Goal: Task Accomplishment & Management: Manage account settings

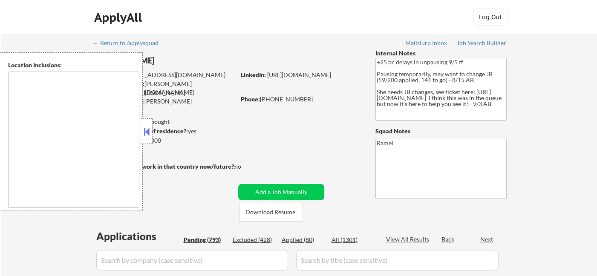
select select ""pending""
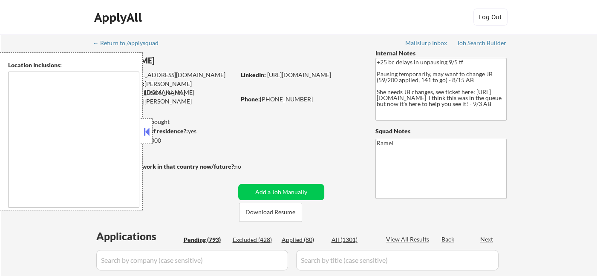
select select ""pending""
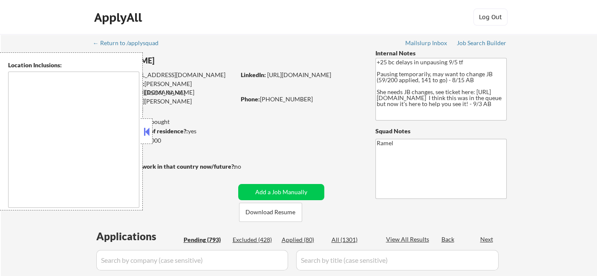
select select ""pending""
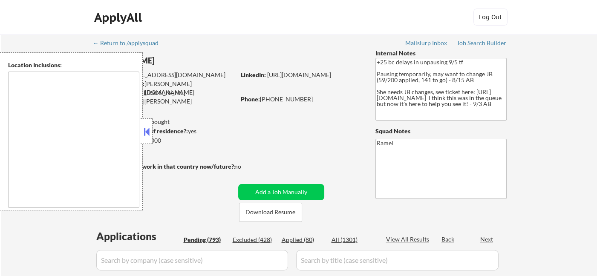
select select ""pending""
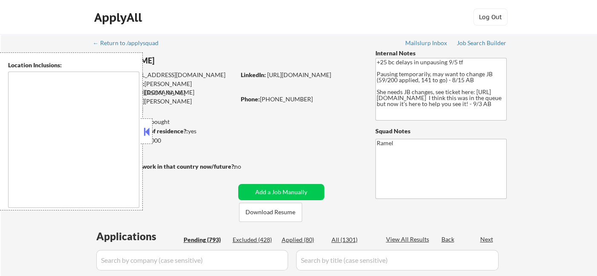
select select ""pending""
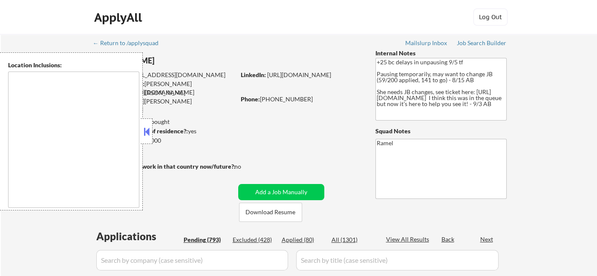
select select ""pending""
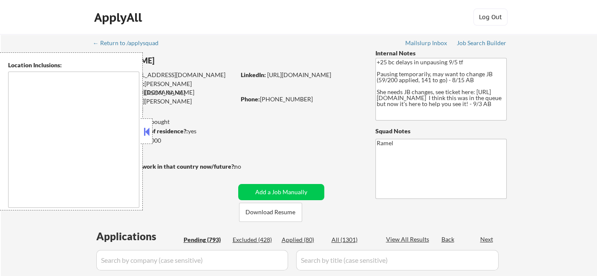
select select ""pending""
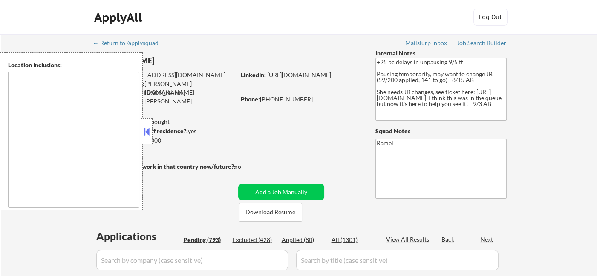
select select ""pending""
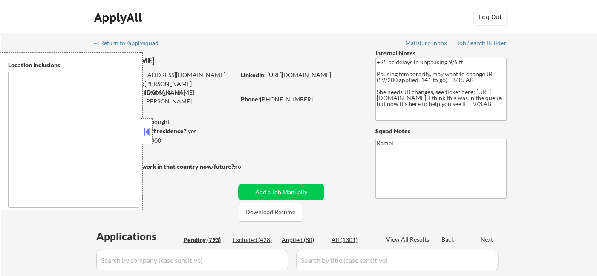
select select ""pending""
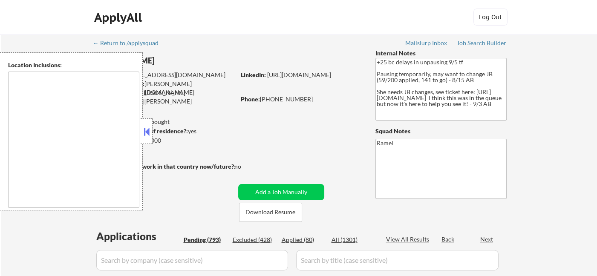
select select ""pending""
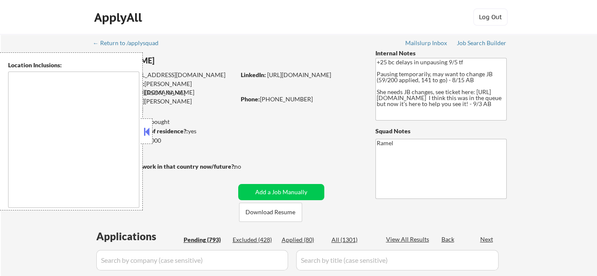
select select ""pending""
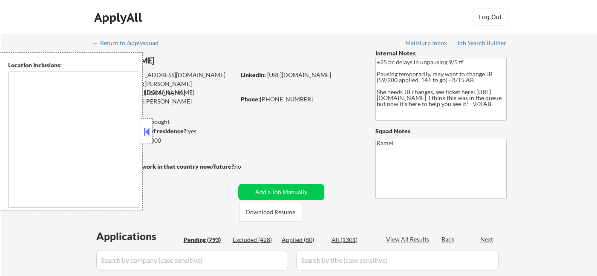
select select ""pending""
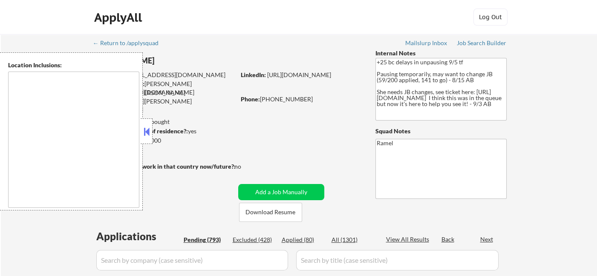
select select ""pending""
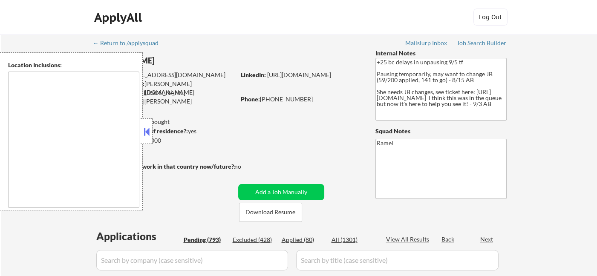
select select ""pending""
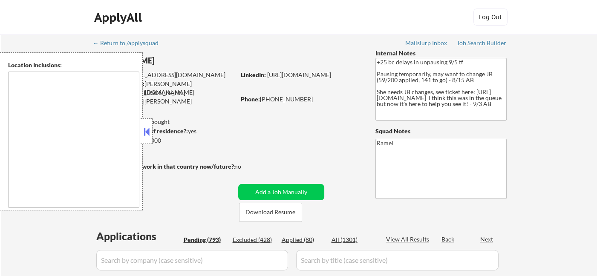
select select ""pending""
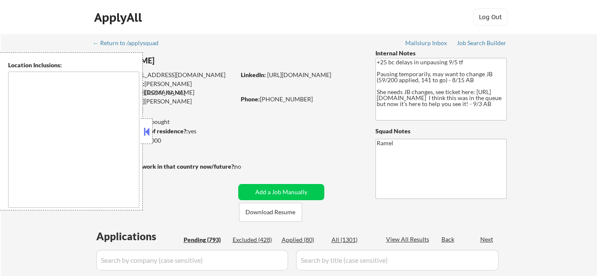
select select ""pending""
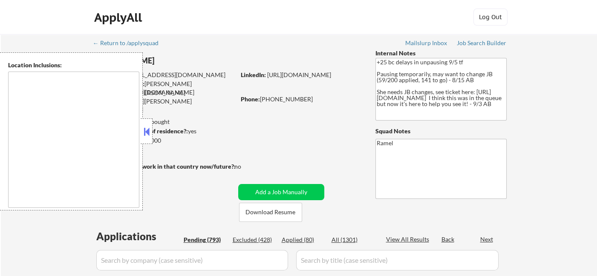
select select ""pending""
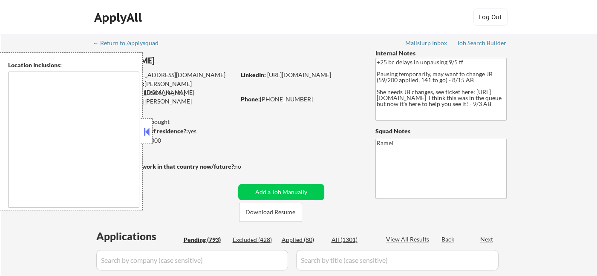
select select ""pending""
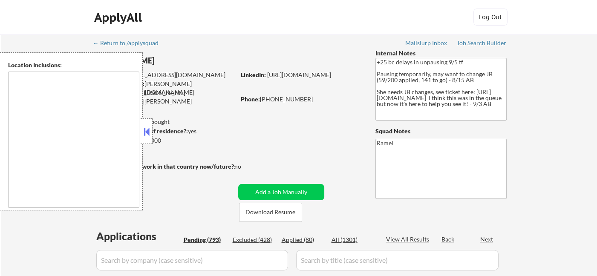
select select ""pending""
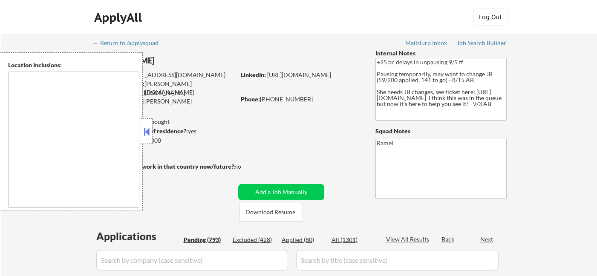
select select ""pending""
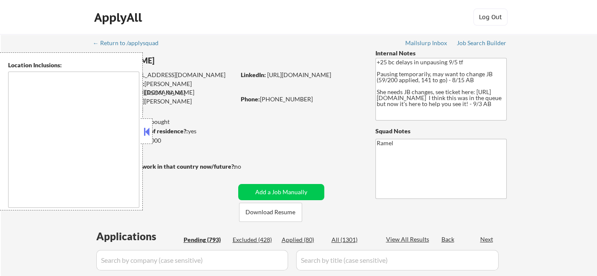
type textarea "remote"
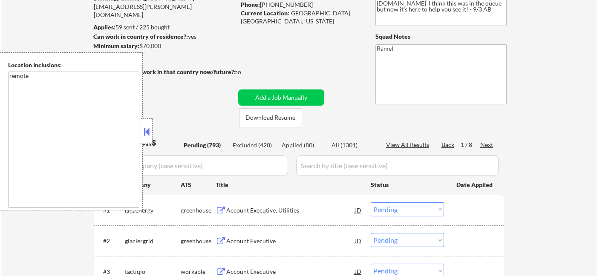
click at [146, 130] on button at bounding box center [146, 131] width 9 height 13
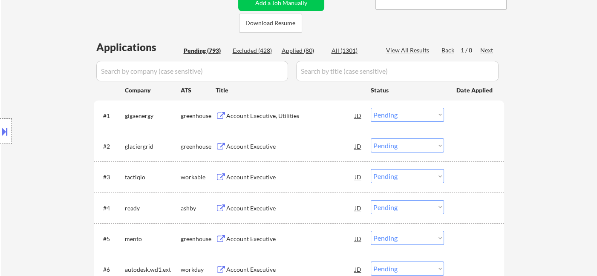
scroll to position [237, 0]
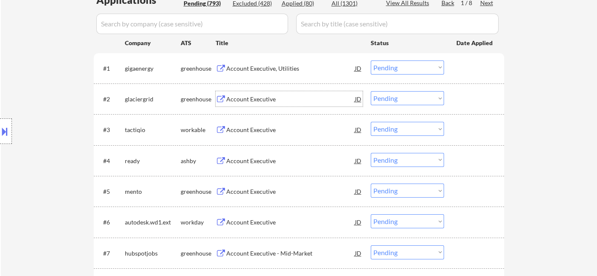
click at [244, 100] on div "Account Executive" at bounding box center [290, 99] width 129 height 9
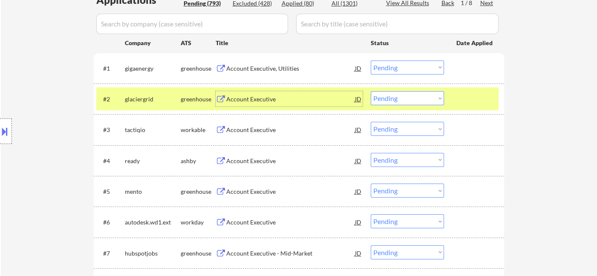
click at [228, 95] on div "Account Executive" at bounding box center [290, 99] width 129 height 9
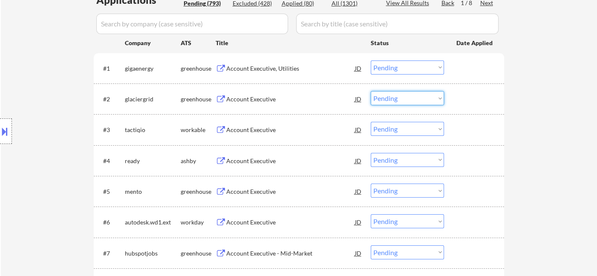
drag, startPoint x: 392, startPoint y: 97, endPoint x: 396, endPoint y: 102, distance: 6.1
click at [392, 98] on select "Choose an option... Pending Applied Excluded (Questions) Excluded (Expired) Exc…" at bounding box center [407, 98] width 73 height 14
click at [371, 91] on select "Choose an option... Pending Applied Excluded (Questions) Excluded (Expired) Exc…" at bounding box center [407, 98] width 73 height 14
click at [263, 132] on div "Account Executive" at bounding box center [290, 130] width 129 height 9
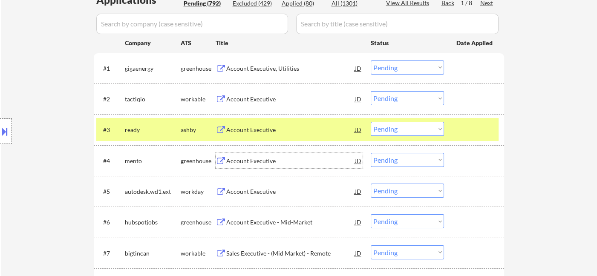
click at [264, 166] on div "Account Executive" at bounding box center [290, 160] width 129 height 15
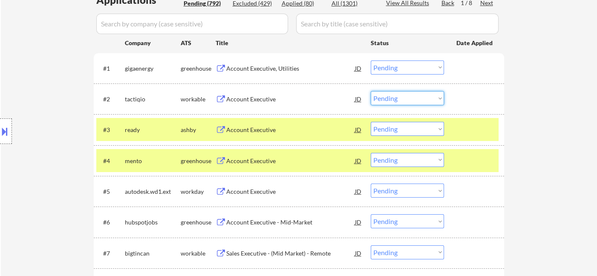
drag, startPoint x: 386, startPoint y: 97, endPoint x: 389, endPoint y: 104, distance: 7.1
click at [386, 97] on select "Choose an option... Pending Applied Excluded (Questions) Excluded (Expired) Exc…" at bounding box center [407, 98] width 73 height 14
click at [371, 91] on select "Choose an option... Pending Applied Excluded (Questions) Excluded (Expired) Exc…" at bounding box center [407, 98] width 73 height 14
click at [278, 134] on div "Account Executive" at bounding box center [290, 129] width 129 height 15
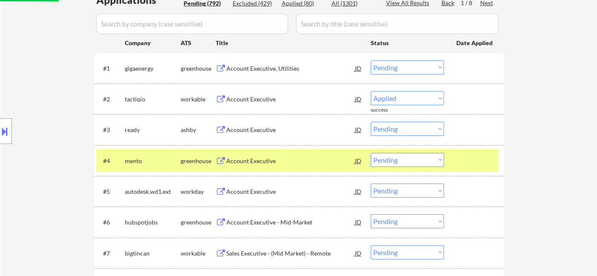
select select ""pending""
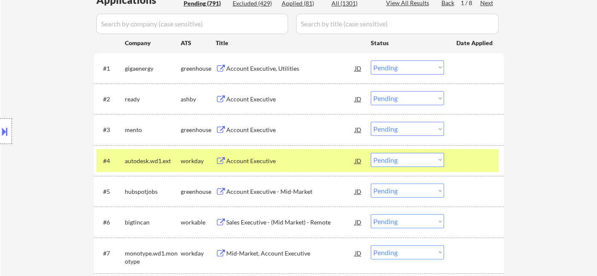
click at [392, 128] on select "Choose an option... Pending Applied Excluded (Questions) Excluded (Expired) Exc…" at bounding box center [407, 129] width 73 height 14
click at [371, 122] on select "Choose an option... Pending Applied Excluded (Questions) Excluded (Expired) Exc…" at bounding box center [407, 129] width 73 height 14
click at [259, 98] on div "Account Executive" at bounding box center [290, 99] width 129 height 9
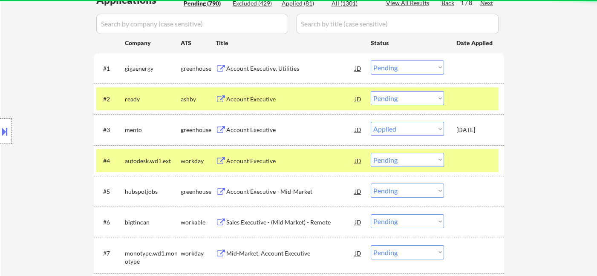
select select ""pending""
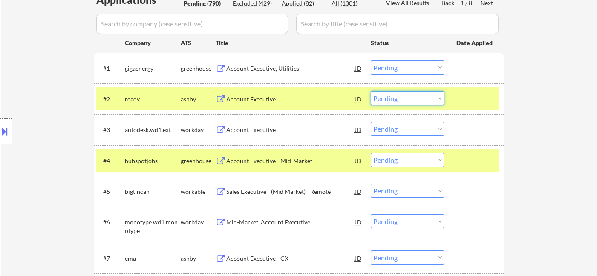
click at [394, 98] on select "Choose an option... Pending Applied Excluded (Questions) Excluded (Expired) Exc…" at bounding box center [407, 98] width 73 height 14
click at [414, 101] on select "Choose an option... Pending Applied Excluded (Questions) Excluded (Expired) Exc…" at bounding box center [407, 98] width 73 height 14
click at [371, 91] on select "Choose an option... Pending Applied Excluded (Questions) Excluded (Expired) Exc…" at bounding box center [407, 98] width 73 height 14
click at [270, 134] on div "Account Executive" at bounding box center [290, 129] width 129 height 15
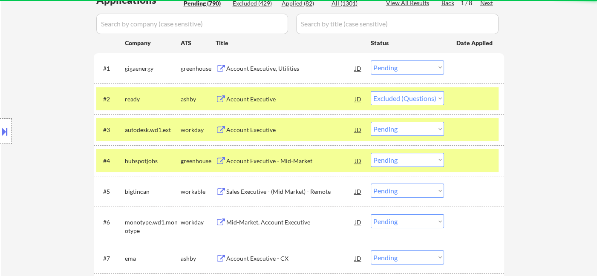
select select ""pending""
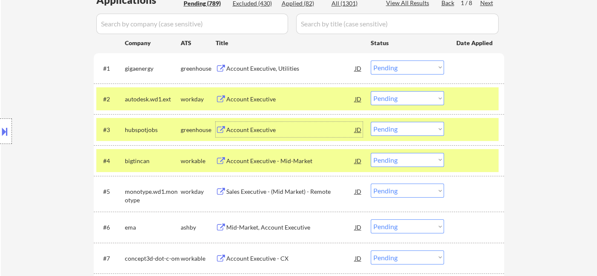
scroll to position [284, 0]
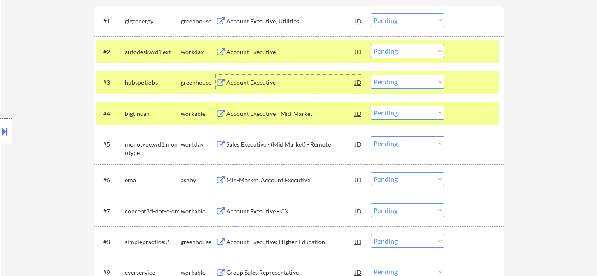
click at [258, 116] on div "Account Executive - Mid-Market" at bounding box center [290, 114] width 129 height 9
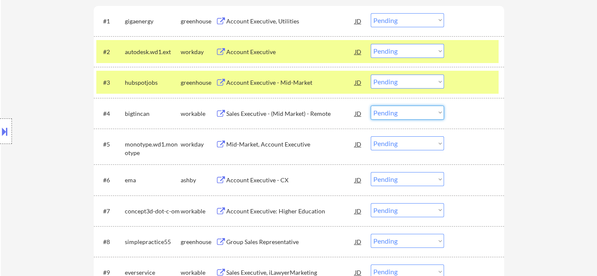
drag, startPoint x: 389, startPoint y: 110, endPoint x: 396, endPoint y: 118, distance: 11.0
click at [389, 110] on select "Choose an option... Pending Applied Excluded (Questions) Excluded (Expired) Exc…" at bounding box center [407, 113] width 73 height 14
click at [371, 106] on select "Choose an option... Pending Applied Excluded (Questions) Excluded (Expired) Exc…" at bounding box center [407, 113] width 73 height 14
click at [255, 182] on div "Account Executive - CX" at bounding box center [290, 180] width 129 height 9
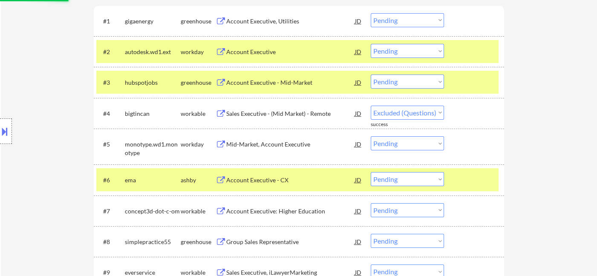
select select ""pending""
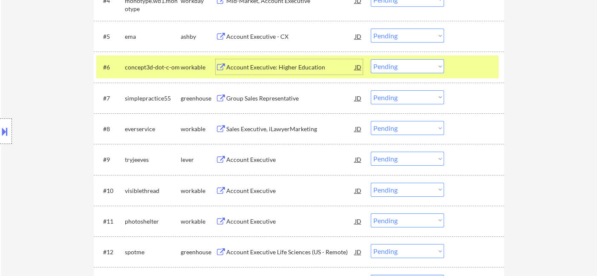
scroll to position [426, 0]
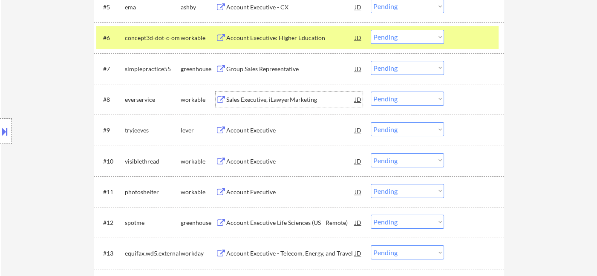
click at [268, 104] on div "Sales Executive, iLawyerMarketing" at bounding box center [290, 99] width 129 height 15
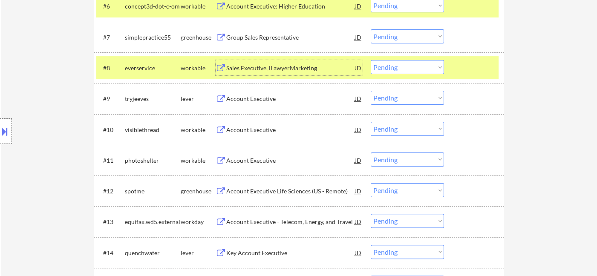
scroll to position [473, 0]
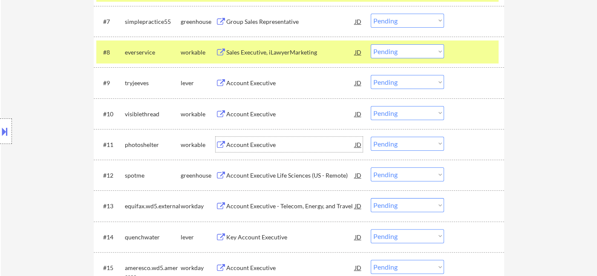
click at [257, 149] on div "Account Executive" at bounding box center [290, 144] width 129 height 15
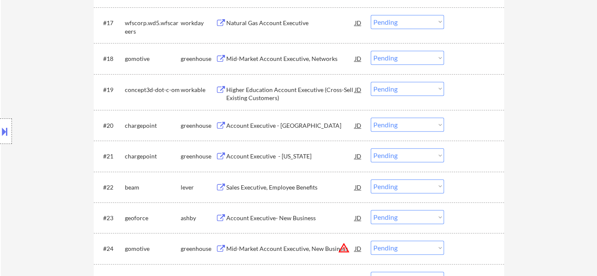
scroll to position [805, 0]
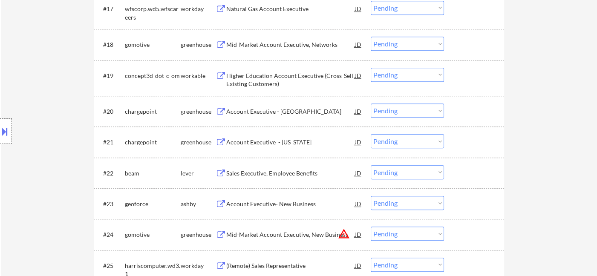
click at [255, 139] on div "Account Executive - California" at bounding box center [290, 142] width 129 height 9
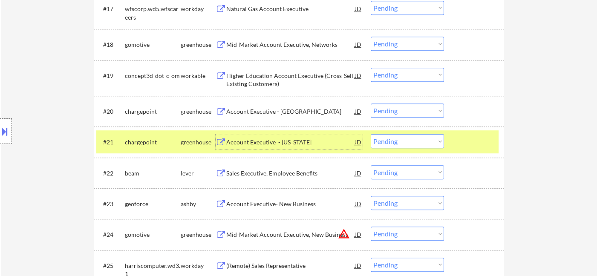
click at [398, 146] on select "Choose an option... Pending Applied Excluded (Questions) Excluded (Expired) Exc…" at bounding box center [407, 141] width 73 height 14
click at [371, 134] on select "Choose an option... Pending Applied Excluded (Questions) Excluded (Expired) Exc…" at bounding box center [407, 141] width 73 height 14
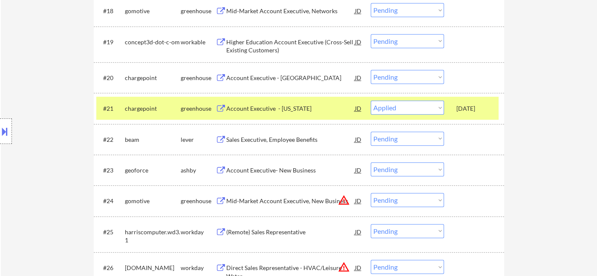
scroll to position [852, 0]
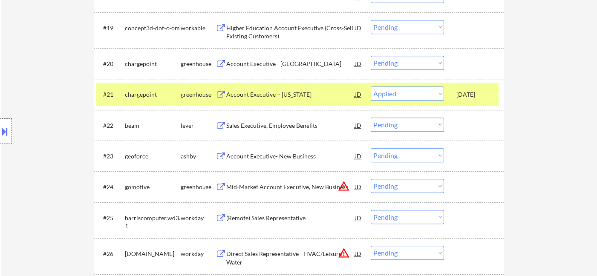
select select ""pending""
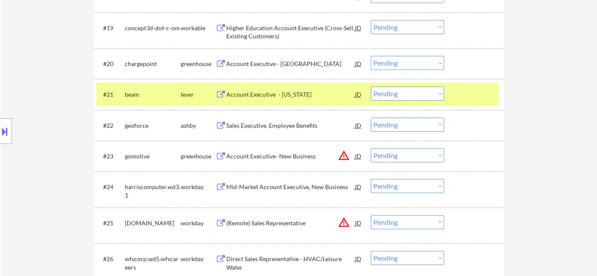
click at [255, 128] on div "Sales Executive, Employee Benefits" at bounding box center [290, 125] width 129 height 9
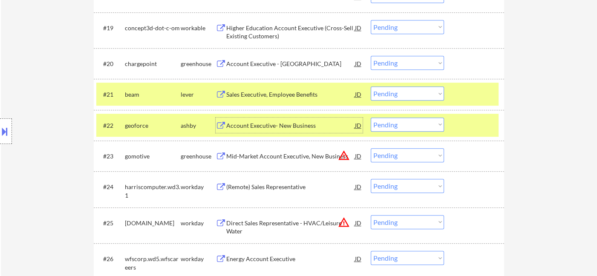
click at [282, 122] on div "Account Executive- New Business" at bounding box center [290, 125] width 129 height 9
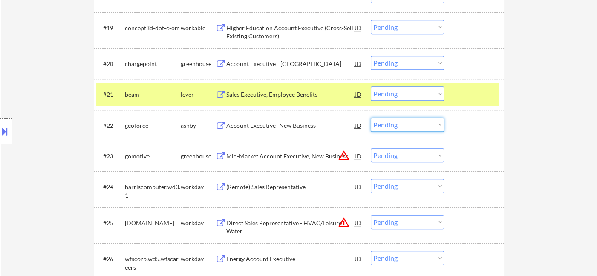
drag, startPoint x: 424, startPoint y: 127, endPoint x: 423, endPoint y: 131, distance: 4.6
click at [424, 127] on select "Choose an option... Pending Applied Excluded (Questions) Excluded (Expired) Exc…" at bounding box center [407, 125] width 73 height 14
click at [371, 118] on select "Choose an option... Pending Applied Excluded (Questions) Excluded (Expired) Exc…" at bounding box center [407, 125] width 73 height 14
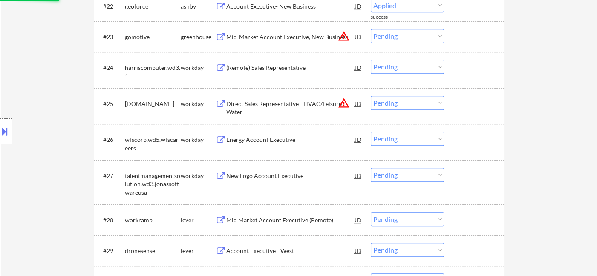
scroll to position [994, 0]
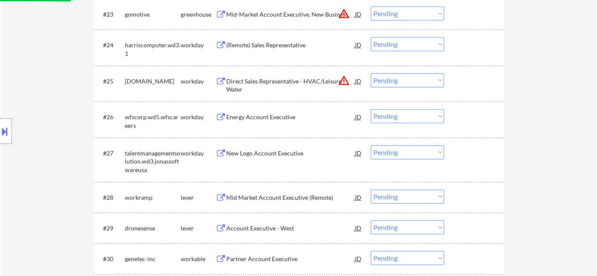
select select ""pending""
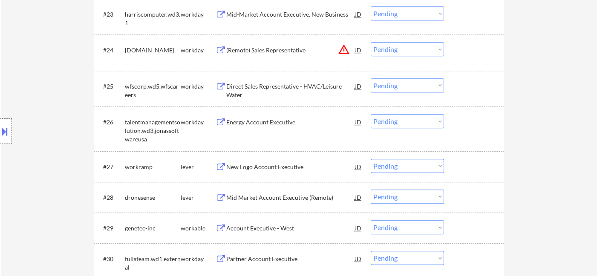
drag, startPoint x: 399, startPoint y: 46, endPoint x: 403, endPoint y: 55, distance: 9.9
click at [399, 46] on select "Choose an option... Pending Applied Excluded (Questions) Excluded (Expired) Exc…" at bounding box center [407, 49] width 73 height 14
click at [371, 42] on select "Choose an option... Pending Applied Excluded (Questions) Excluded (Expired) Exc…" at bounding box center [407, 49] width 73 height 14
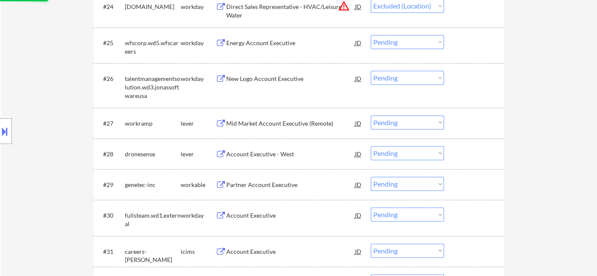
scroll to position [1136, 0]
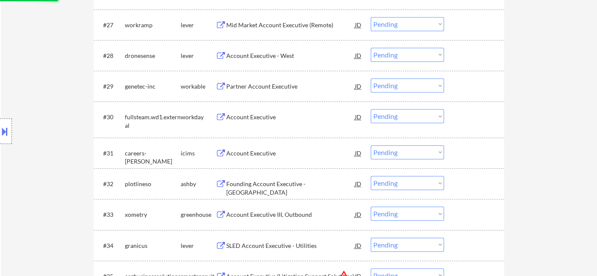
click at [264, 58] on div "Account Executive - West" at bounding box center [290, 56] width 129 height 9
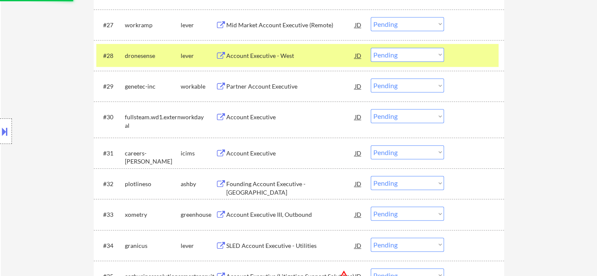
select select ""pending""
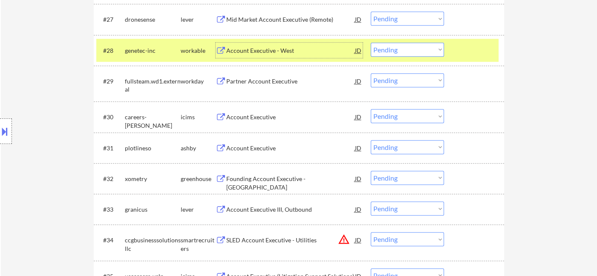
click at [395, 47] on select "Choose an option... Pending Applied Excluded (Questions) Excluded (Expired) Exc…" at bounding box center [407, 50] width 73 height 14
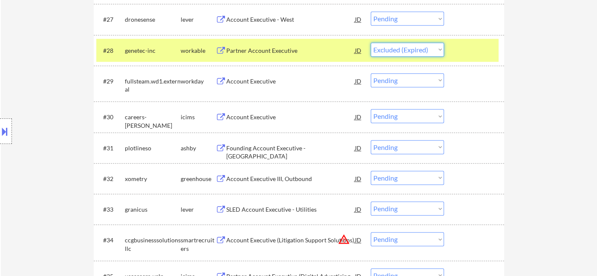
click at [371, 43] on select "Choose an option... Pending Applied Excluded (Questions) Excluded (Expired) Exc…" at bounding box center [407, 50] width 73 height 14
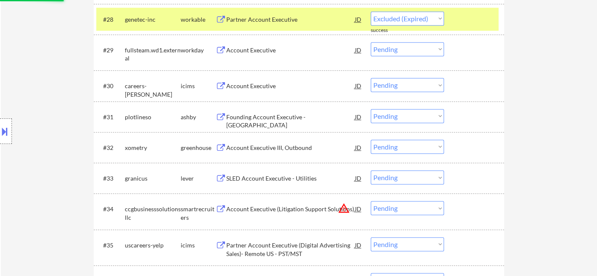
scroll to position [1184, 0]
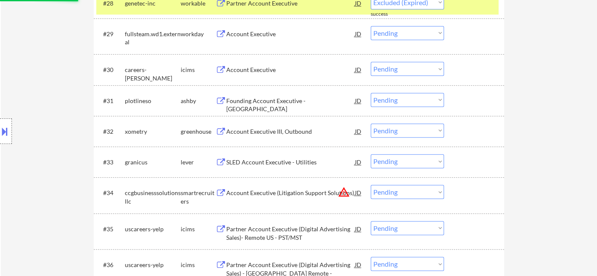
select select ""pending""
click at [271, 102] on div "Founding Account Executive - North America" at bounding box center [290, 105] width 129 height 17
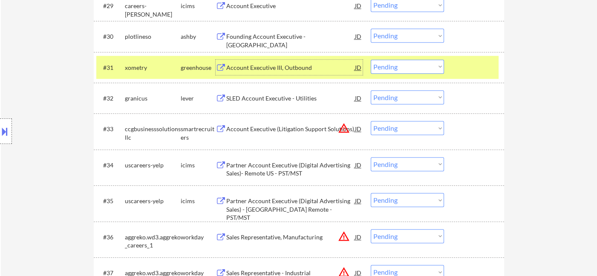
scroll to position [1326, 0]
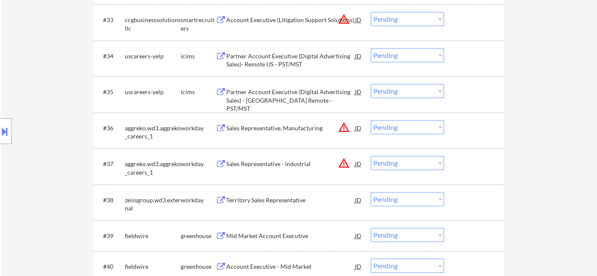
click at [414, 132] on select "Choose an option... Pending Applied Excluded (Questions) Excluded (Expired) Exc…" at bounding box center [407, 127] width 73 height 14
select select ""excluded__location_""
click at [371, 120] on select "Choose an option... Pending Applied Excluded (Questions) Excluded (Expired) Exc…" at bounding box center [407, 127] width 73 height 14
click at [404, 170] on div "#37 aggreko.wd3.aggreko_careers_1 workday Sales Representative - Industrial JD …" at bounding box center [297, 166] width 402 height 28
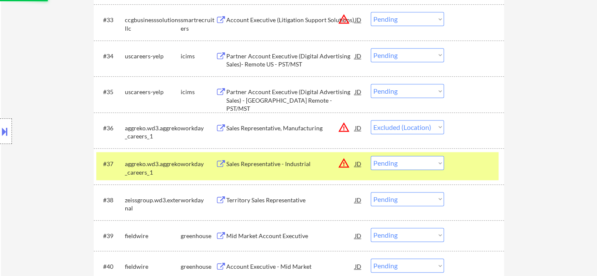
click at [418, 164] on select "Choose an option... Pending Applied Excluded (Questions) Excluded (Expired) Exc…" at bounding box center [407, 163] width 73 height 14
select select ""excluded__location_""
click at [371, 156] on select "Choose an option... Pending Applied Excluded (Questions) Excluded (Expired) Exc…" at bounding box center [407, 163] width 73 height 14
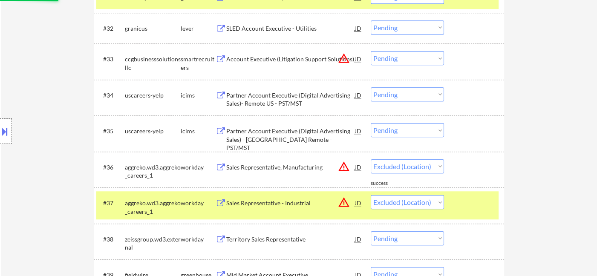
scroll to position [1279, 0]
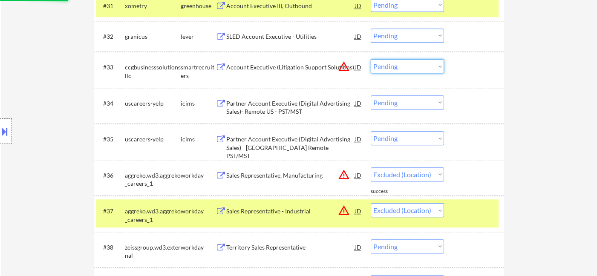
drag, startPoint x: 397, startPoint y: 63, endPoint x: 403, endPoint y: 72, distance: 11.1
click at [397, 63] on select "Choose an option... Pending Applied Excluded (Questions) Excluded (Expired) Exc…" at bounding box center [407, 66] width 73 height 14
click at [371, 59] on select "Choose an option... Pending Applied Excluded (Questions) Excluded (Expired) Exc…" at bounding box center [407, 66] width 73 height 14
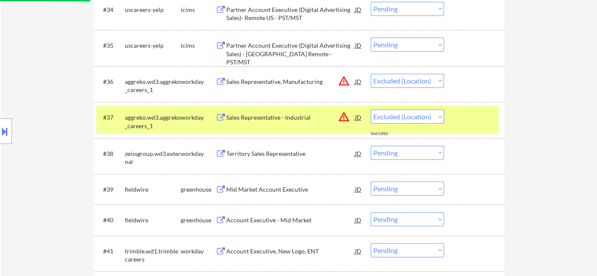
scroll to position [1420, 0]
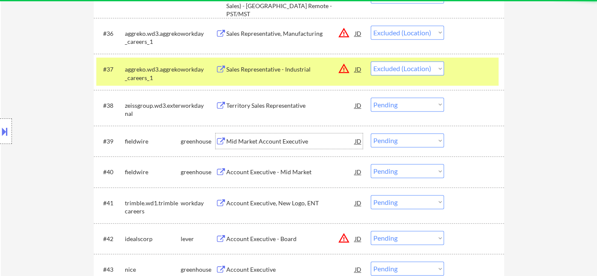
click at [299, 144] on div "Mid Market Account Executive" at bounding box center [290, 141] width 129 height 9
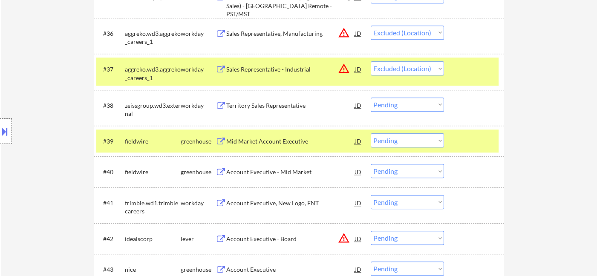
select select ""pending""
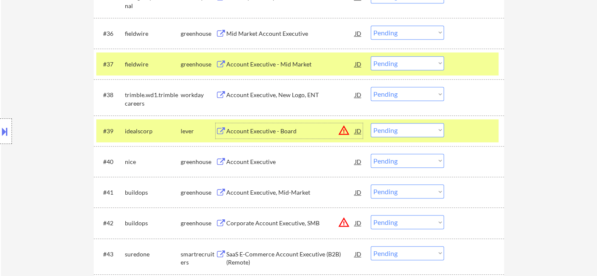
drag, startPoint x: 397, startPoint y: 61, endPoint x: 409, endPoint y: 69, distance: 14.3
click at [397, 61] on select "Choose an option... Pending Applied Excluded (Questions) Excluded (Expired) Exc…" at bounding box center [407, 63] width 73 height 14
click at [371, 56] on select "Choose an option... Pending Applied Excluded (Questions) Excluded (Expired) Exc…" at bounding box center [407, 63] width 73 height 14
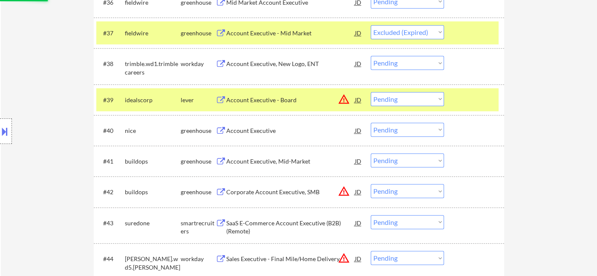
scroll to position [1468, 0]
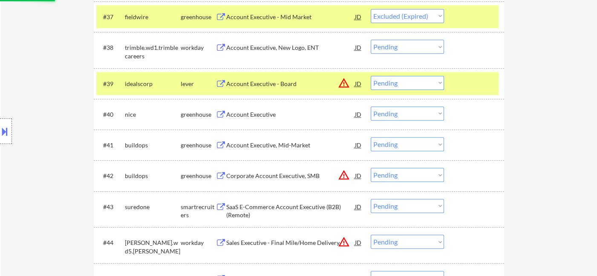
click at [261, 113] on div "Account Executive" at bounding box center [290, 114] width 129 height 9
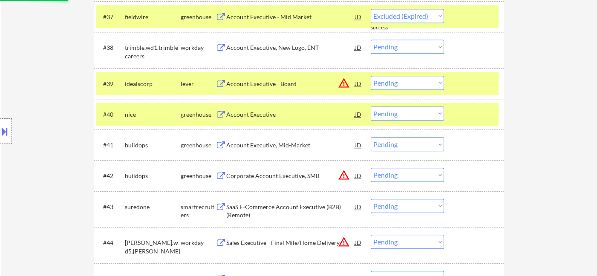
select select ""pending""
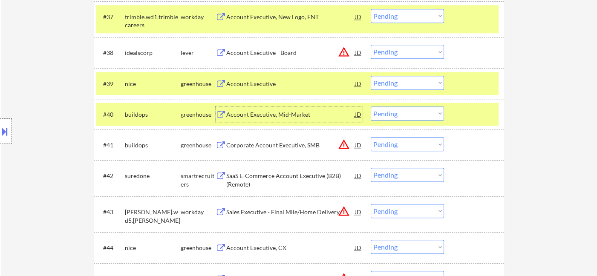
click at [392, 115] on select "Choose an option... Pending Applied Excluded (Questions) Excluded (Expired) Exc…" at bounding box center [407, 114] width 73 height 14
select select ""excluded__bad_match_""
click at [371, 107] on select "Choose an option... Pending Applied Excluded (Questions) Excluded (Expired) Exc…" at bounding box center [407, 114] width 73 height 14
drag, startPoint x: 409, startPoint y: 140, endPoint x: 415, endPoint y: 151, distance: 12.6
click at [409, 140] on select "Choose an option... Pending Applied Excluded (Questions) Excluded (Expired) Exc…" at bounding box center [407, 144] width 73 height 14
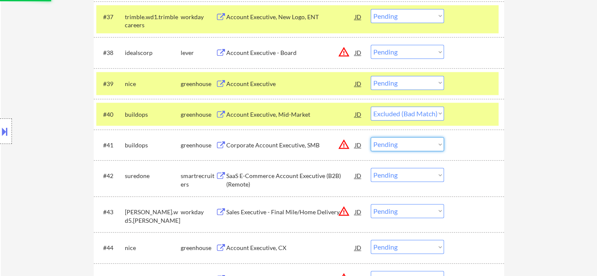
select select ""excluded__location_""
click at [371, 137] on select "Choose an option... Pending Applied Excluded (Questions) Excluded (Expired) Exc…" at bounding box center [407, 144] width 73 height 14
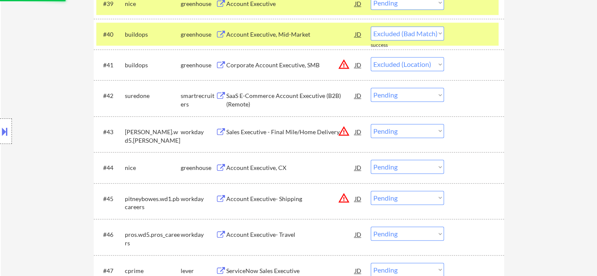
scroll to position [1610, 0]
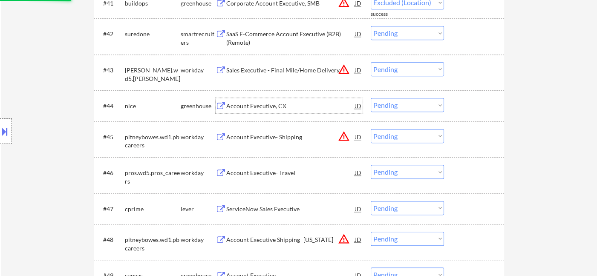
click at [263, 106] on div "Account Executive, CX" at bounding box center [290, 106] width 129 height 9
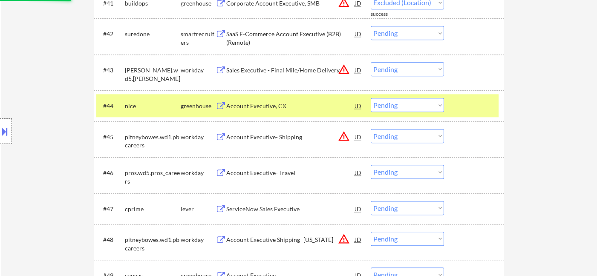
select select ""pending""
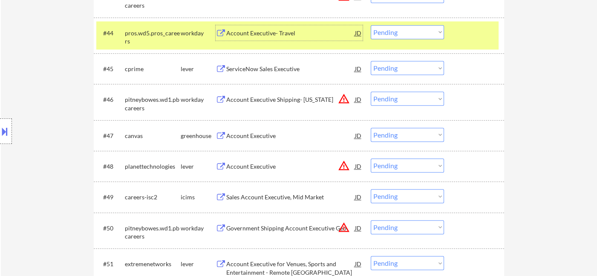
scroll to position [1705, 0]
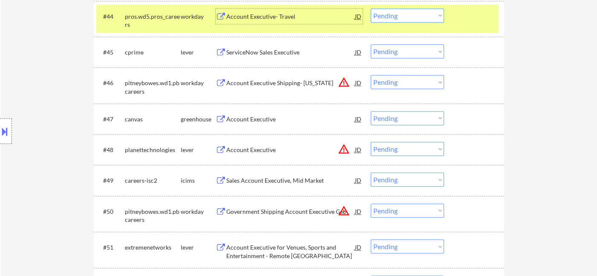
drag, startPoint x: 400, startPoint y: 81, endPoint x: 413, endPoint y: 88, distance: 14.3
click at [400, 81] on select "Choose an option... Pending Applied Excluded (Questions) Excluded (Expired) Exc…" at bounding box center [407, 82] width 73 height 14
click at [371, 75] on select "Choose an option... Pending Applied Excluded (Questions) Excluded (Expired) Exc…" at bounding box center [407, 82] width 73 height 14
click at [249, 121] on div "Account Executive" at bounding box center [290, 119] width 129 height 9
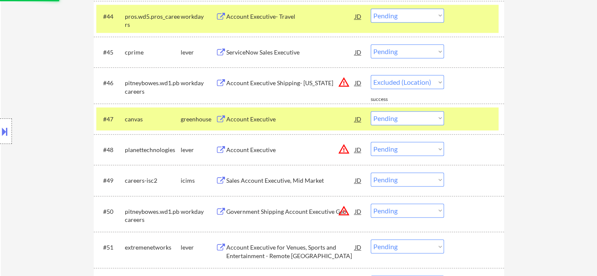
select select ""pending""
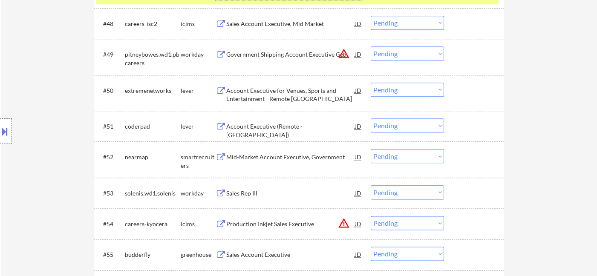
scroll to position [1847, 0]
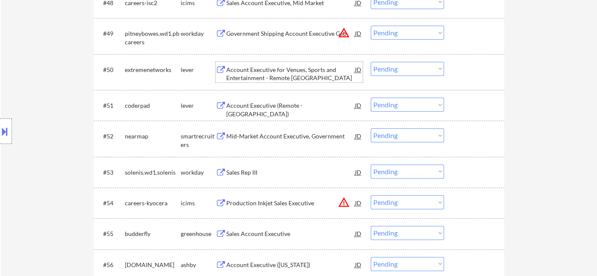
click at [274, 71] on div "Account Executive for Venues, Sports and Entertainment - Remote USA" at bounding box center [290, 74] width 129 height 17
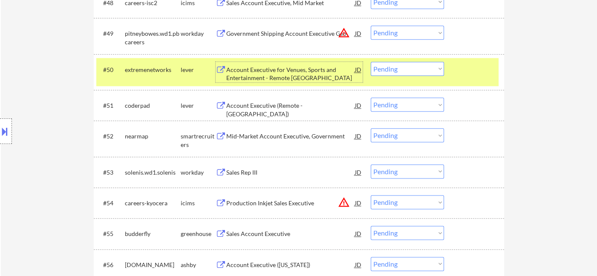
drag, startPoint x: 390, startPoint y: 67, endPoint x: 392, endPoint y: 73, distance: 5.8
click at [390, 67] on select "Choose an option... Pending Applied Excluded (Questions) Excluded (Expired) Exc…" at bounding box center [407, 69] width 73 height 14
click at [371, 62] on select "Choose an option... Pending Applied Excluded (Questions) Excluded (Expired) Exc…" at bounding box center [407, 69] width 73 height 14
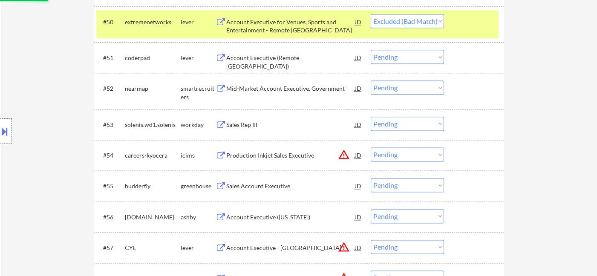
scroll to position [1941, 0]
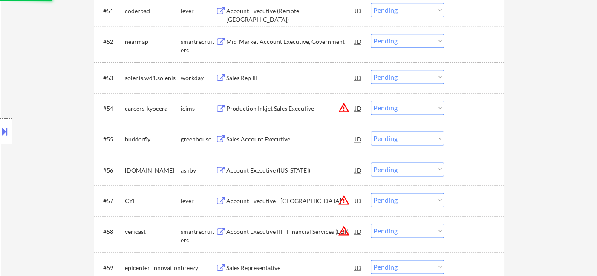
click at [257, 140] on div "Sales Account Executive" at bounding box center [290, 139] width 129 height 9
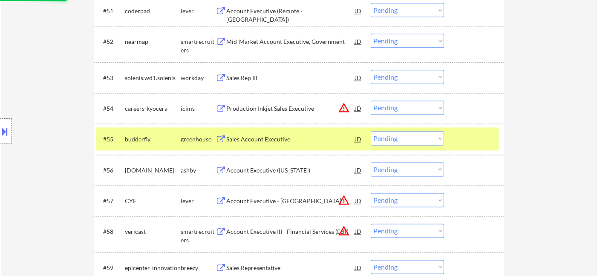
select select ""pending""
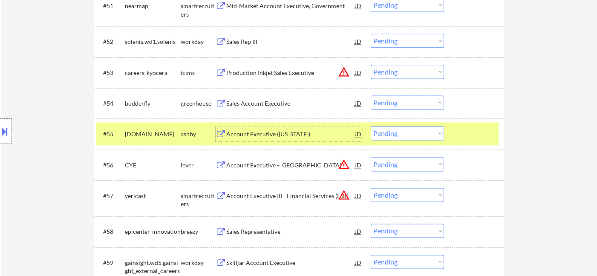
drag, startPoint x: 404, startPoint y: 95, endPoint x: 413, endPoint y: 99, distance: 9.6
click at [404, 95] on select "Choose an option... Pending Applied Excluded (Questions) Excluded (Expired) Exc…" at bounding box center [407, 102] width 73 height 14
click at [371, 95] on select "Choose an option... Pending Applied Excluded (Questions) Excluded (Expired) Exc…" at bounding box center [407, 102] width 73 height 14
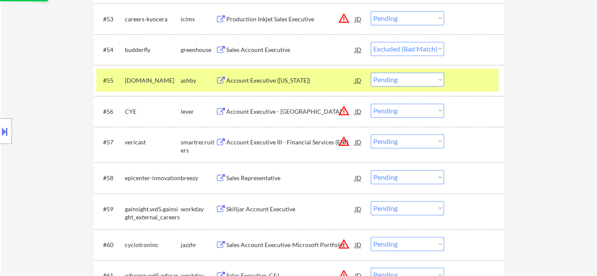
scroll to position [2083, 0]
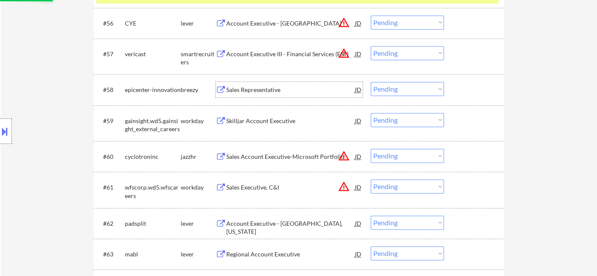
click at [257, 87] on div "Sales Representative" at bounding box center [290, 90] width 129 height 9
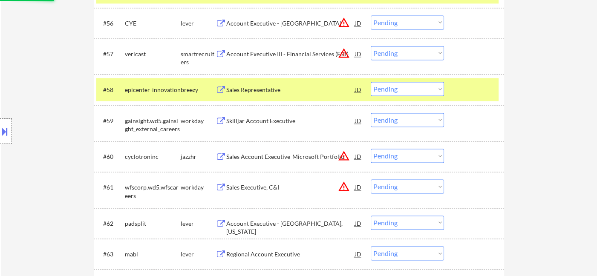
select select ""pending""
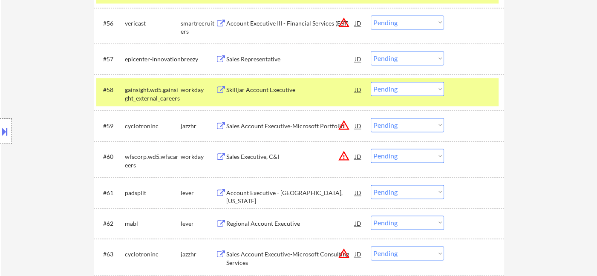
select select ""pending""
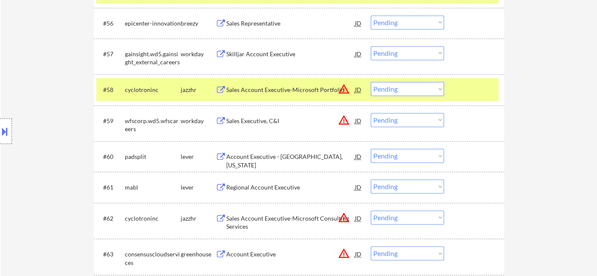
click at [392, 21] on select "Choose an option... Pending Applied Excluded (Questions) Excluded (Expired) Exc…" at bounding box center [407, 22] width 73 height 14
click at [371, 15] on select "Choose an option... Pending Applied Excluded (Questions) Excluded (Expired) Exc…" at bounding box center [407, 22] width 73 height 14
select select ""pending""
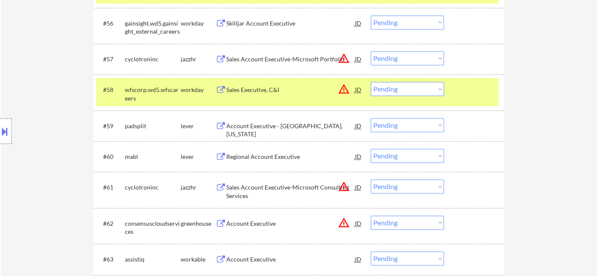
click at [259, 156] on div "Regional Account Executive" at bounding box center [290, 157] width 129 height 9
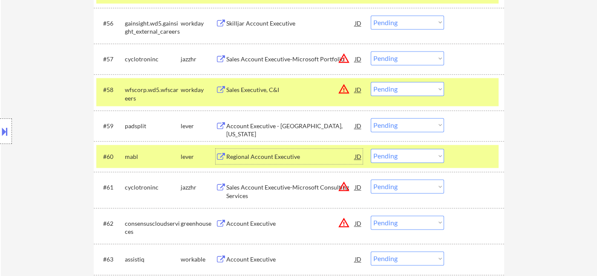
drag, startPoint x: 376, startPoint y: 156, endPoint x: 388, endPoint y: 162, distance: 12.8
click at [376, 156] on select "Choose an option... Pending Applied Excluded (Questions) Excluded (Expired) Exc…" at bounding box center [407, 156] width 73 height 14
click at [371, 149] on select "Choose an option... Pending Applied Excluded (Questions) Excluded (Expired) Exc…" at bounding box center [407, 156] width 73 height 14
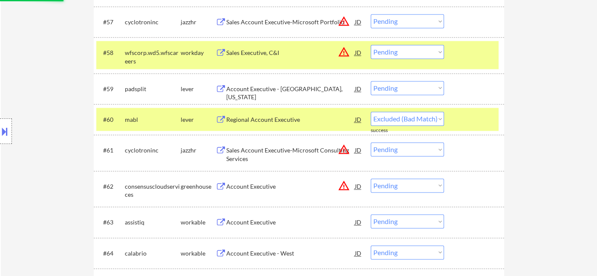
scroll to position [2178, 0]
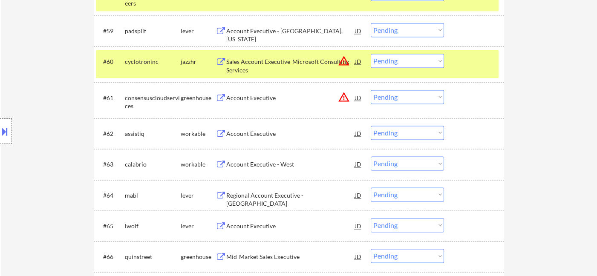
drag, startPoint x: 420, startPoint y: 60, endPoint x: 424, endPoint y: 63, distance: 5.1
click at [421, 60] on select "Choose an option... Pending Applied Excluded (Questions) Excluded (Expired) Exc…" at bounding box center [407, 61] width 73 height 14
select select ""excluded__location_""
click at [371, 54] on select "Choose an option... Pending Applied Excluded (Questions) Excluded (Expired) Exc…" at bounding box center [407, 61] width 73 height 14
drag, startPoint x: 405, startPoint y: 92, endPoint x: 409, endPoint y: 98, distance: 7.2
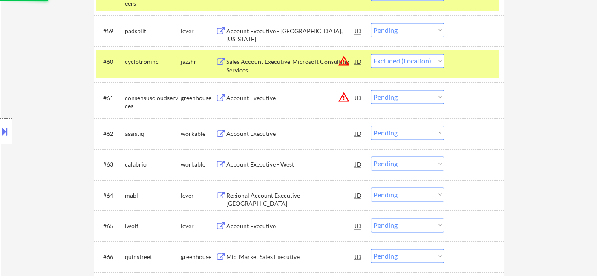
click at [406, 92] on select "Choose an option... Pending Applied Excluded (Questions) Excluded (Expired) Exc…" at bounding box center [407, 97] width 73 height 14
select select ""excluded__location_""
click at [371, 90] on select "Choose an option... Pending Applied Excluded (Questions) Excluded (Expired) Exc…" at bounding box center [407, 97] width 73 height 14
click at [259, 135] on div "Account Executive" at bounding box center [290, 134] width 129 height 9
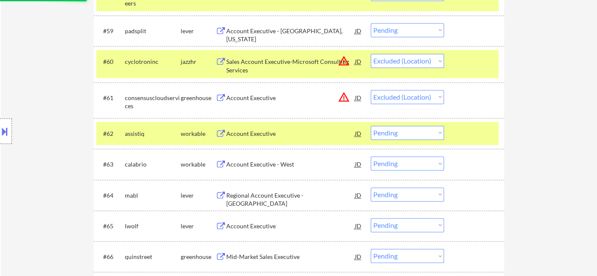
select select ""pending""
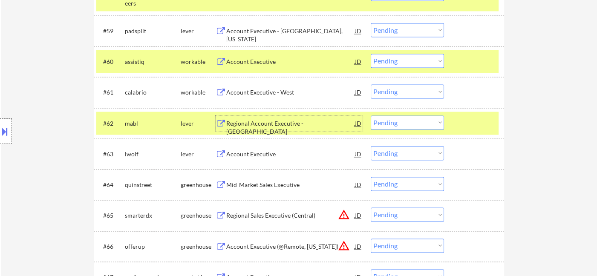
drag, startPoint x: 401, startPoint y: 151, endPoint x: 406, endPoint y: 159, distance: 9.8
click at [401, 151] on select "Choose an option... Pending Applied Excluded (Questions) Excluded (Expired) Exc…" at bounding box center [407, 153] width 73 height 14
select select ""excluded__bad_match_""
click at [371, 146] on select "Choose an option... Pending Applied Excluded (Questions) Excluded (Expired) Exc…" at bounding box center [407, 153] width 73 height 14
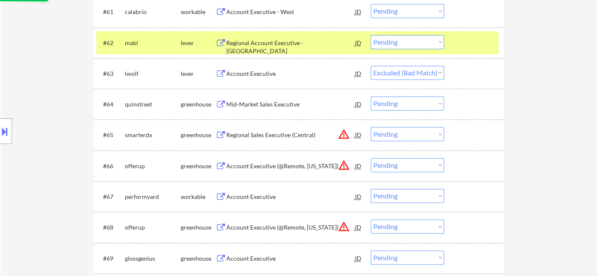
scroll to position [2273, 0]
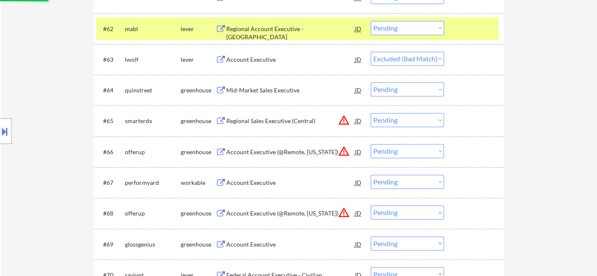
drag, startPoint x: 397, startPoint y: 116, endPoint x: 402, endPoint y: 119, distance: 5.7
click at [397, 116] on select "Choose an option... Pending Applied Excluded (Questions) Excluded (Expired) Exc…" at bounding box center [407, 120] width 73 height 14
select select ""excluded__location_""
click at [371, 113] on select "Choose an option... Pending Applied Excluded (Questions) Excluded (Expired) Exc…" at bounding box center [407, 120] width 73 height 14
select select ""pending""
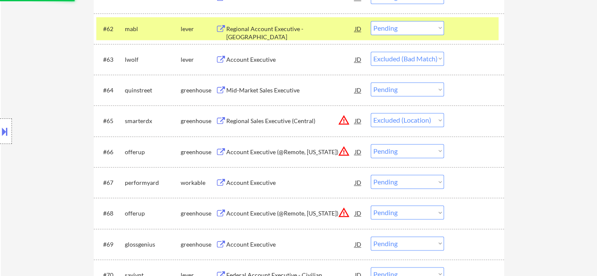
select select ""pending""
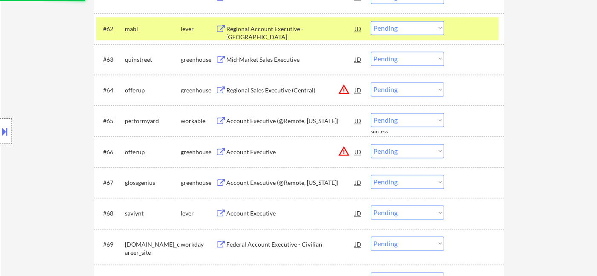
drag, startPoint x: 409, startPoint y: 116, endPoint x: 409, endPoint y: 121, distance: 4.3
click at [409, 116] on select "Choose an option... Pending Applied Excluded (Questions) Excluded (Expired) Exc…" at bounding box center [407, 120] width 73 height 14
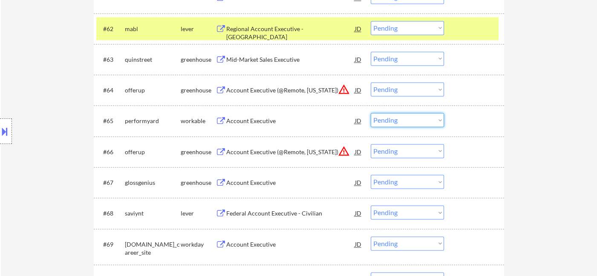
click at [407, 89] on select "Choose an option... Pending Applied Excluded (Questions) Excluded (Expired) Exc…" at bounding box center [407, 89] width 73 height 14
click at [371, 82] on select "Choose an option... Pending Applied Excluded (Questions) Excluded (Expired) Exc…" at bounding box center [407, 89] width 73 height 14
click at [245, 118] on div "Account Executive" at bounding box center [290, 121] width 129 height 9
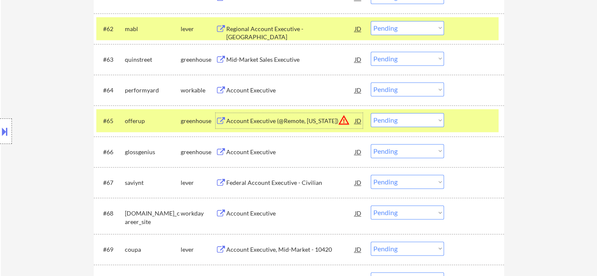
click at [392, 90] on select "Choose an option... Pending Applied Excluded (Questions) Excluded (Expired) Exc…" at bounding box center [407, 89] width 73 height 14
click at [371, 82] on select "Choose an option... Pending Applied Excluded (Questions) Excluded (Expired) Exc…" at bounding box center [407, 89] width 73 height 14
select select ""pending""
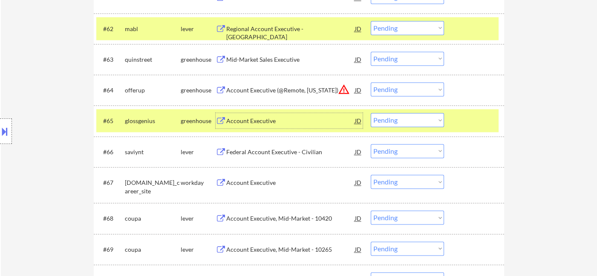
click at [247, 121] on div "Account Executive" at bounding box center [290, 121] width 129 height 9
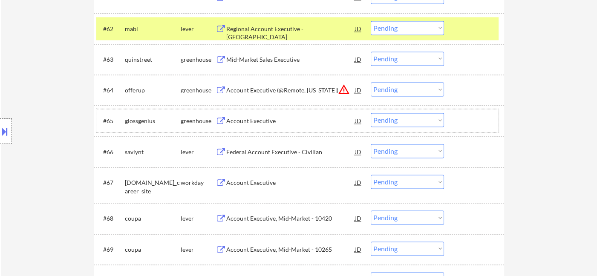
click at [397, 112] on div "#65 glossgenius greenhouse Account Executive JD warning_amber Choose an option.…" at bounding box center [297, 120] width 402 height 23
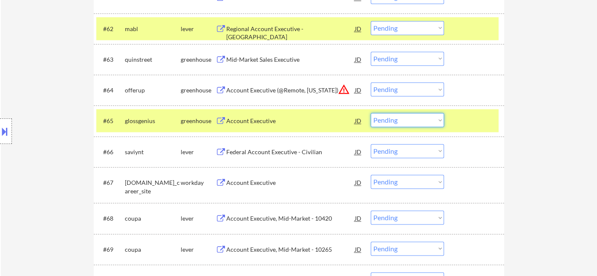
click at [401, 122] on select "Choose an option... Pending Applied Excluded (Questions) Excluded (Expired) Exc…" at bounding box center [407, 120] width 73 height 14
click at [371, 113] on select "Choose an option... Pending Applied Excluded (Questions) Excluded (Expired) Exc…" at bounding box center [407, 120] width 73 height 14
select select ""pending""
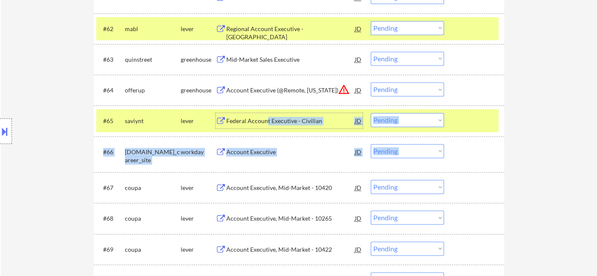
drag, startPoint x: 266, startPoint y: 122, endPoint x: 291, endPoint y: 140, distance: 30.9
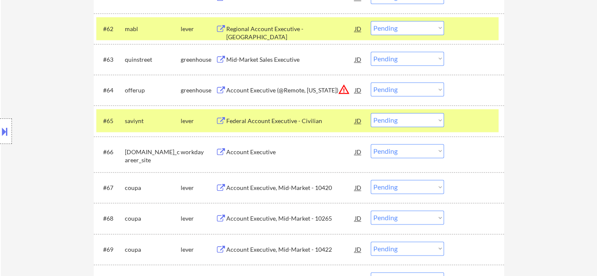
click at [69, 164] on div "Location Inclusions: remote" at bounding box center [76, 131] width 153 height 158
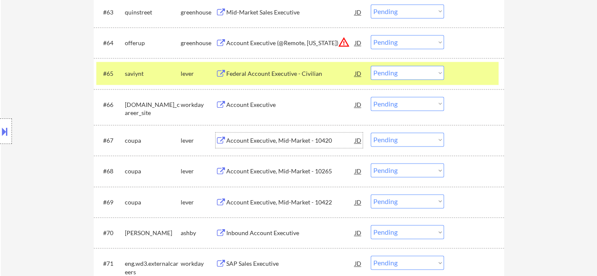
click at [269, 141] on div "Account Executive, Mid-Market - 10420" at bounding box center [290, 140] width 129 height 9
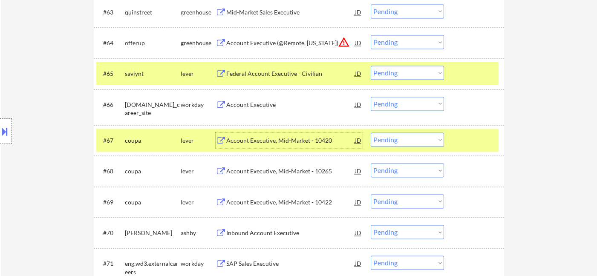
click at [400, 137] on select "Choose an option... Pending Applied Excluded (Questions) Excluded (Expired) Exc…" at bounding box center [407, 140] width 73 height 14
click at [371, 133] on select "Choose an option... Pending Applied Excluded (Questions) Excluded (Expired) Exc…" at bounding box center [407, 140] width 73 height 14
click at [282, 173] on div "Account Executive, Mid-Market - 10265" at bounding box center [290, 171] width 129 height 9
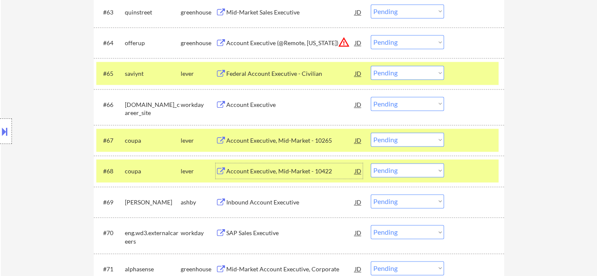
drag, startPoint x: 404, startPoint y: 141, endPoint x: 407, endPoint y: 145, distance: 5.8
click at [404, 141] on select "Choose an option... Pending Applied Excluded (Questions) Excluded (Expired) Exc…" at bounding box center [407, 140] width 73 height 14
click at [371, 133] on select "Choose an option... Pending Applied Excluded (Questions) Excluded (Expired) Exc…" at bounding box center [407, 140] width 73 height 14
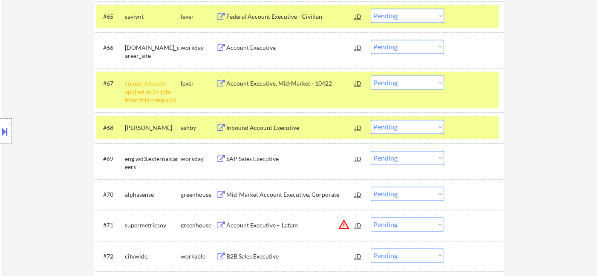
scroll to position [2367, 0]
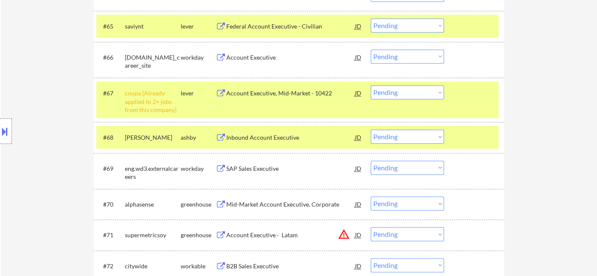
click at [410, 93] on select "Choose an option... Pending Applied Excluded (Questions) Excluded (Expired) Exc…" at bounding box center [407, 92] width 73 height 14
click at [371, 85] on select "Choose an option... Pending Applied Excluded (Questions) Excluded (Expired) Exc…" at bounding box center [407, 92] width 73 height 14
click at [285, 140] on div "Inbound Account Executive" at bounding box center [290, 137] width 129 height 9
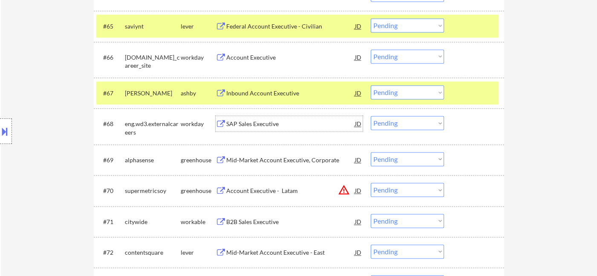
click at [407, 97] on select "Choose an option... Pending Applied Excluded (Questions) Excluded (Expired) Exc…" at bounding box center [407, 92] width 73 height 14
click at [371, 85] on select "Choose an option... Pending Applied Excluded (Questions) Excluded (Expired) Exc…" at bounding box center [407, 92] width 73 height 14
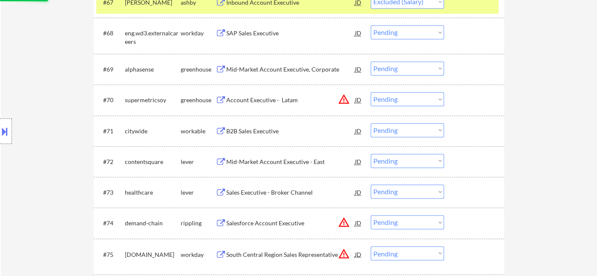
scroll to position [2462, 0]
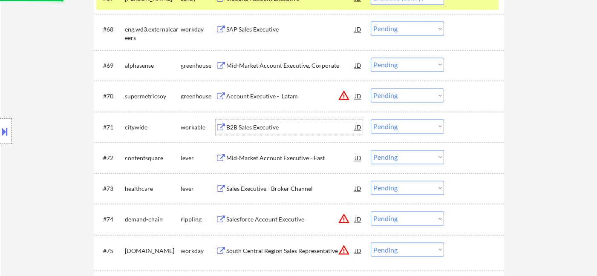
click at [261, 129] on div "B2B Sales Executive" at bounding box center [290, 127] width 129 height 9
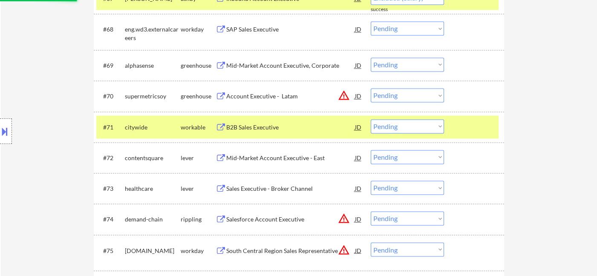
select select ""pending""
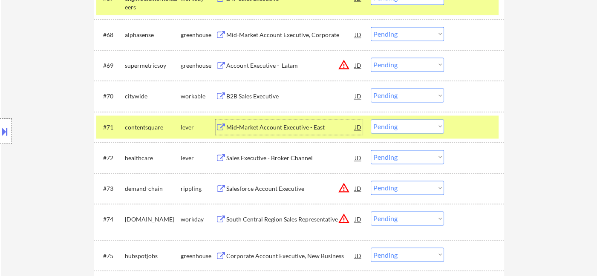
scroll to position [2415, 0]
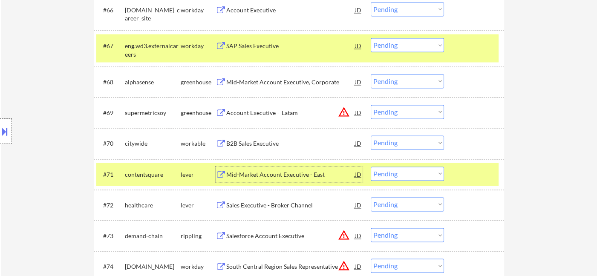
click at [422, 146] on select "Choose an option... Pending Applied Excluded (Questions) Excluded (Expired) Exc…" at bounding box center [407, 143] width 73 height 14
click at [371, 136] on select "Choose an option... Pending Applied Excluded (Questions) Excluded (Expired) Exc…" at bounding box center [407, 143] width 73 height 14
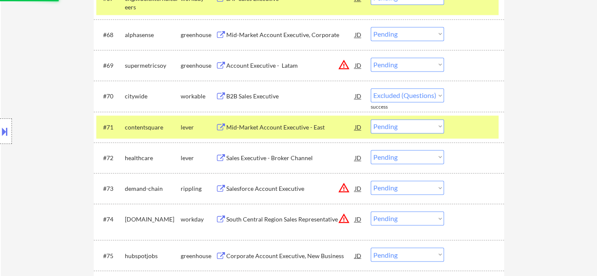
select select ""pending""
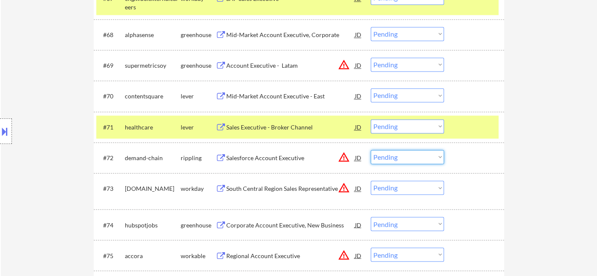
click at [416, 161] on select "Choose an option... Pending Applied Excluded (Questions) Excluded (Expired) Exc…" at bounding box center [407, 157] width 73 height 14
select select ""excluded__location_""
click at [371, 150] on select "Choose an option... Pending Applied Excluded (Questions) Excluded (Expired) Exc…" at bounding box center [407, 157] width 73 height 14
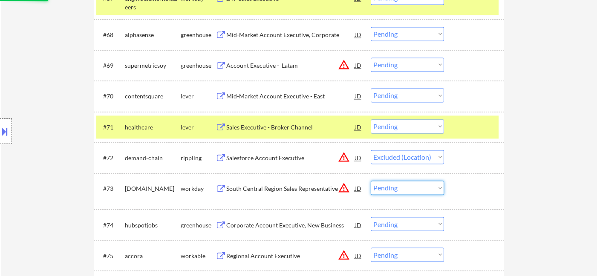
drag, startPoint x: 398, startPoint y: 186, endPoint x: 402, endPoint y: 189, distance: 4.5
click at [398, 186] on select "Choose an option... Pending Applied Excluded (Questions) Excluded (Expired) Exc…" at bounding box center [407, 188] width 73 height 14
select select ""excluded__location_""
click at [371, 181] on select "Choose an option... Pending Applied Excluded (Questions) Excluded (Expired) Exc…" at bounding box center [407, 188] width 73 height 14
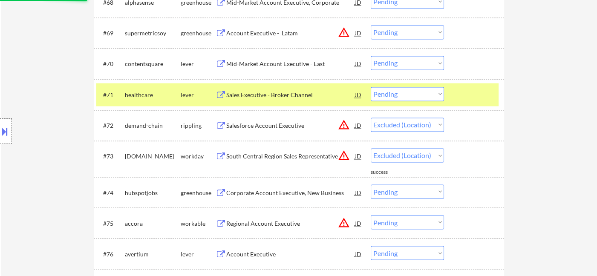
scroll to position [2509, 0]
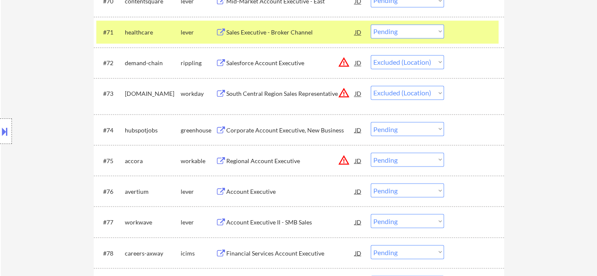
select select ""pending""
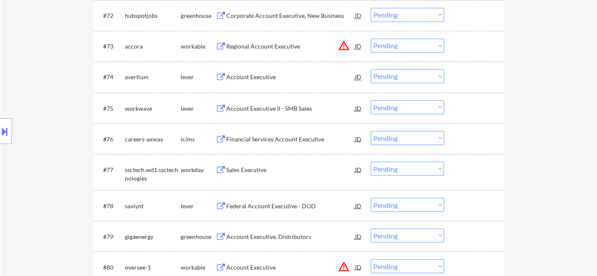
scroll to position [2557, 0]
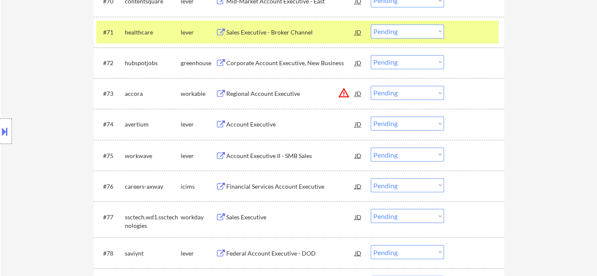
click at [387, 94] on select "Choose an option... Pending Applied Excluded (Questions) Excluded (Expired) Exc…" at bounding box center [407, 93] width 73 height 14
click at [371, 86] on select "Choose an option... Pending Applied Excluded (Questions) Excluded (Expired) Exc…" at bounding box center [407, 93] width 73 height 14
click at [253, 125] on div "Account Executive" at bounding box center [290, 124] width 129 height 9
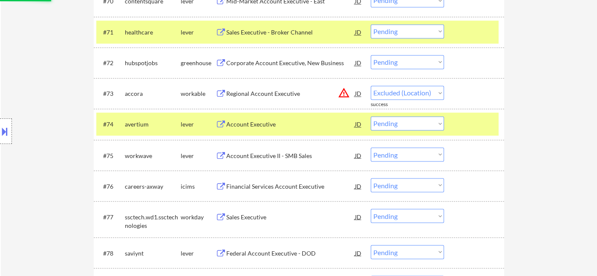
select select ""pending""
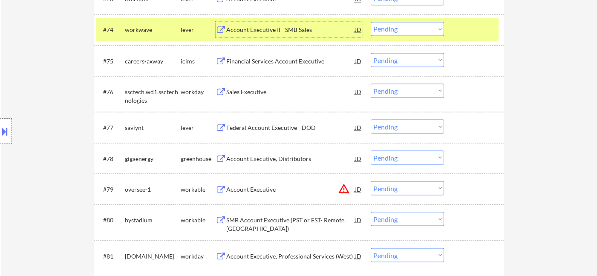
scroll to position [2699, 0]
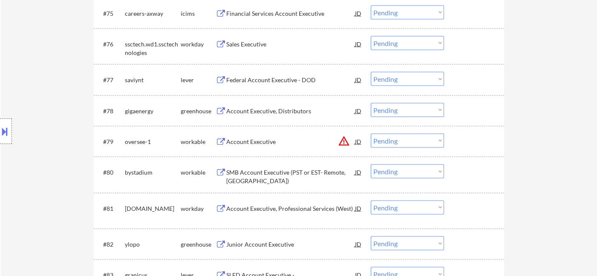
drag, startPoint x: 401, startPoint y: 142, endPoint x: 408, endPoint y: 147, distance: 7.9
click at [402, 142] on select "Choose an option... Pending Applied Excluded (Questions) Excluded (Expired) Exc…" at bounding box center [407, 141] width 73 height 14
click at [371, 134] on select "Choose an option... Pending Applied Excluded (Questions) Excluded (Expired) Exc…" at bounding box center [407, 141] width 73 height 14
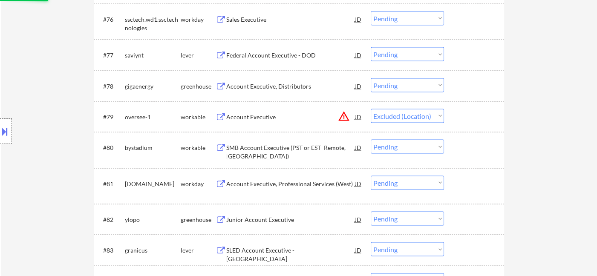
scroll to position [2746, 0]
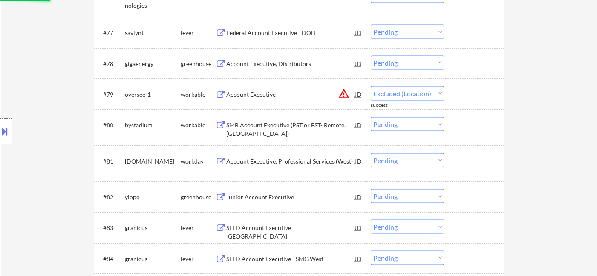
click at [306, 126] on div "SMB Account Executive (PST or EST- Remote, USA)" at bounding box center [290, 129] width 129 height 17
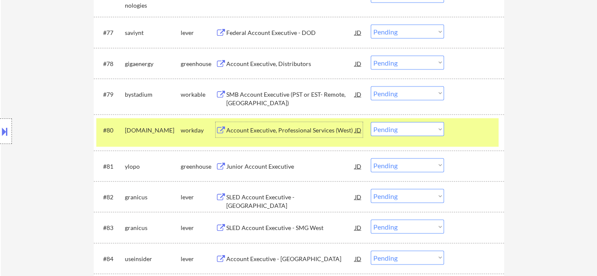
click at [406, 100] on div "#79 bystadium workable SMB Account Executive (PST or EST- Remote, USA) JD warni…" at bounding box center [297, 97] width 402 height 28
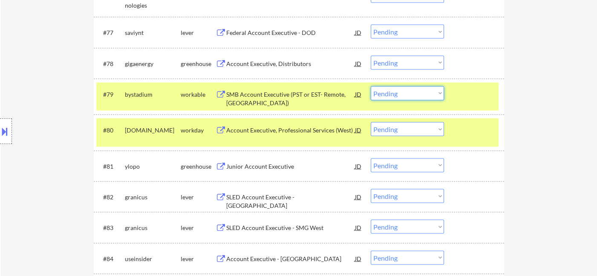
drag, startPoint x: 419, startPoint y: 95, endPoint x: 419, endPoint y: 99, distance: 4.8
click at [419, 95] on select "Choose an option... Pending Applied Excluded (Questions) Excluded (Expired) Exc…" at bounding box center [407, 94] width 73 height 14
click at [371, 87] on select "Choose an option... Pending Applied Excluded (Questions) Excluded (Expired) Exc…" at bounding box center [407, 94] width 73 height 14
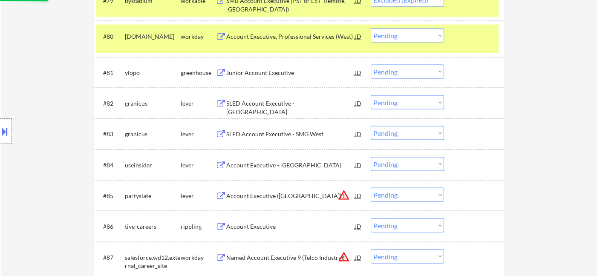
scroll to position [2841, 0]
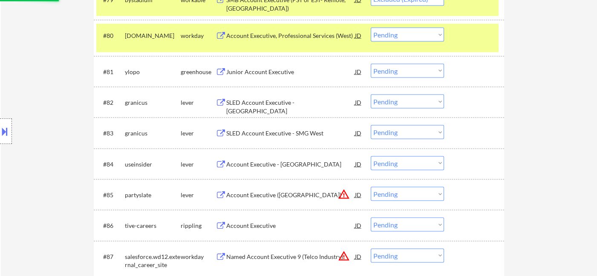
click at [274, 72] on div "Junior Account Executive" at bounding box center [290, 72] width 129 height 9
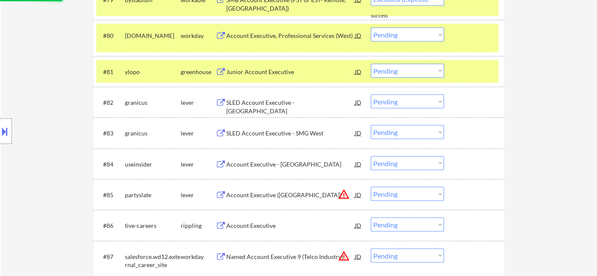
select select ""pending""
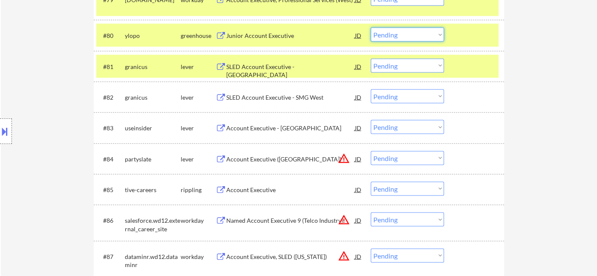
drag, startPoint x: 405, startPoint y: 38, endPoint x: 410, endPoint y: 41, distance: 6.1
click at [405, 38] on select "Choose an option... Pending Applied Excluded (Questions) Excluded (Expired) Exc…" at bounding box center [407, 35] width 73 height 14
click at [371, 28] on select "Choose an option... Pending Applied Excluded (Questions) Excluded (Expired) Exc…" at bounding box center [407, 35] width 73 height 14
click at [301, 130] on div "Account Executive - United States" at bounding box center [290, 128] width 129 height 9
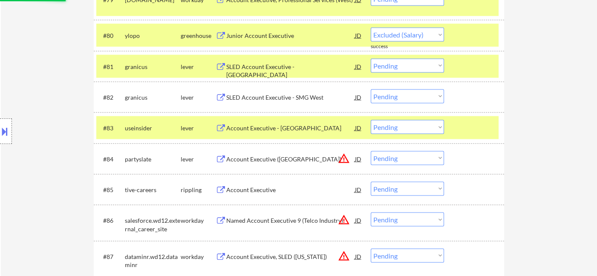
select select ""pending""
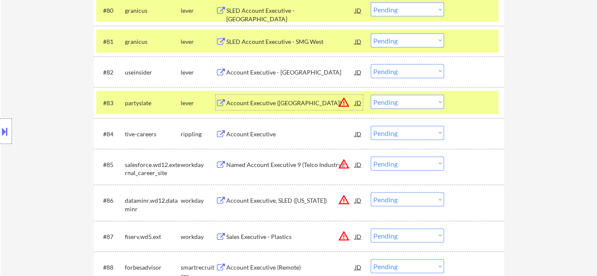
scroll to position [2888, 0]
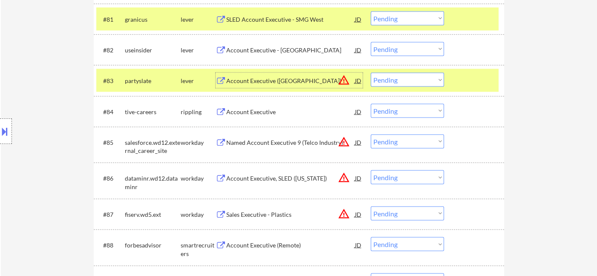
click at [272, 114] on div "Account Executive" at bounding box center [290, 112] width 129 height 9
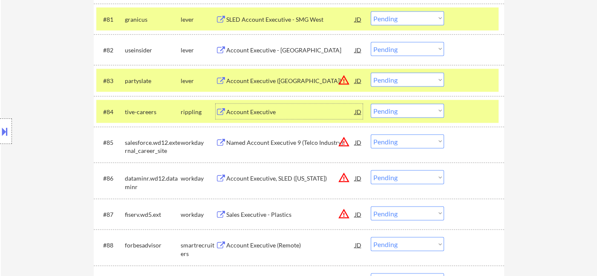
scroll to position [2936, 0]
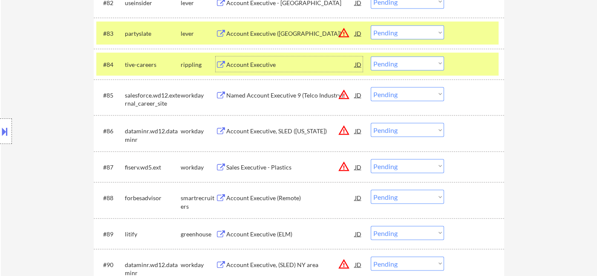
drag, startPoint x: 404, startPoint y: 95, endPoint x: 410, endPoint y: 100, distance: 7.9
click at [404, 95] on select "Choose an option... Pending Applied Excluded (Questions) Excluded (Expired) Exc…" at bounding box center [407, 94] width 73 height 14
select select ""excluded__location_""
click at [371, 87] on select "Choose an option... Pending Applied Excluded (Questions) Excluded (Expired) Exc…" at bounding box center [407, 94] width 73 height 14
drag, startPoint x: 412, startPoint y: 130, endPoint x: 414, endPoint y: 136, distance: 5.5
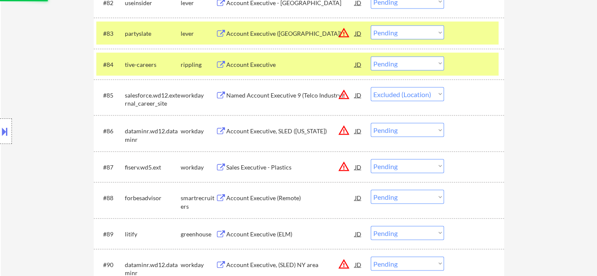
click at [412, 130] on select "Choose an option... Pending Applied Excluded (Questions) Excluded (Expired) Exc…" at bounding box center [407, 130] width 73 height 14
select select ""excluded__location_""
click at [371, 123] on select "Choose an option... Pending Applied Excluded (Questions) Excluded (Expired) Exc…" at bounding box center [407, 130] width 73 height 14
select select ""pending""
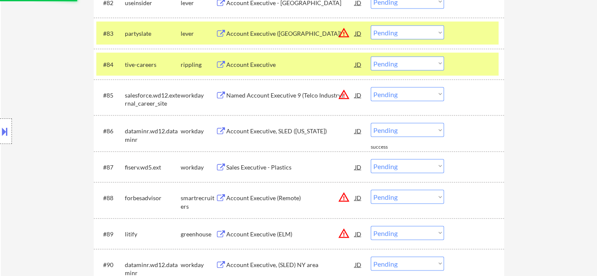
click at [409, 164] on select "Choose an option... Pending Applied Excluded (Questions) Excluded (Expired) Exc…" at bounding box center [407, 166] width 73 height 14
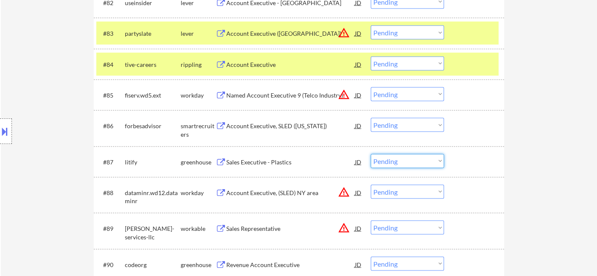
click at [411, 93] on select "Choose an option... Pending Applied Excluded (Questions) Excluded (Expired) Exc…" at bounding box center [407, 94] width 73 height 14
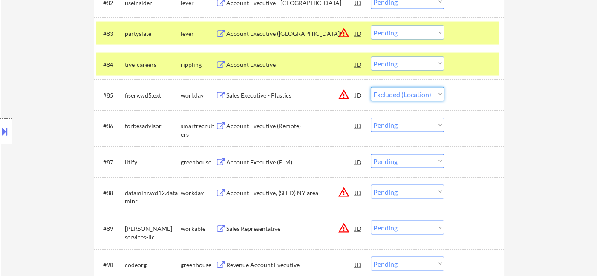
click at [371, 87] on select "Choose an option... Pending Applied Excluded (Questions) Excluded (Expired) Exc…" at bounding box center [407, 94] width 73 height 14
click at [286, 126] on div "Account Executive (Remote)" at bounding box center [290, 126] width 129 height 9
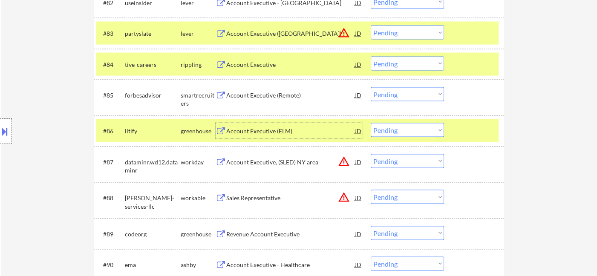
drag, startPoint x: 390, startPoint y: 91, endPoint x: 400, endPoint y: 98, distance: 12.2
click at [394, 91] on select "Choose an option... Pending Applied Excluded (Questions) Excluded (Expired) Exc…" at bounding box center [407, 94] width 73 height 14
click at [371, 87] on select "Choose an option... Pending Applied Excluded (Questions) Excluded (Expired) Exc…" at bounding box center [407, 94] width 73 height 14
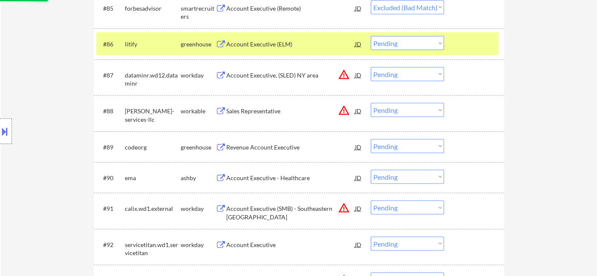
scroll to position [3031, 0]
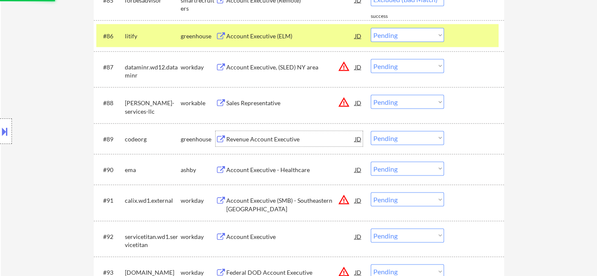
click at [252, 139] on div "Revenue Account Executive" at bounding box center [290, 139] width 129 height 9
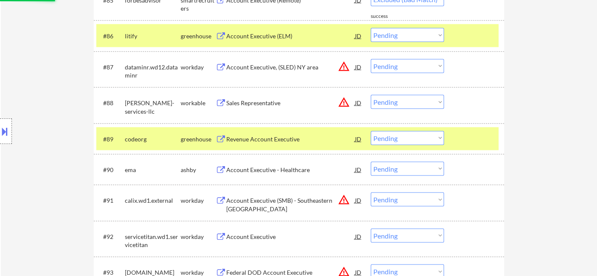
select select ""pending""
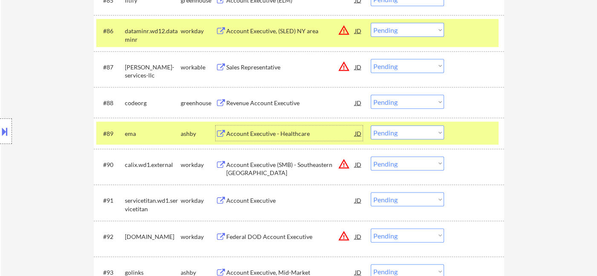
click at [413, 105] on select "Choose an option... Pending Applied Excluded (Questions) Excluded (Expired) Exc…" at bounding box center [407, 102] width 73 height 14
click at [371, 95] on select "Choose an option... Pending Applied Excluded (Questions) Excluded (Expired) Exc…" at bounding box center [407, 102] width 73 height 14
click at [263, 136] on div "Account Executive - Healthcare" at bounding box center [290, 134] width 129 height 9
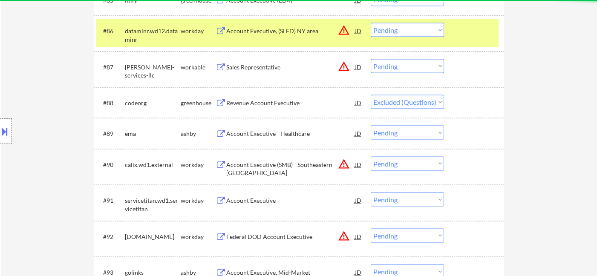
select select ""pending""
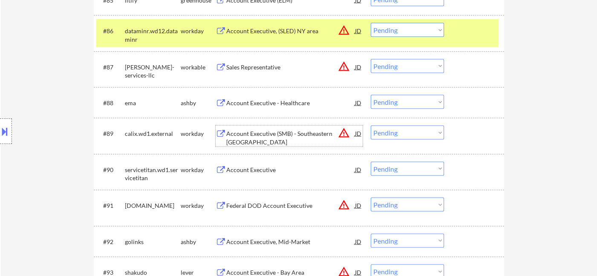
scroll to position [3078, 0]
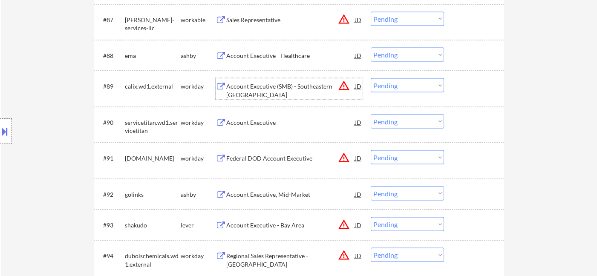
click at [409, 84] on select "Choose an option... Pending Applied Excluded (Questions) Excluded (Expired) Exc…" at bounding box center [407, 85] width 73 height 14
click at [371, 78] on select "Choose an option... Pending Applied Excluded (Questions) Excluded (Expired) Exc…" at bounding box center [407, 85] width 73 height 14
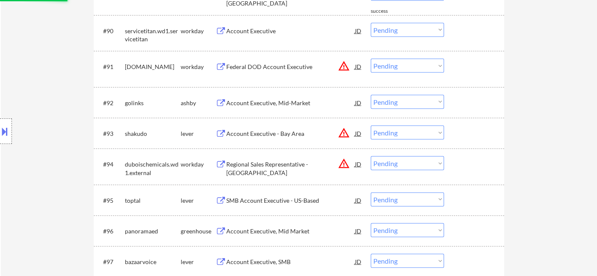
scroll to position [3173, 0]
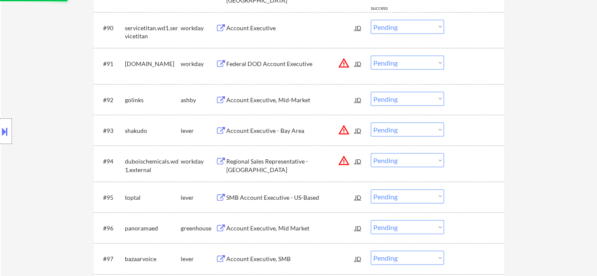
drag, startPoint x: 392, startPoint y: 64, endPoint x: 402, endPoint y: 69, distance: 11.1
click at [392, 64] on select "Choose an option... Pending Applied Excluded (Questions) Excluded (Expired) Exc…" at bounding box center [407, 63] width 73 height 14
select select ""pending""
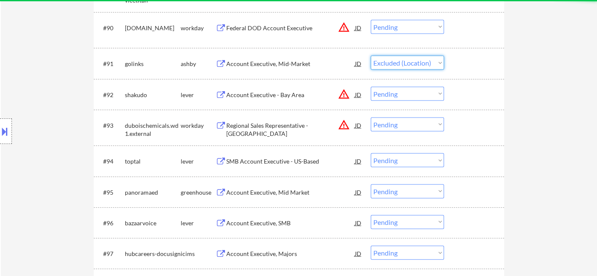
click at [371, 56] on select "Choose an option... Pending Applied Excluded (Questions) Excluded (Expired) Exc…" at bounding box center [407, 63] width 73 height 14
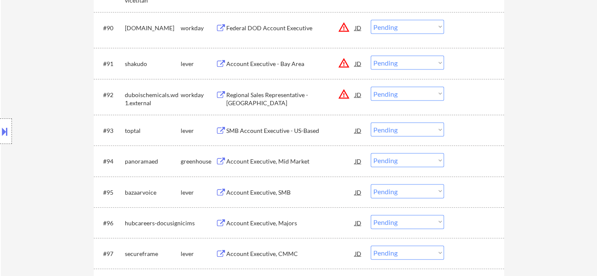
drag, startPoint x: 410, startPoint y: 64, endPoint x: 416, endPoint y: 69, distance: 7.5
click at [411, 64] on select "Choose an option... Pending Applied Excluded (Questions) Excluded (Expired) Exc…" at bounding box center [407, 63] width 73 height 14
select select ""excluded__location_""
click at [371, 56] on select "Choose an option... Pending Applied Excluded (Questions) Excluded (Expired) Exc…" at bounding box center [407, 63] width 73 height 14
click at [398, 22] on select "Choose an option... Pending Applied Excluded (Questions) Excluded (Expired) Exc…" at bounding box center [407, 27] width 73 height 14
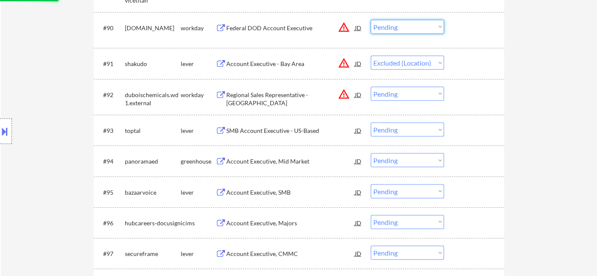
select select ""excluded__location_""
click at [371, 20] on select "Choose an option... Pending Applied Excluded (Questions) Excluded (Expired) Exc…" at bounding box center [407, 27] width 73 height 14
drag, startPoint x: 399, startPoint y: 95, endPoint x: 403, endPoint y: 100, distance: 5.8
click at [400, 95] on select "Choose an option... Pending Applied Excluded (Questions) Excluded (Expired) Exc…" at bounding box center [407, 94] width 73 height 14
select select ""excluded__location_""
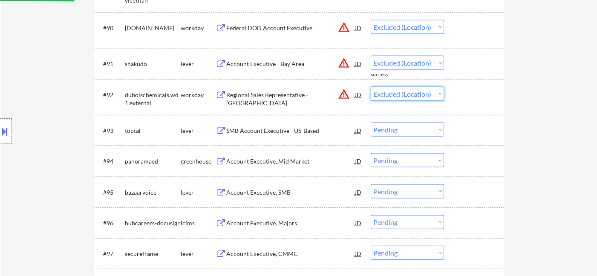
click at [371, 87] on select "Choose an option... Pending Applied Excluded (Questions) Excluded (Expired) Exc…" at bounding box center [407, 94] width 73 height 14
select select ""pending""
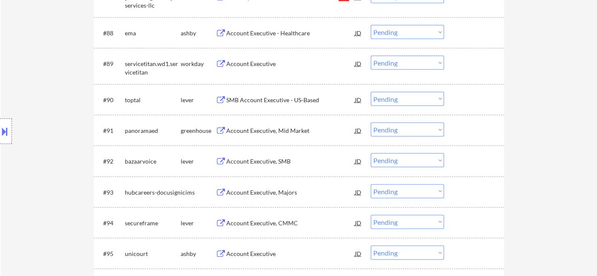
scroll to position [3078, 0]
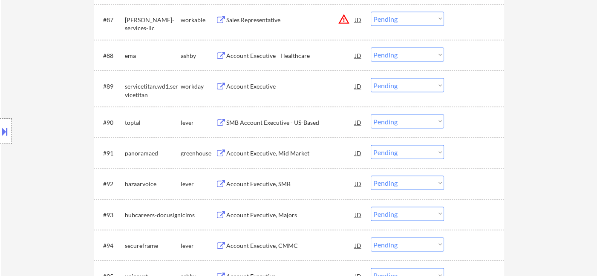
click at [288, 122] on div "SMB Account Executive - US-Based" at bounding box center [290, 122] width 129 height 9
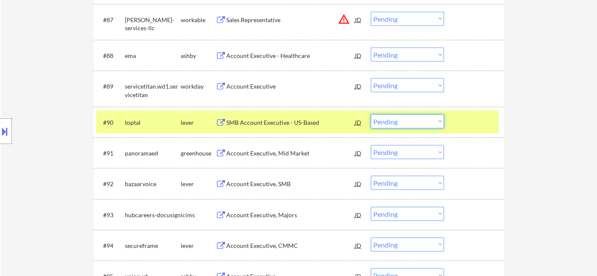
drag, startPoint x: 397, startPoint y: 118, endPoint x: 406, endPoint y: 127, distance: 12.7
click at [397, 118] on select "Choose an option... Pending Applied Excluded (Questions) Excluded (Expired) Exc…" at bounding box center [407, 122] width 73 height 14
click at [371, 115] on select "Choose an option... Pending Applied Excluded (Questions) Excluded (Expired) Exc…" at bounding box center [407, 122] width 73 height 14
click at [269, 155] on div "Account Executive, Mid Market" at bounding box center [290, 153] width 129 height 9
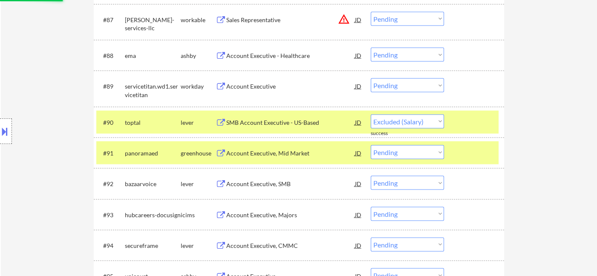
select select ""pending""
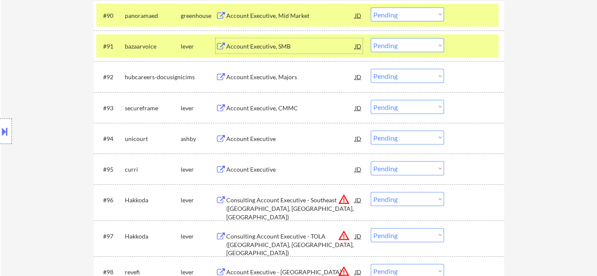
scroll to position [3220, 0]
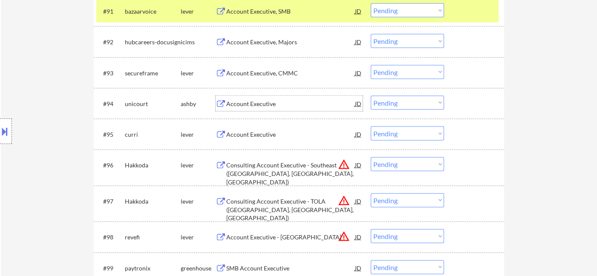
click at [240, 105] on div "Account Executive" at bounding box center [290, 104] width 129 height 9
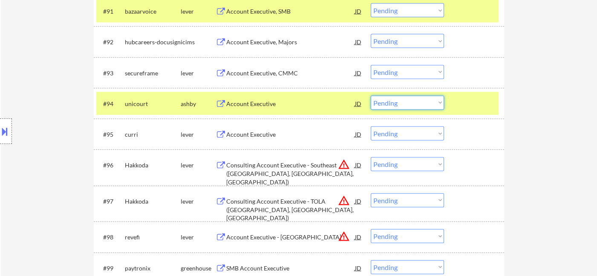
drag, startPoint x: 382, startPoint y: 101, endPoint x: 392, endPoint y: 105, distance: 10.9
click at [382, 101] on select "Choose an option... Pending Applied Excluded (Questions) Excluded (Expired) Exc…" at bounding box center [407, 103] width 73 height 14
click at [371, 96] on select "Choose an option... Pending Applied Excluded (Questions) Excluded (Expired) Exc…" at bounding box center [407, 103] width 73 height 14
click at [240, 133] on div "Account Executive" at bounding box center [290, 134] width 129 height 9
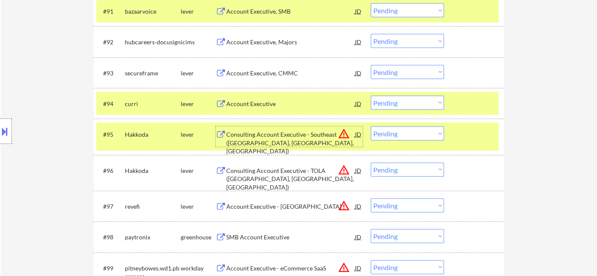
drag, startPoint x: 436, startPoint y: 102, endPoint x: 438, endPoint y: 109, distance: 6.9
click at [436, 102] on select "Choose an option... Pending Applied Excluded (Questions) Excluded (Expired) Exc…" at bounding box center [407, 103] width 73 height 14
select select ""excluded""
click at [371, 96] on select "Choose an option... Pending Applied Excluded (Questions) Excluded (Expired) Exc…" at bounding box center [407, 103] width 73 height 14
click at [389, 136] on select "Choose an option... Pending Applied Excluded (Questions) Excluded (Expired) Exc…" at bounding box center [407, 134] width 73 height 14
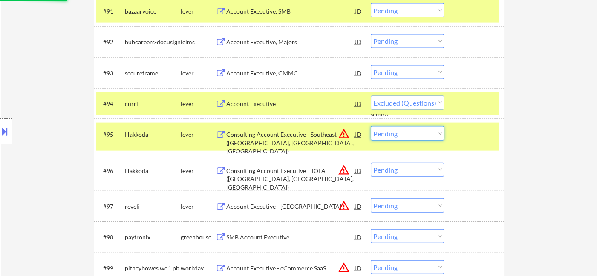
select select ""excluded__location_""
click at [371, 127] on select "Choose an option... Pending Applied Excluded (Questions) Excluded (Expired) Exc…" at bounding box center [407, 134] width 73 height 14
drag, startPoint x: 393, startPoint y: 170, endPoint x: 398, endPoint y: 175, distance: 6.9
click at [394, 170] on select "Choose an option... Pending Applied Excluded (Questions) Excluded (Expired) Exc…" at bounding box center [407, 170] width 73 height 14
select select ""excluded__location_""
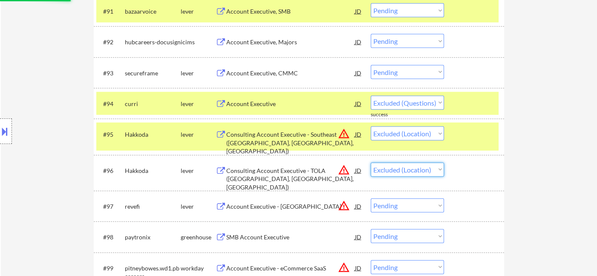
click at [371, 163] on select "Choose an option... Pending Applied Excluded (Questions) Excluded (Expired) Exc…" at bounding box center [407, 170] width 73 height 14
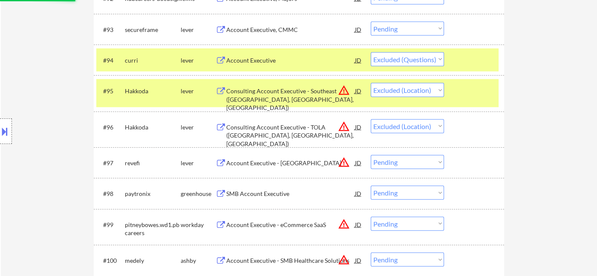
scroll to position [3314, 0]
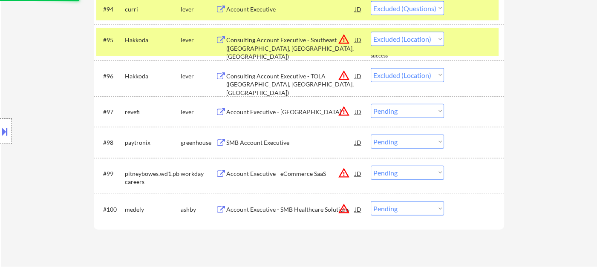
click at [392, 110] on select "Choose an option... Pending Applied Excluded (Questions) Excluded (Expired) Exc…" at bounding box center [407, 111] width 73 height 14
select select ""pending""
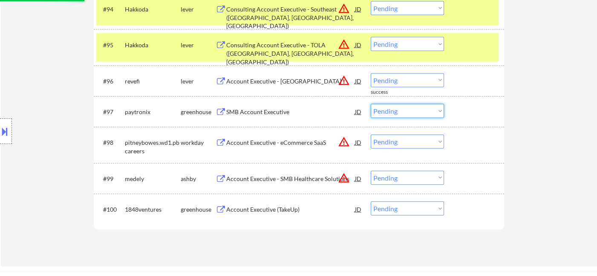
select select ""excluded__location_""
select select ""pending""
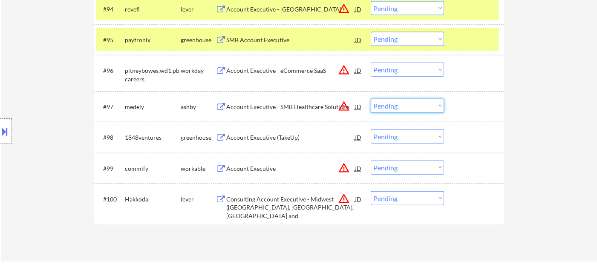
click at [405, 72] on select "Choose an option... Pending Applied Excluded (Questions) Excluded (Expired) Exc…" at bounding box center [407, 70] width 73 height 14
select select ""excluded__location_""
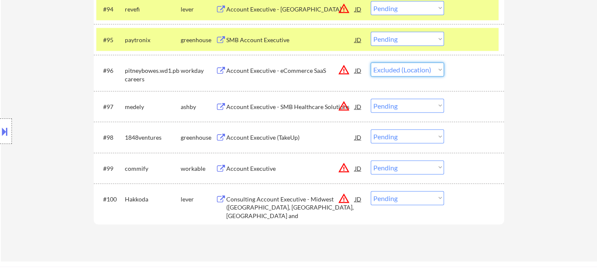
click at [371, 63] on select "Choose an option... Pending Applied Excluded (Questions) Excluded (Expired) Exc…" at bounding box center [407, 70] width 73 height 14
drag, startPoint x: 404, startPoint y: 108, endPoint x: 416, endPoint y: 112, distance: 13.2
click at [404, 108] on select "Choose an option... Pending Applied Excluded (Questions) Excluded (Expired) Exc…" at bounding box center [407, 106] width 73 height 14
select select ""excluded__location_""
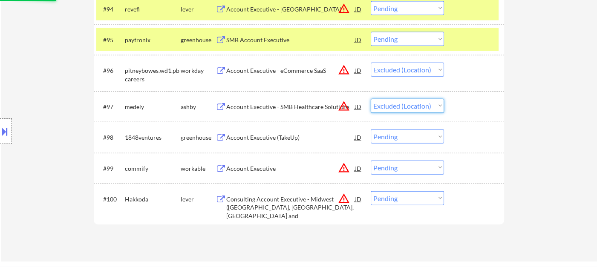
click at [371, 99] on select "Choose an option... Pending Applied Excluded (Questions) Excluded (Expired) Exc…" at bounding box center [407, 106] width 73 height 14
click at [269, 139] on div "Account Executive (TakeUp)" at bounding box center [290, 137] width 129 height 9
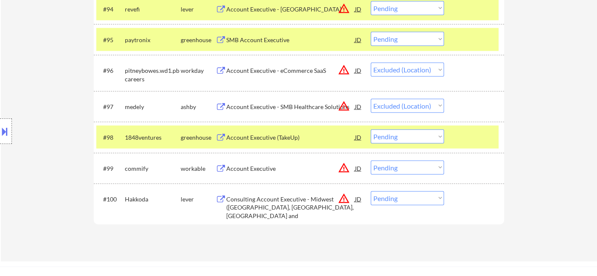
select select ""pending""
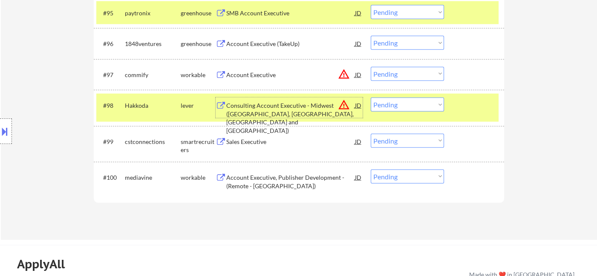
scroll to position [3362, 0]
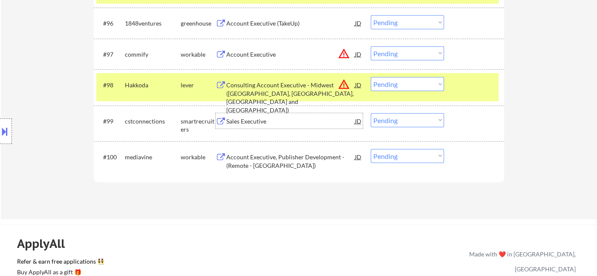
click at [257, 124] on div "Sales Executive" at bounding box center [290, 121] width 129 height 9
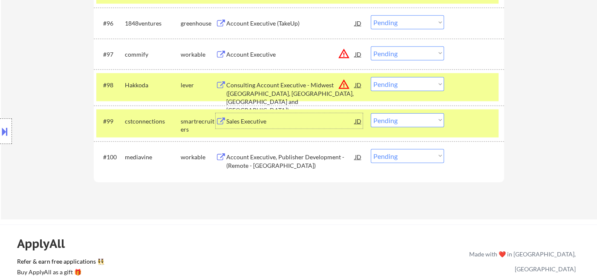
click at [402, 118] on select "Choose an option... Pending Applied Excluded (Questions) Excluded (Expired) Exc…" at bounding box center [407, 120] width 73 height 14
click at [371, 113] on select "Choose an option... Pending Applied Excluded (Questions) Excluded (Expired) Exc…" at bounding box center [407, 120] width 73 height 14
drag, startPoint x: 413, startPoint y: 121, endPoint x: 413, endPoint y: 125, distance: 4.3
click at [413, 121] on select "Choose an option... Pending Applied Excluded (Questions) Excluded (Expired) Exc…" at bounding box center [407, 120] width 73 height 14
click at [371, 113] on select "Choose an option... Pending Applied Excluded (Questions) Excluded (Expired) Exc…" at bounding box center [407, 120] width 73 height 14
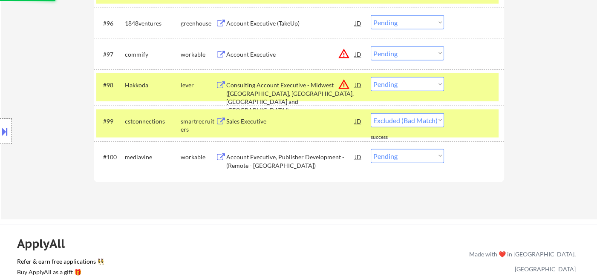
click at [279, 163] on div "Account Executive, Publisher Development - (Remote - US)" at bounding box center [290, 161] width 129 height 17
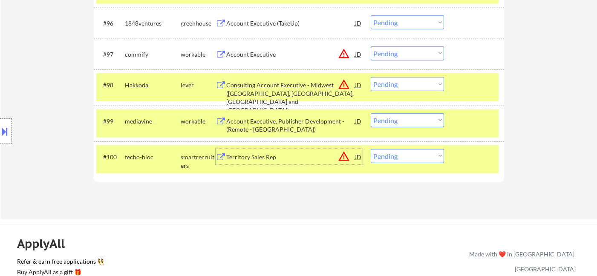
drag, startPoint x: 388, startPoint y: 159, endPoint x: 396, endPoint y: 162, distance: 8.2
click at [388, 159] on select "Choose an option... Pending Applied Excluded (Questions) Excluded (Expired) Exc…" at bounding box center [407, 156] width 73 height 14
click at [409, 120] on select "Choose an option... Pending Applied Excluded (Questions) Excluded (Expired) Exc…" at bounding box center [407, 120] width 73 height 14
click at [371, 113] on select "Choose an option... Pending Applied Excluded (Questions) Excluded (Expired) Exc…" at bounding box center [407, 120] width 73 height 14
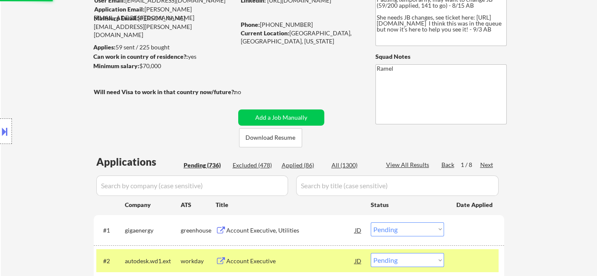
scroll to position [51, 0]
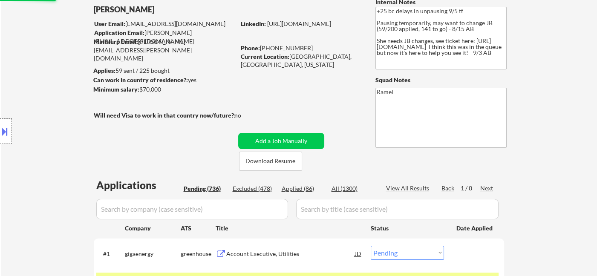
click at [486, 188] on div "Next" at bounding box center [487, 188] width 14 height 9
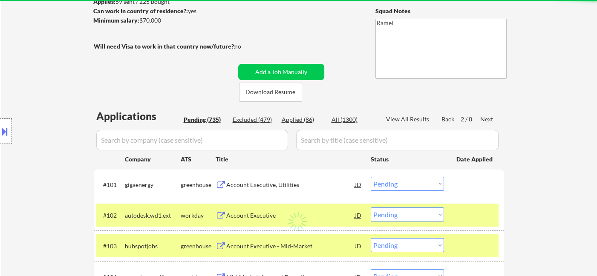
scroll to position [193, 0]
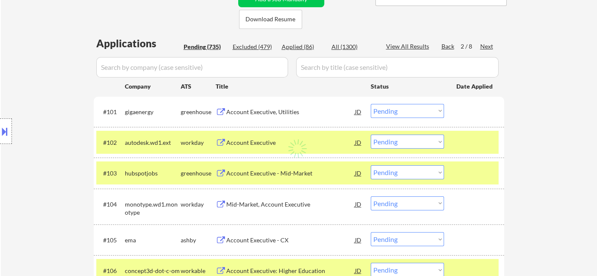
select select ""pending""
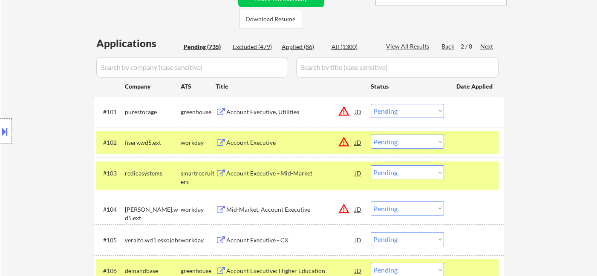
drag, startPoint x: 399, startPoint y: 110, endPoint x: 404, endPoint y: 117, distance: 8.6
click at [399, 110] on select "Choose an option... Pending Applied Excluded (Questions) Excluded (Expired) Exc…" at bounding box center [407, 111] width 73 height 14
select select ""excluded__location_""
click at [371, 104] on select "Choose an option... Pending Applied Excluded (Questions) Excluded (Expired) Exc…" at bounding box center [407, 111] width 73 height 14
click at [413, 141] on select "Choose an option... Pending Applied Excluded (Questions) Excluded (Expired) Exc…" at bounding box center [407, 142] width 73 height 14
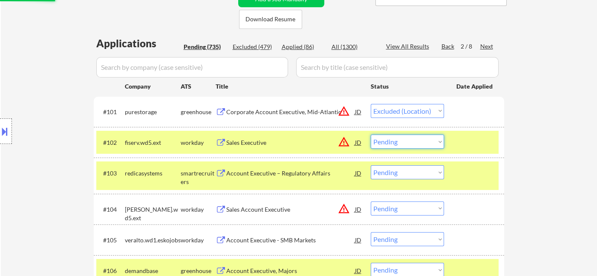
select select ""excluded__location_""
click at [371, 135] on select "Choose an option... Pending Applied Excluded (Questions) Excluded (Expired) Exc…" at bounding box center [407, 142] width 73 height 14
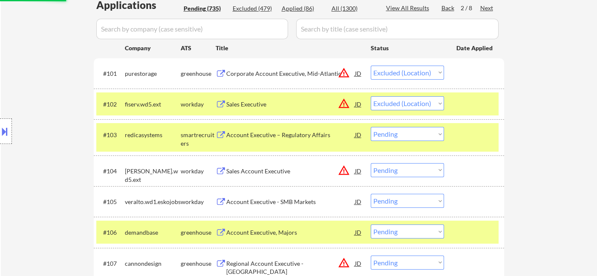
scroll to position [288, 0]
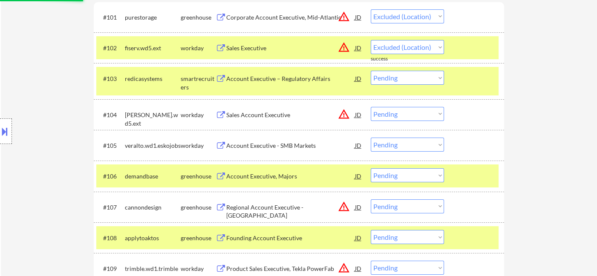
select select ""pending""
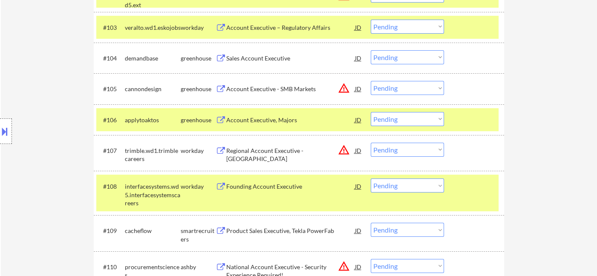
scroll to position [335, 0]
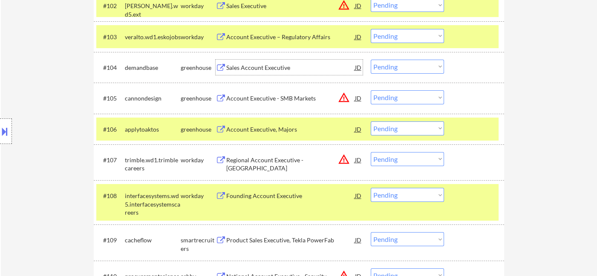
click at [274, 66] on div "Sales Account Executive" at bounding box center [290, 68] width 129 height 9
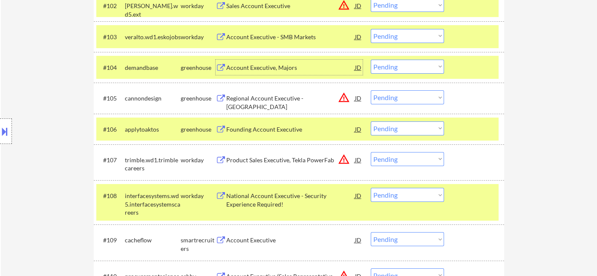
click at [419, 68] on select "Choose an option... Pending Applied Excluded (Questions) Excluded (Expired) Exc…" at bounding box center [407, 67] width 73 height 14
select select ""excluded__bad_match_""
click at [371, 60] on select "Choose an option... Pending Applied Excluded (Questions) Excluded (Expired) Exc…" at bounding box center [407, 67] width 73 height 14
drag, startPoint x: 406, startPoint y: 99, endPoint x: 413, endPoint y: 103, distance: 7.5
click at [406, 99] on select "Choose an option... Pending Applied Excluded (Questions) Excluded (Expired) Exc…" at bounding box center [407, 97] width 73 height 14
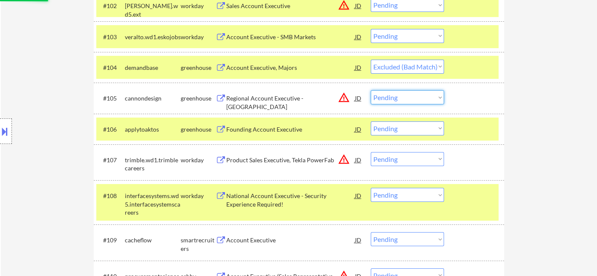
select select ""excluded__location_""
click at [371, 90] on select "Choose an option... Pending Applied Excluded (Questions) Excluded (Expired) Exc…" at bounding box center [407, 97] width 73 height 14
click at [279, 134] on div "Founding Account Executive" at bounding box center [290, 128] width 129 height 15
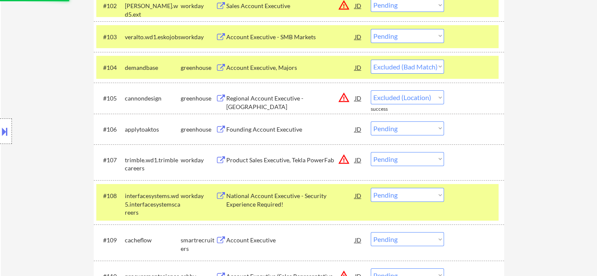
select select ""pending""
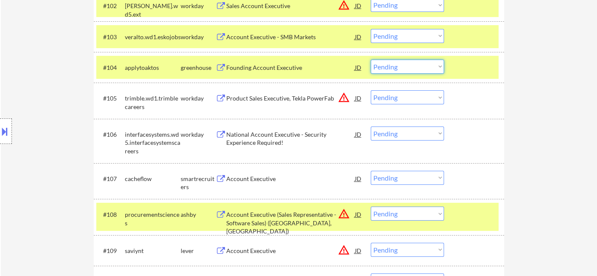
drag, startPoint x: 387, startPoint y: 67, endPoint x: 398, endPoint y: 72, distance: 12.0
click at [387, 67] on select "Choose an option... Pending Applied Excluded (Questions) Excluded (Expired) Exc…" at bounding box center [407, 67] width 73 height 14
click at [371, 60] on select "Choose an option... Pending Applied Excluded (Questions) Excluded (Expired) Exc…" at bounding box center [407, 67] width 73 height 14
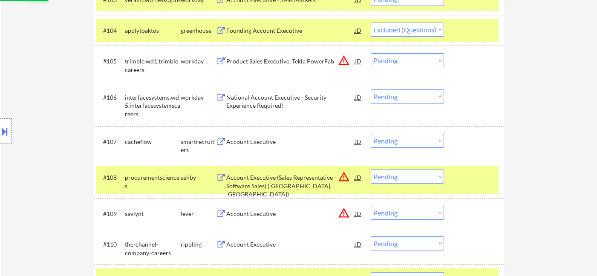
scroll to position [382, 0]
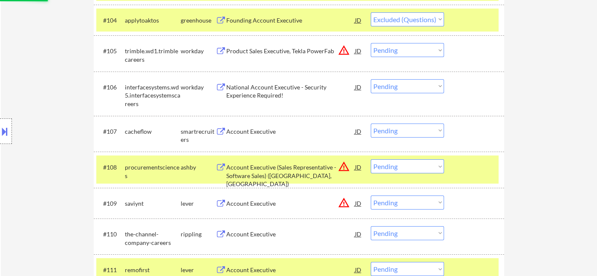
click at [255, 135] on div "Account Executive" at bounding box center [290, 131] width 129 height 9
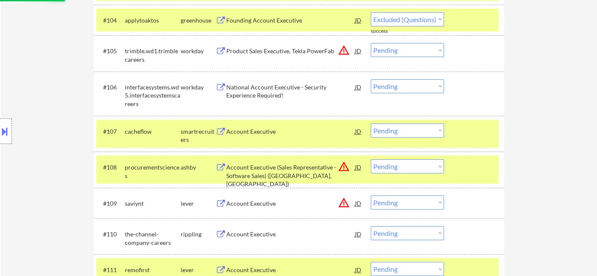
select select ""pending""
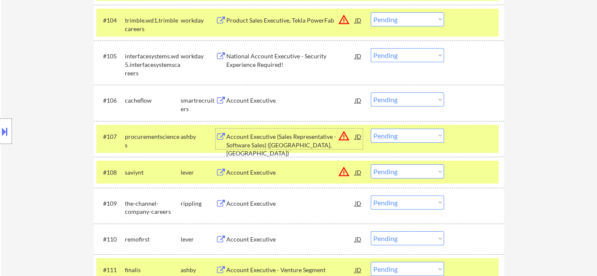
click at [405, 104] on select "Choose an option... Pending Applied Excluded (Questions) Excluded (Expired) Exc…" at bounding box center [407, 99] width 73 height 14
click at [371, 92] on select "Choose an option... Pending Applied Excluded (Questions) Excluded (Expired) Exc…" at bounding box center [407, 99] width 73 height 14
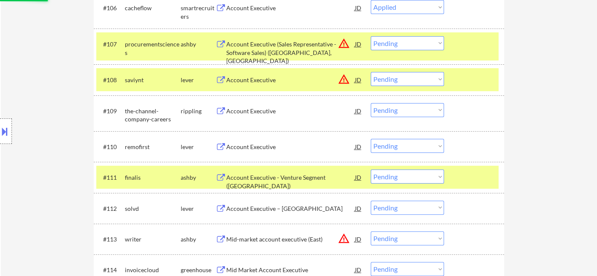
scroll to position [477, 0]
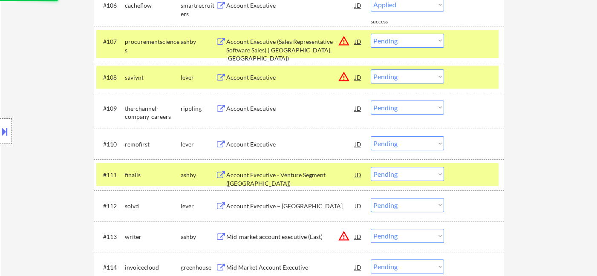
click at [273, 148] on div "Account Executive" at bounding box center [290, 144] width 129 height 9
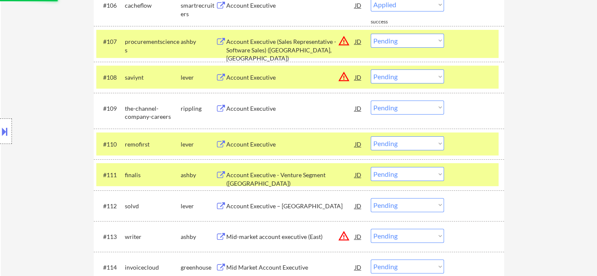
select select ""pending""
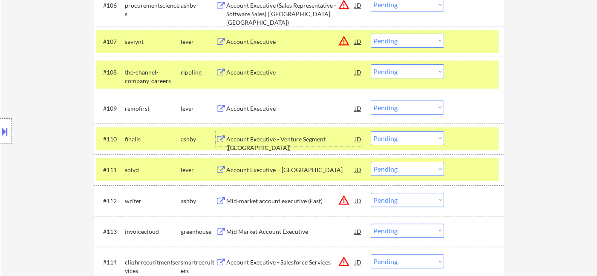
click at [398, 109] on select "Choose an option... Pending Applied Excluded (Questions) Excluded (Expired) Exc…" at bounding box center [407, 108] width 73 height 14
click at [371, 101] on select "Choose an option... Pending Applied Excluded (Questions) Excluded (Expired) Exc…" at bounding box center [407, 108] width 73 height 14
click at [289, 139] on div "Account Executive - Venture Segment (USA)" at bounding box center [290, 143] width 129 height 17
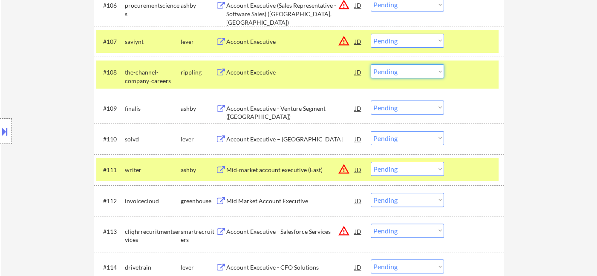
drag, startPoint x: 398, startPoint y: 74, endPoint x: 405, endPoint y: 74, distance: 6.4
click at [399, 73] on select "Choose an option... Pending Applied Excluded (Questions) Excluded (Expired) Exc…" at bounding box center [407, 71] width 73 height 14
drag, startPoint x: 541, startPoint y: 144, endPoint x: 529, endPoint y: 146, distance: 11.8
click at [399, 111] on select "Choose an option... Pending Applied Excluded (Questions) Excluded (Expired) Exc…" at bounding box center [407, 108] width 73 height 14
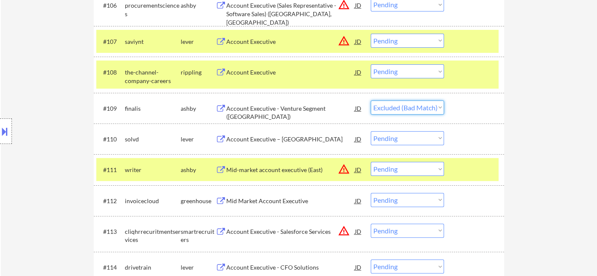
click at [371, 101] on select "Choose an option... Pending Applied Excluded (Questions) Excluded (Expired) Exc…" at bounding box center [407, 108] width 73 height 14
click at [272, 144] on div "Account Executive – Western U.S. Territory" at bounding box center [290, 138] width 129 height 15
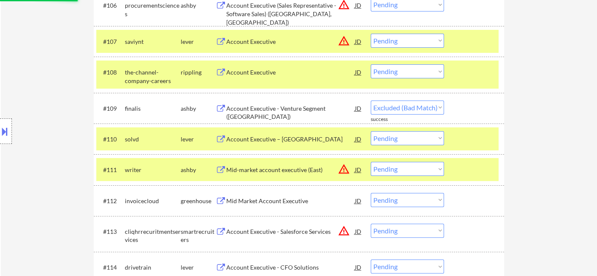
select select ""pending""
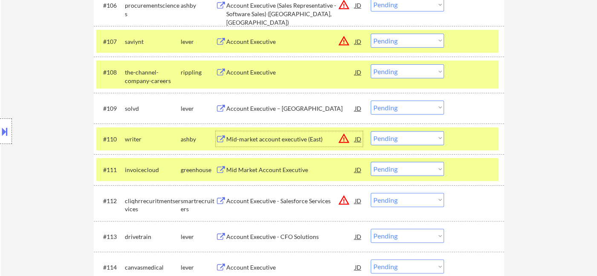
scroll to position [525, 0]
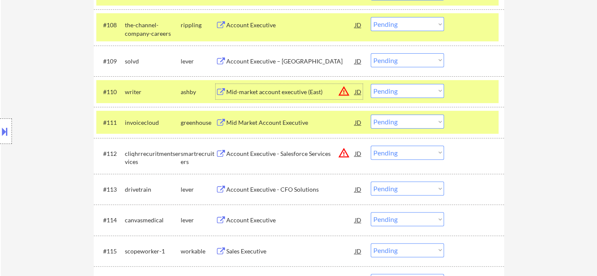
drag, startPoint x: 387, startPoint y: 88, endPoint x: 399, endPoint y: 97, distance: 15.5
click at [387, 88] on select "Choose an option... Pending Applied Excluded (Questions) Excluded (Expired) Exc…" at bounding box center [407, 91] width 73 height 14
select select ""excluded__location_""
click at [371, 84] on select "Choose an option... Pending Applied Excluded (Questions) Excluded (Expired) Exc…" at bounding box center [407, 91] width 73 height 14
drag, startPoint x: 392, startPoint y: 149, endPoint x: 405, endPoint y: 155, distance: 14.7
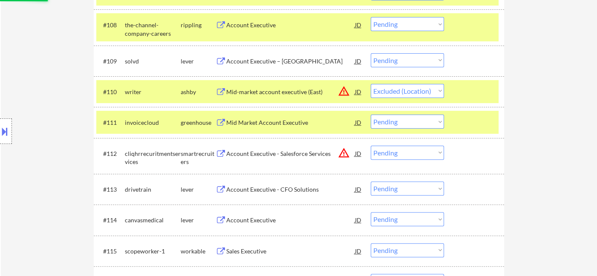
click at [397, 150] on select "Choose an option... Pending Applied Excluded (Questions) Excluded (Expired) Exc…" at bounding box center [407, 153] width 73 height 14
select select ""excluded__location_""
click at [371, 146] on select "Choose an option... Pending Applied Excluded (Questions) Excluded (Expired) Exc…" at bounding box center [407, 153] width 73 height 14
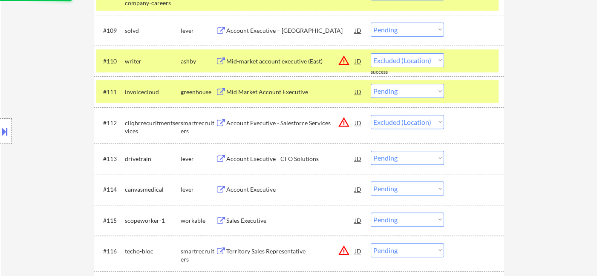
scroll to position [572, 0]
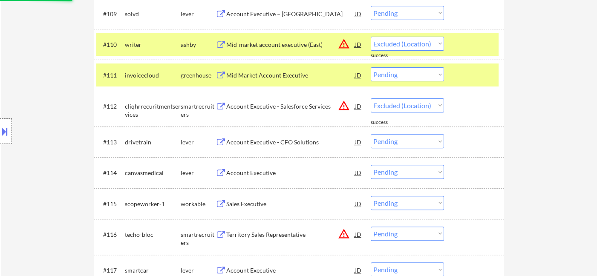
click at [261, 174] on div "Account Executive" at bounding box center [290, 173] width 129 height 9
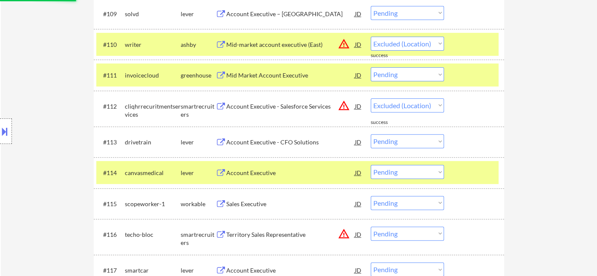
select select ""pending""
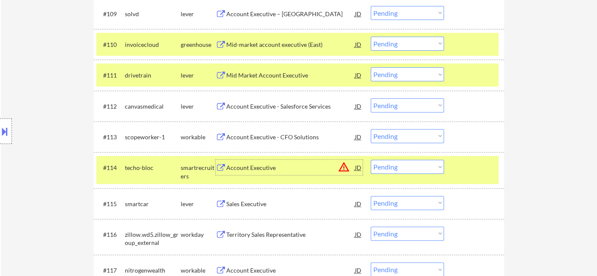
scroll to position [619, 0]
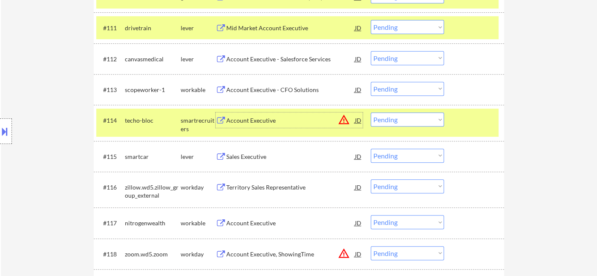
drag, startPoint x: 399, startPoint y: 121, endPoint x: 406, endPoint y: 125, distance: 7.9
click at [399, 121] on select "Choose an option... Pending Applied Excluded (Questions) Excluded (Expired) Exc…" at bounding box center [407, 120] width 73 height 14
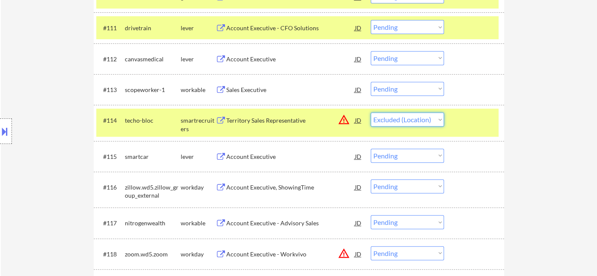
click at [371, 113] on select "Choose an option... Pending Applied Excluded (Questions) Excluded (Expired) Exc…" at bounding box center [407, 120] width 73 height 14
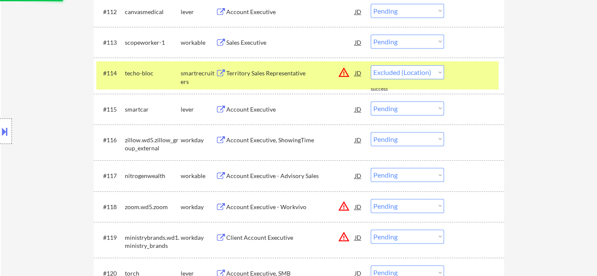
select select ""pending""
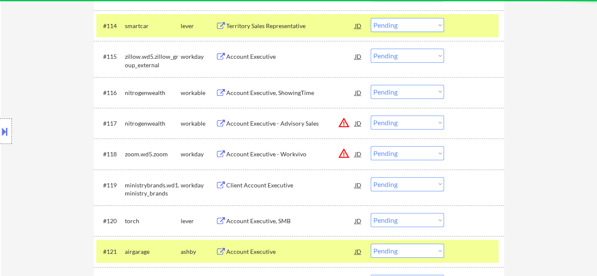
click at [415, 124] on select "Choose an option... Pending Applied Excluded (Questions) Excluded (Expired) Exc…" at bounding box center [407, 122] width 73 height 14
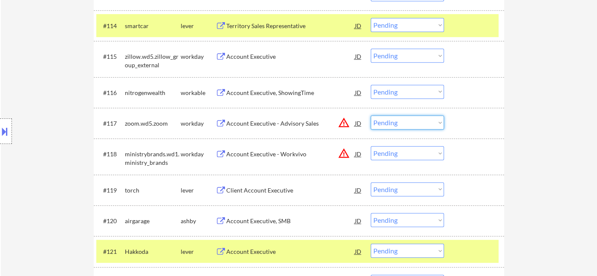
select select ""excluded__location_""
click at [371, 115] on select "Choose an option... Pending Applied Excluded (Questions) Excluded (Expired) Exc…" at bounding box center [407, 122] width 73 height 14
click at [401, 151] on select "Choose an option... Pending Applied Excluded (Questions) Excluded (Expired) Exc…" at bounding box center [407, 153] width 73 height 14
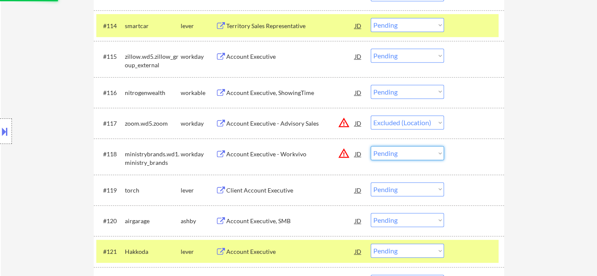
select select ""excluded__location_""
click at [371, 146] on select "Choose an option... Pending Applied Excluded (Questions) Excluded (Expired) Exc…" at bounding box center [407, 153] width 73 height 14
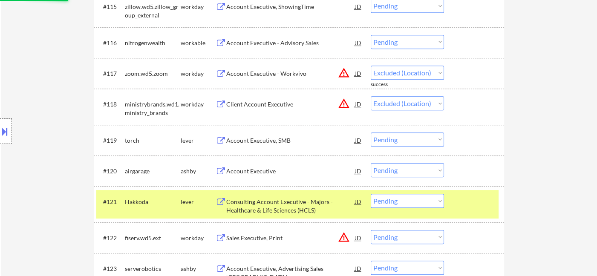
scroll to position [808, 0]
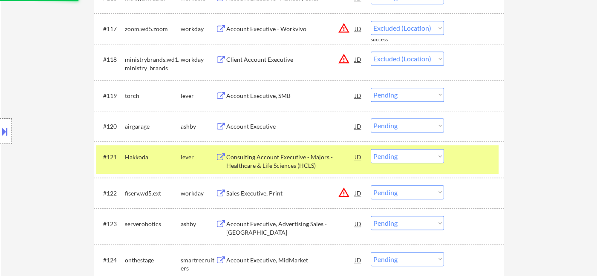
click at [254, 93] on div "Account Executive, SMB" at bounding box center [290, 96] width 129 height 9
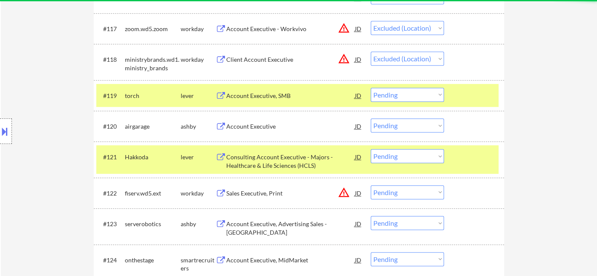
select select ""pending""
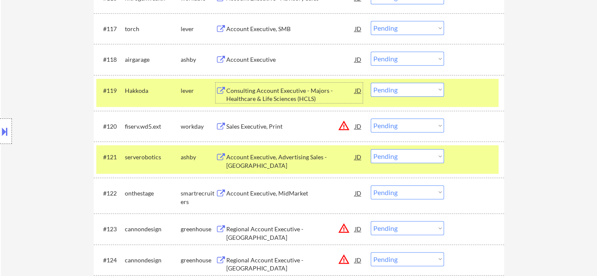
scroll to position [904, 0]
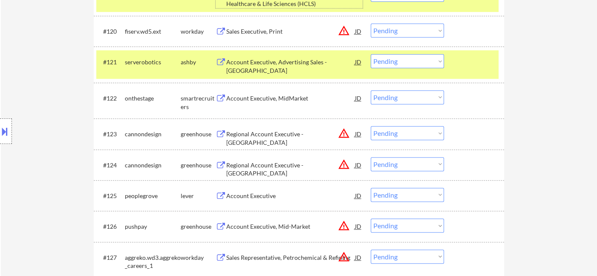
drag, startPoint x: 416, startPoint y: 130, endPoint x: 423, endPoint y: 139, distance: 11.6
click at [417, 132] on select "Choose an option... Pending Applied Excluded (Questions) Excluded (Expired) Exc…" at bounding box center [407, 133] width 73 height 14
select select ""excluded__location_""
click at [371, 126] on select "Choose an option... Pending Applied Excluded (Questions) Excluded (Expired) Exc…" at bounding box center [407, 133] width 73 height 14
drag, startPoint x: 409, startPoint y: 162, endPoint x: 412, endPoint y: 170, distance: 8.1
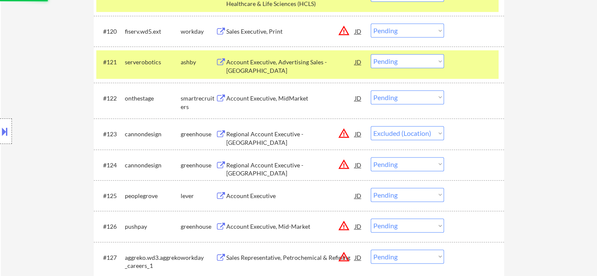
click at [410, 164] on select "Choose an option... Pending Applied Excluded (Questions) Excluded (Expired) Exc…" at bounding box center [407, 164] width 73 height 14
select select ""excluded__location_""
click at [371, 157] on select "Choose an option... Pending Applied Excluded (Questions) Excluded (Expired) Exc…" at bounding box center [407, 164] width 73 height 14
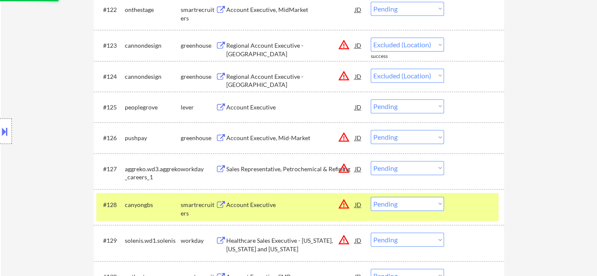
scroll to position [998, 0]
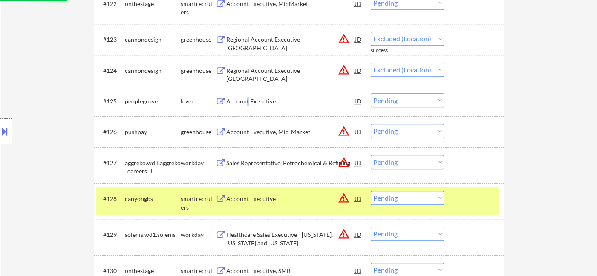
click at [247, 106] on div "Account Executive" at bounding box center [290, 100] width 129 height 15
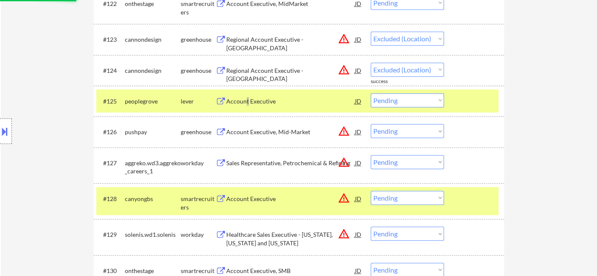
select select ""pending""
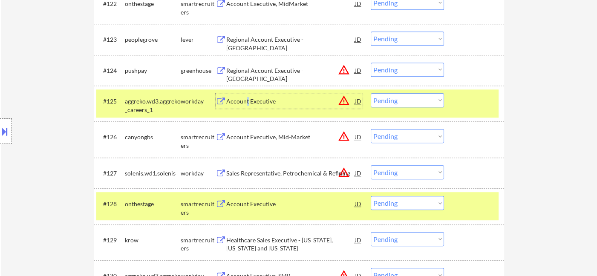
click at [415, 72] on select "Choose an option... Pending Applied Excluded (Questions) Excluded (Expired) Exc…" at bounding box center [407, 70] width 73 height 14
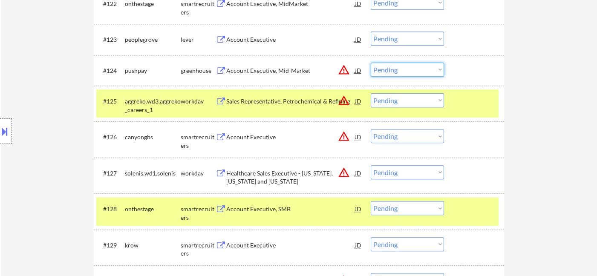
select select ""excluded__location_""
click at [371, 63] on select "Choose an option... Pending Applied Excluded (Questions) Excluded (Expired) Exc…" at bounding box center [407, 70] width 73 height 14
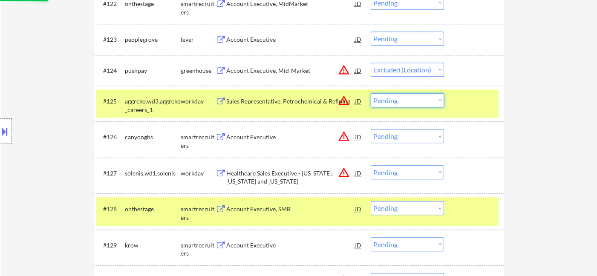
click at [403, 100] on select "Choose an option... Pending Applied Excluded (Questions) Excluded (Expired) Exc…" at bounding box center [407, 100] width 73 height 14
select select ""excluded__location_""
click at [371, 93] on select "Choose an option... Pending Applied Excluded (Questions) Excluded (Expired) Exc…" at bounding box center [407, 100] width 73 height 14
click at [405, 140] on select "Choose an option... Pending Applied Excluded (Questions) Excluded (Expired) Exc…" at bounding box center [407, 136] width 73 height 14
select select ""excluded__location_""
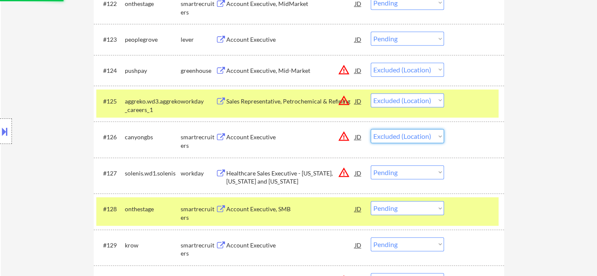
click at [371, 129] on select "Choose an option... Pending Applied Excluded (Questions) Excluded (Expired) Exc…" at bounding box center [407, 136] width 73 height 14
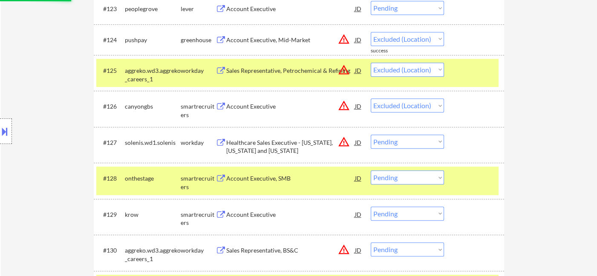
scroll to position [1045, 0]
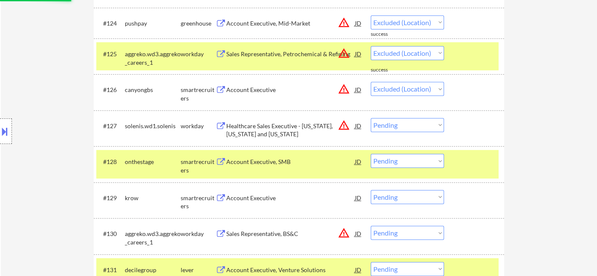
click at [407, 120] on select "Choose an option... Pending Applied Excluded (Questions) Excluded (Expired) Exc…" at bounding box center [407, 125] width 73 height 14
select select ""excluded__location_""
click at [371, 118] on select "Choose an option... Pending Applied Excluded (Questions) Excluded (Expired) Exc…" at bounding box center [407, 125] width 73 height 14
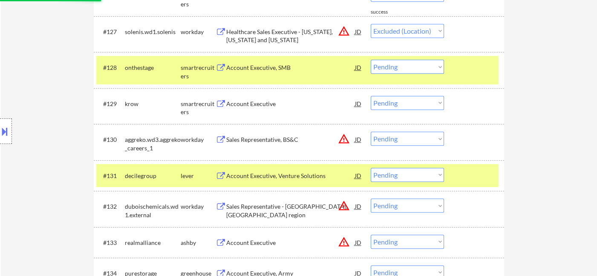
scroll to position [1140, 0]
click at [255, 102] on div "Account Executive" at bounding box center [290, 103] width 129 height 9
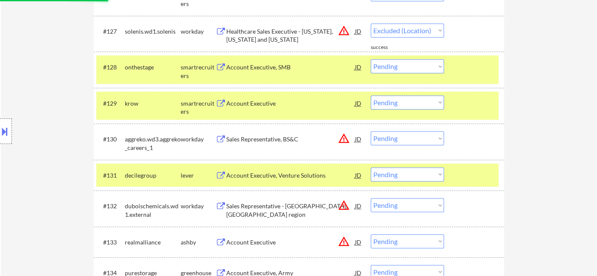
select select ""pending""
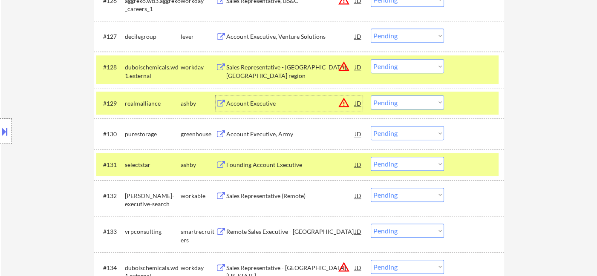
scroll to position [1187, 0]
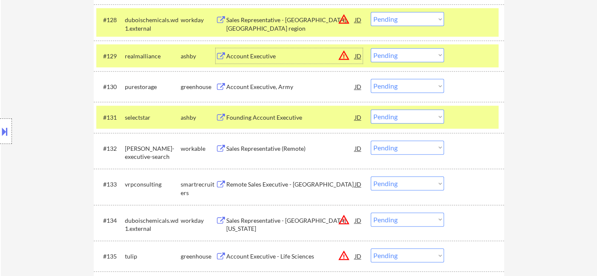
click at [274, 121] on div "Founding Account Executive" at bounding box center [290, 117] width 129 height 9
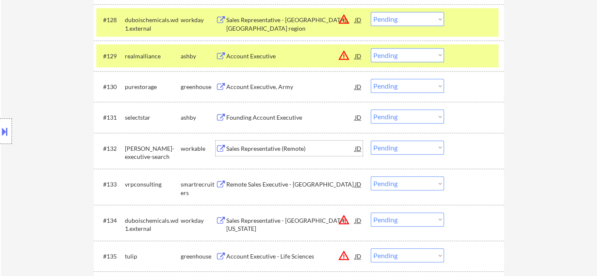
click at [270, 148] on div "Sales Representative (Remote)" at bounding box center [290, 148] width 129 height 9
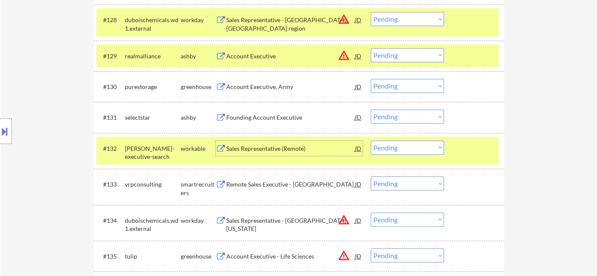
click at [420, 153] on select "Choose an option... Pending Applied Excluded (Questions) Excluded (Expired) Exc…" at bounding box center [407, 148] width 73 height 14
click at [371, 141] on select "Choose an option... Pending Applied Excluded (Questions) Excluded (Expired) Exc…" at bounding box center [407, 148] width 73 height 14
click at [263, 187] on div "Remote Sales Executive - US" at bounding box center [290, 184] width 129 height 9
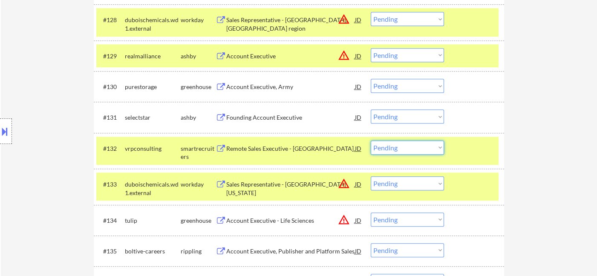
drag, startPoint x: 420, startPoint y: 149, endPoint x: 425, endPoint y: 153, distance: 6.9
click at [421, 149] on select "Choose an option... Pending Applied Excluded (Questions) Excluded (Expired) Exc…" at bounding box center [407, 148] width 73 height 14
click at [371, 141] on select "Choose an option... Pending Applied Excluded (Questions) Excluded (Expired) Exc…" at bounding box center [407, 148] width 73 height 14
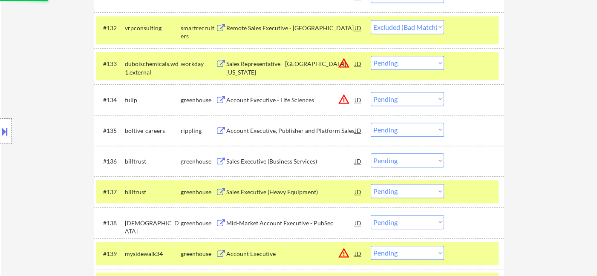
scroll to position [1330, 0]
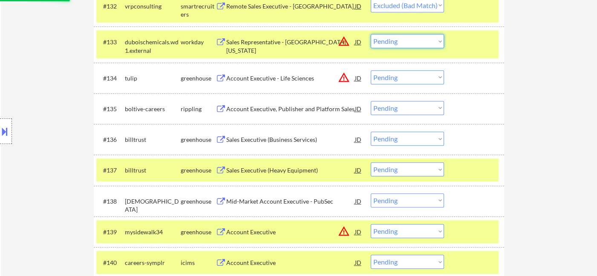
drag, startPoint x: 396, startPoint y: 38, endPoint x: 404, endPoint y: 47, distance: 12.4
click at [396, 37] on select "Choose an option... Pending Applied Excluded (Questions) Excluded (Expired) Exc…" at bounding box center [407, 41] width 73 height 14
click at [371, 34] on select "Choose an option... Pending Applied Excluded (Questions) Excluded (Expired) Exc…" at bounding box center [407, 41] width 73 height 14
drag, startPoint x: 406, startPoint y: 75, endPoint x: 413, endPoint y: 83, distance: 10.3
click at [406, 75] on select "Choose an option... Pending Applied Excluded (Questions) Excluded (Expired) Exc…" at bounding box center [407, 77] width 73 height 14
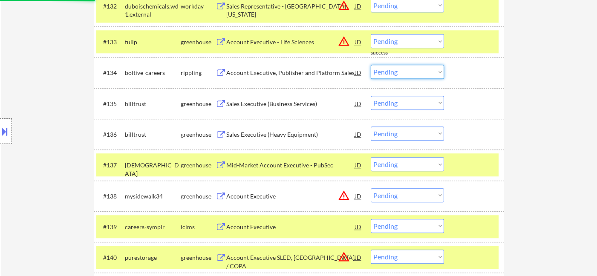
drag, startPoint x: 407, startPoint y: 36, endPoint x: 412, endPoint y: 46, distance: 10.5
click at [407, 36] on select "Choose an option... Pending Applied Excluded (Questions) Excluded (Expired) Exc…" at bounding box center [407, 41] width 73 height 14
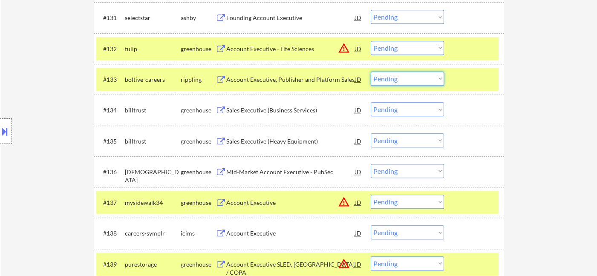
scroll to position [1282, 0]
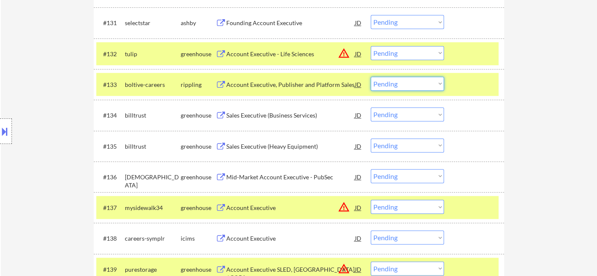
click at [403, 53] on select "Choose an option... Pending Applied Excluded (Questions) Excluded (Expired) Exc…" at bounding box center [407, 53] width 73 height 14
click at [371, 46] on select "Choose an option... Pending Applied Excluded (Questions) Excluded (Expired) Exc…" at bounding box center [407, 53] width 73 height 14
click at [286, 116] on div "Sales Executive (Business Services)" at bounding box center [290, 115] width 129 height 9
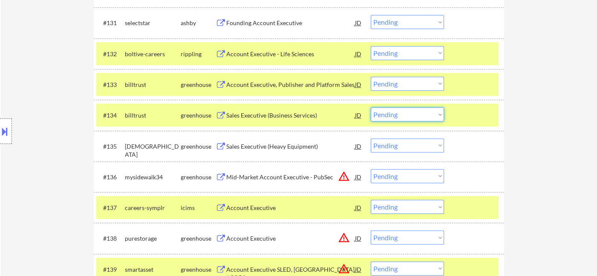
drag, startPoint x: 398, startPoint y: 115, endPoint x: 401, endPoint y: 118, distance: 4.6
click at [398, 115] on select "Choose an option... Pending Applied Excluded (Questions) Excluded (Expired) Exc…" at bounding box center [407, 114] width 73 height 14
click at [371, 107] on select "Choose an option... Pending Applied Excluded (Questions) Excluded (Expired) Exc…" at bounding box center [407, 114] width 73 height 14
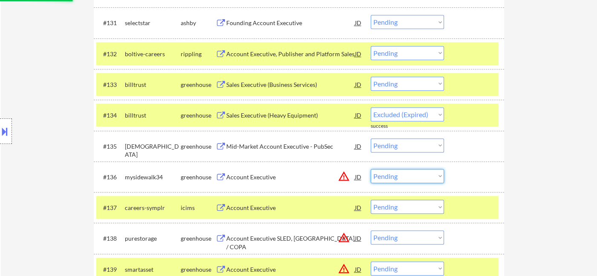
drag, startPoint x: 396, startPoint y: 173, endPoint x: 404, endPoint y: 182, distance: 12.4
click at [396, 174] on select "Choose an option... Pending Applied Excluded (Questions) Excluded (Expired) Exc…" at bounding box center [407, 176] width 73 height 14
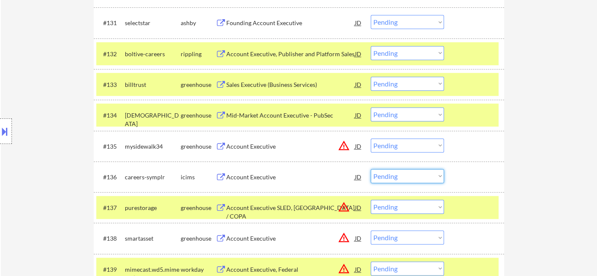
click at [259, 180] on div "Account Executive" at bounding box center [290, 177] width 129 height 9
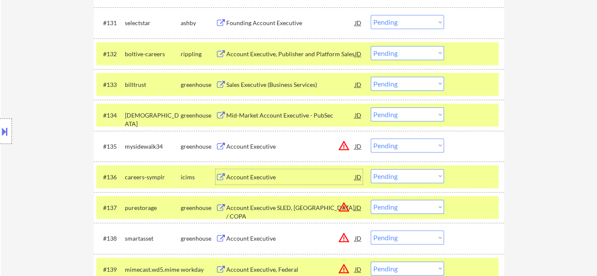
scroll to position [1330, 0]
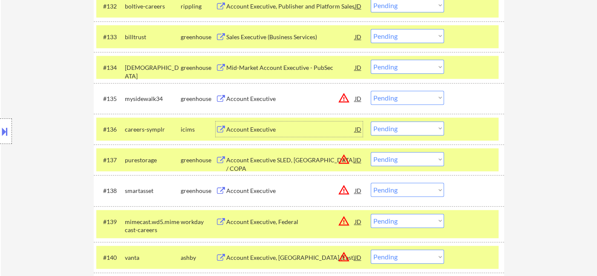
drag, startPoint x: 407, startPoint y: 158, endPoint x: 415, endPoint y: 165, distance: 10.9
click at [408, 158] on select "Choose an option... Pending Applied Excluded (Questions) Excluded (Expired) Exc…" at bounding box center [407, 159] width 73 height 14
click at [371, 152] on select "Choose an option... Pending Applied Excluded (Questions) Excluded (Expired) Exc…" at bounding box center [407, 159] width 73 height 14
click at [411, 190] on select "Choose an option... Pending Applied Excluded (Questions) Excluded (Expired) Exc…" at bounding box center [407, 190] width 73 height 14
click at [371, 183] on select "Choose an option... Pending Applied Excluded (Questions) Excluded (Expired) Exc…" at bounding box center [407, 190] width 73 height 14
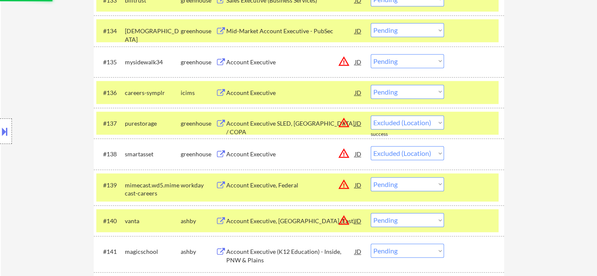
scroll to position [1424, 0]
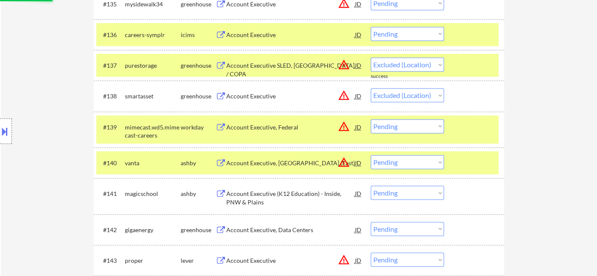
drag, startPoint x: 393, startPoint y: 124, endPoint x: 399, endPoint y: 132, distance: 9.8
click at [393, 124] on select "Choose an option... Pending Applied Excluded (Questions) Excluded (Expired) Exc…" at bounding box center [407, 126] width 73 height 14
click at [371, 119] on select "Choose an option... Pending Applied Excluded (Questions) Excluded (Expired) Exc…" at bounding box center [407, 126] width 73 height 14
click at [403, 168] on select "Choose an option... Pending Applied Excluded (Questions) Excluded (Expired) Exc…" at bounding box center [407, 162] width 73 height 14
click at [371, 155] on select "Choose an option... Pending Applied Excluded (Questions) Excluded (Expired) Exc…" at bounding box center [407, 162] width 73 height 14
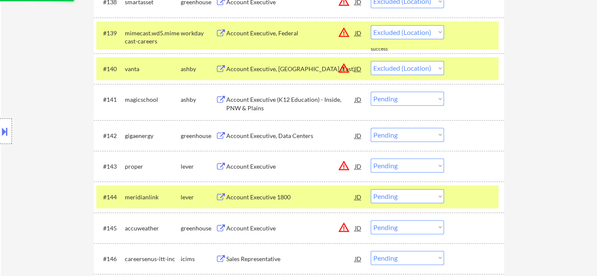
scroll to position [1519, 0]
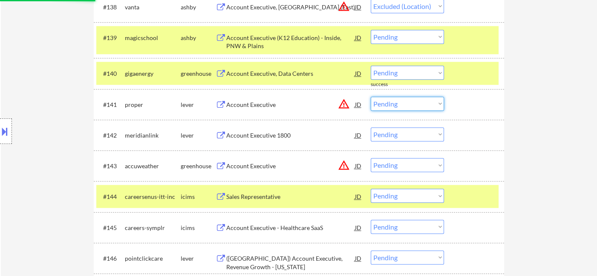
drag, startPoint x: 402, startPoint y: 105, endPoint x: 413, endPoint y: 110, distance: 11.3
click at [402, 105] on select "Choose an option... Pending Applied Excluded (Questions) Excluded (Expired) Exc…" at bounding box center [407, 104] width 73 height 14
click at [371, 97] on select "Choose an option... Pending Applied Excluded (Questions) Excluded (Expired) Exc…" at bounding box center [407, 104] width 73 height 14
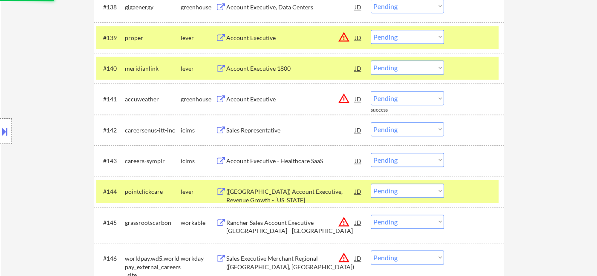
click at [266, 67] on div "Account Executive 1800" at bounding box center [290, 68] width 129 height 9
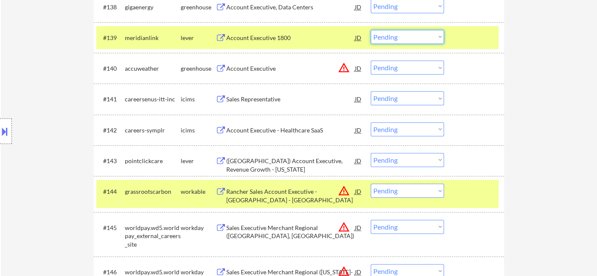
drag, startPoint x: 413, startPoint y: 36, endPoint x: 415, endPoint y: 43, distance: 7.4
click at [413, 35] on select "Choose an option... Pending Applied Excluded (Questions) Excluded (Expired) Exc…" at bounding box center [407, 37] width 73 height 14
click at [371, 30] on select "Choose an option... Pending Applied Excluded (Questions) Excluded (Expired) Exc…" at bounding box center [407, 37] width 73 height 14
drag, startPoint x: 416, startPoint y: 64, endPoint x: 419, endPoint y: 74, distance: 10.0
click at [416, 64] on select "Choose an option... Pending Applied Excluded (Questions) Excluded (Expired) Exc…" at bounding box center [407, 68] width 73 height 14
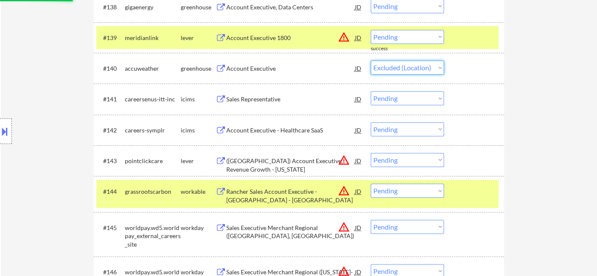
click at [371, 61] on select "Choose an option... Pending Applied Excluded (Questions) Excluded (Expired) Exc…" at bounding box center [407, 68] width 73 height 14
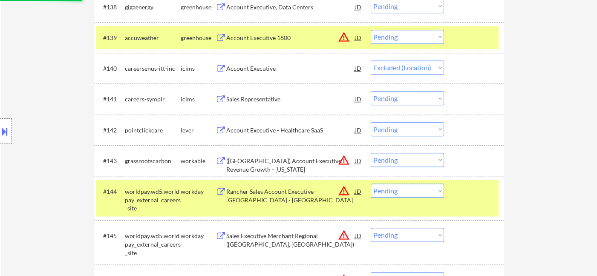
drag, startPoint x: 417, startPoint y: 61, endPoint x: 418, endPoint y: 67, distance: 6.0
click at [417, 61] on select "Choose an option... Pending Applied Excluded (Questions) Excluded (Expired) Exc…" at bounding box center [407, 68] width 73 height 14
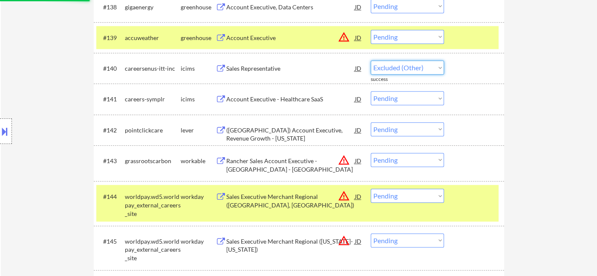
click at [371, 61] on select "Choose an option... Pending Applied Excluded (Questions) Excluded (Expired) Exc…" at bounding box center [407, 68] width 73 height 14
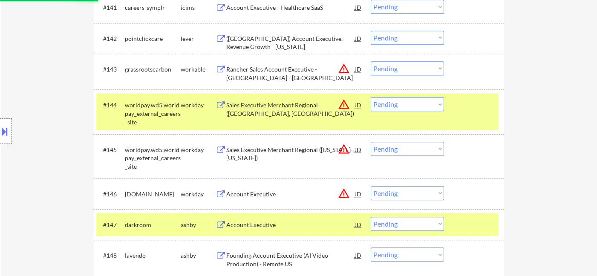
scroll to position [1614, 0]
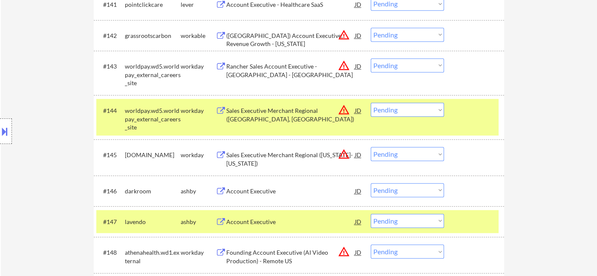
click at [413, 63] on select "Choose an option... Pending Applied Excluded (Questions) Excluded (Expired) Exc…" at bounding box center [407, 65] width 73 height 14
click at [371, 58] on select "Choose an option... Pending Applied Excluded (Questions) Excluded (Expired) Exc…" at bounding box center [407, 65] width 73 height 14
click at [406, 35] on select "Choose an option... Pending Applied Excluded (Questions) Excluded (Expired) Exc…" at bounding box center [407, 35] width 73 height 14
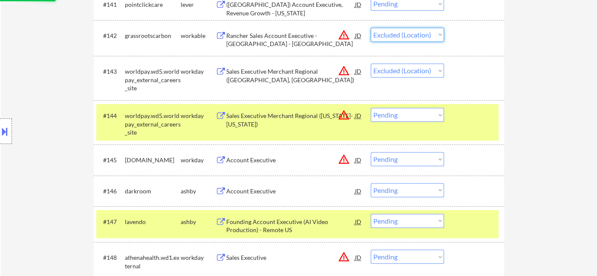
click at [371, 28] on select "Choose an option... Pending Applied Excluded (Questions) Excluded (Expired) Exc…" at bounding box center [407, 35] width 73 height 14
click at [406, 113] on select "Choose an option... Pending Applied Excluded (Questions) Excluded (Expired) Exc…" at bounding box center [407, 115] width 73 height 14
click at [371, 108] on select "Choose an option... Pending Applied Excluded (Questions) Excluded (Expired) Exc…" at bounding box center [407, 115] width 73 height 14
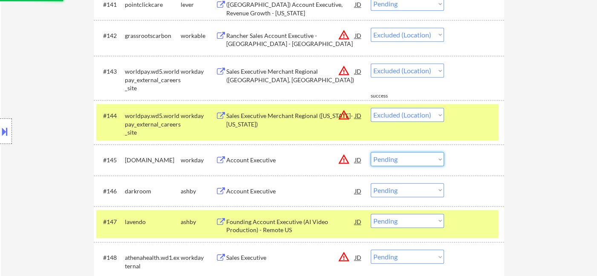
drag, startPoint x: 399, startPoint y: 163, endPoint x: 403, endPoint y: 165, distance: 4.4
click at [399, 163] on select "Choose an option... Pending Applied Excluded (Questions) Excluded (Expired) Exc…" at bounding box center [407, 159] width 73 height 14
click at [371, 152] on select "Choose an option... Pending Applied Excluded (Questions) Excluded (Expired) Exc…" at bounding box center [407, 159] width 73 height 14
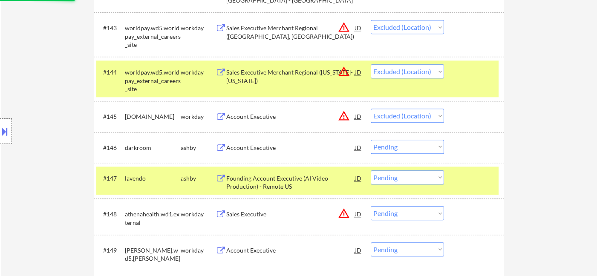
scroll to position [1708, 0]
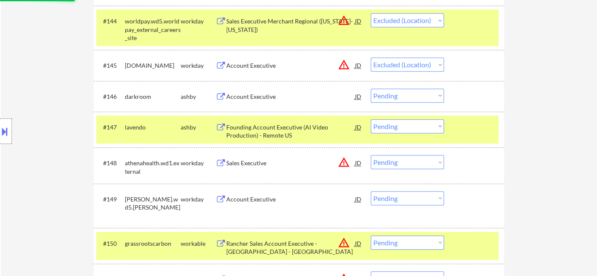
click at [236, 101] on div "Account Executive" at bounding box center [290, 96] width 129 height 15
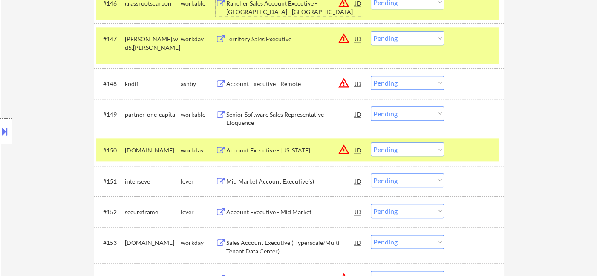
scroll to position [1851, 0]
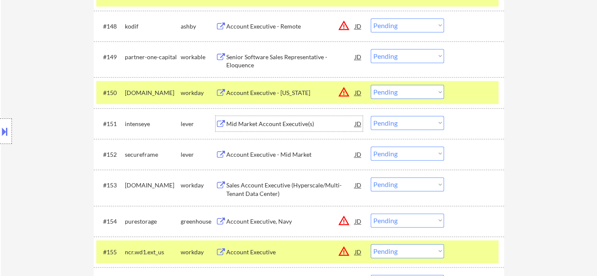
click at [256, 124] on div "Mid Market Account Executive(s)" at bounding box center [290, 124] width 129 height 9
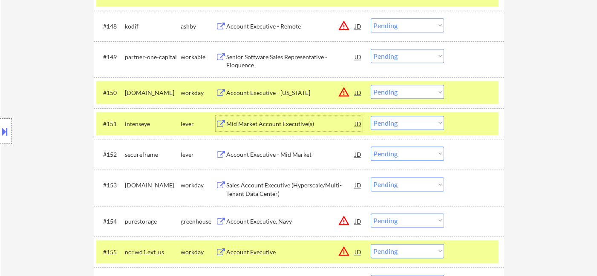
click at [397, 129] on select "Choose an option... Pending Applied Excluded (Questions) Excluded (Expired) Exc…" at bounding box center [407, 123] width 73 height 14
click at [371, 116] on select "Choose an option... Pending Applied Excluded (Questions) Excluded (Expired) Exc…" at bounding box center [407, 123] width 73 height 14
click at [274, 156] on div "Account Executive - Mid Market" at bounding box center [290, 154] width 129 height 9
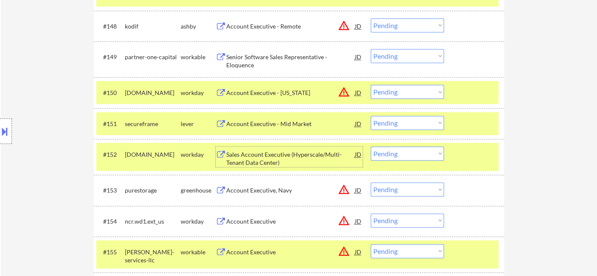
click at [408, 124] on select "Choose an option... Pending Applied Excluded (Questions) Excluded (Expired) Exc…" at bounding box center [407, 123] width 73 height 14
click at [371, 116] on select "Choose an option... Pending Applied Excluded (Questions) Excluded (Expired) Exc…" at bounding box center [407, 123] width 73 height 14
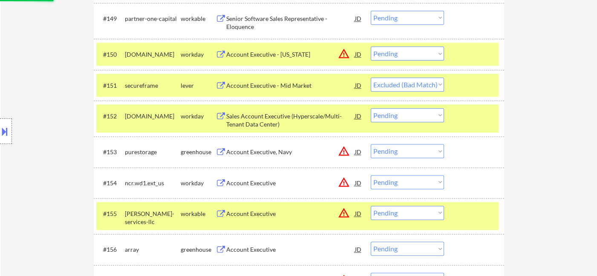
scroll to position [1945, 0]
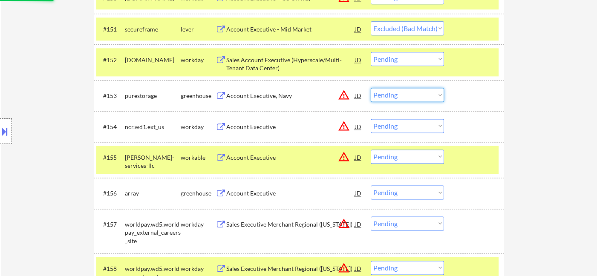
drag, startPoint x: 410, startPoint y: 90, endPoint x: 417, endPoint y: 101, distance: 13.0
click at [410, 90] on select "Choose an option... Pending Applied Excluded (Questions) Excluded (Expired) Exc…" at bounding box center [407, 95] width 73 height 14
click at [371, 88] on select "Choose an option... Pending Applied Excluded (Questions) Excluded (Expired) Exc…" at bounding box center [407, 95] width 73 height 14
drag, startPoint x: 399, startPoint y: 119, endPoint x: 403, endPoint y: 128, distance: 10.1
click at [399, 119] on select "Choose an option... Pending Applied Excluded (Questions) Excluded (Expired) Exc…" at bounding box center [407, 126] width 73 height 14
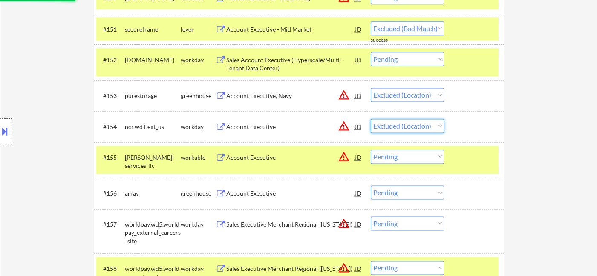
click at [371, 119] on select "Choose an option... Pending Applied Excluded (Questions) Excluded (Expired) Exc…" at bounding box center [407, 126] width 73 height 14
click at [413, 159] on select "Choose an option... Pending Applied Excluded (Questions) Excluded (Expired) Exc…" at bounding box center [407, 157] width 73 height 14
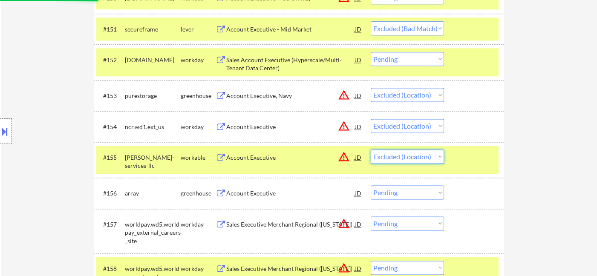
click at [371, 150] on select "Choose an option... Pending Applied Excluded (Questions) Excluded (Expired) Exc…" at bounding box center [407, 157] width 73 height 14
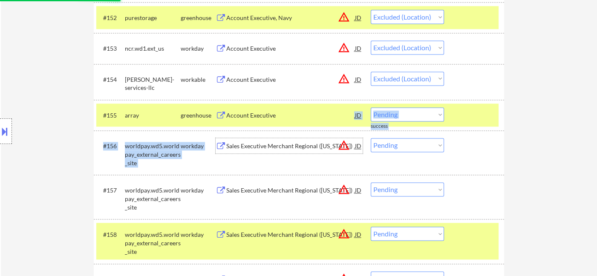
drag, startPoint x: 232, startPoint y: 146, endPoint x: 286, endPoint y: 109, distance: 65.6
click at [286, 109] on div "#101 redicasystems smartrecruiters Account Executive – Regulatory Affairs JD wa…" at bounding box center [299, 67] width 410 height 3541
click at [261, 118] on div "Account Executive" at bounding box center [290, 115] width 129 height 9
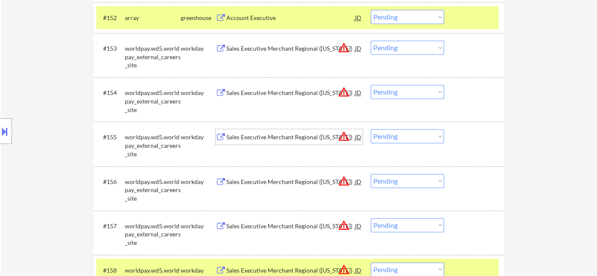
scroll to position [2040, 0]
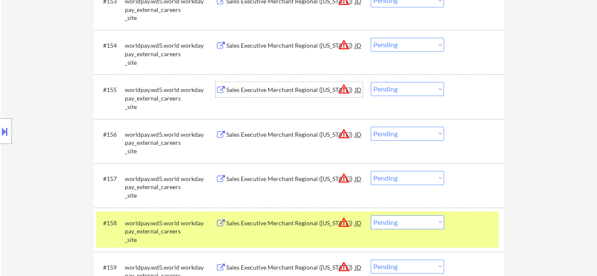
click at [399, 139] on select "Choose an option... Pending Applied Excluded (Questions) Excluded (Expired) Exc…" at bounding box center [407, 134] width 73 height 14
click at [371, 127] on select "Choose an option... Pending Applied Excluded (Questions) Excluded (Expired) Exc…" at bounding box center [407, 134] width 73 height 14
click at [394, 91] on select "Choose an option... Pending Applied Excluded (Questions) Excluded (Expired) Exc…" at bounding box center [407, 89] width 73 height 14
click at [371, 82] on select "Choose an option... Pending Applied Excluded (Questions) Excluded (Expired) Exc…" at bounding box center [407, 89] width 73 height 14
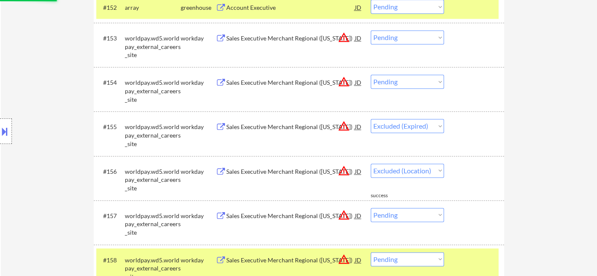
scroll to position [1992, 0]
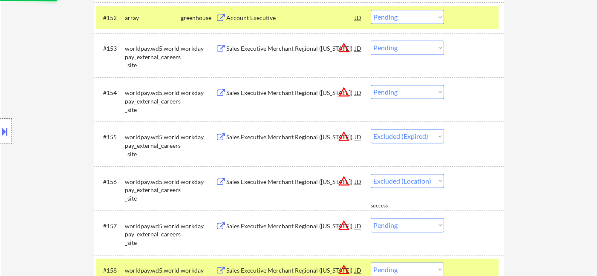
drag, startPoint x: 399, startPoint y: 94, endPoint x: 406, endPoint y: 97, distance: 7.1
click at [399, 94] on select "Choose an option... Pending Applied Excluded (Questions) Excluded (Expired) Exc…" at bounding box center [407, 92] width 73 height 14
click at [371, 85] on select "Choose an option... Pending Applied Excluded (Questions) Excluded (Expired) Exc…" at bounding box center [407, 92] width 73 height 14
drag, startPoint x: 397, startPoint y: 43, endPoint x: 403, endPoint y: 53, distance: 12.1
click at [398, 43] on select "Choose an option... Pending Applied Excluded (Questions) Excluded (Expired) Exc…" at bounding box center [407, 47] width 73 height 14
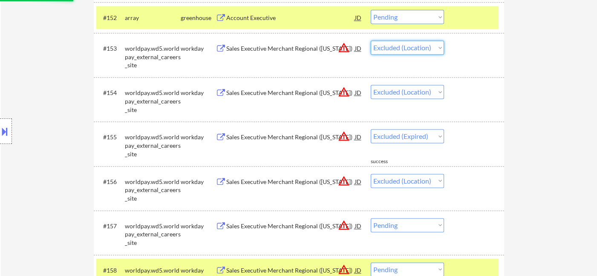
click at [371, 40] on select "Choose an option... Pending Applied Excluded (Questions) Excluded (Expired) Exc…" at bounding box center [407, 47] width 73 height 14
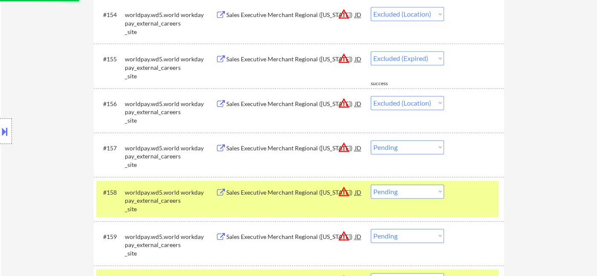
scroll to position [2087, 0]
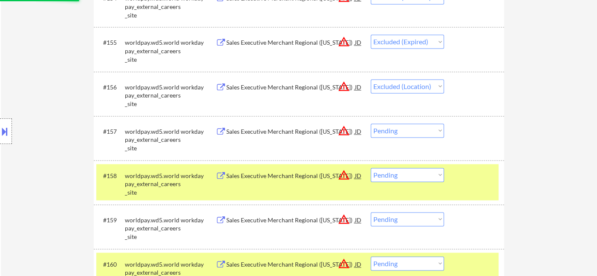
click at [387, 132] on select "Choose an option... Pending Applied Excluded (Questions) Excluded (Expired) Exc…" at bounding box center [407, 131] width 73 height 14
click at [371, 124] on select "Choose an option... Pending Applied Excluded (Questions) Excluded (Expired) Exc…" at bounding box center [407, 131] width 73 height 14
drag, startPoint x: 410, startPoint y: 177, endPoint x: 411, endPoint y: 181, distance: 4.3
click at [410, 177] on select "Choose an option... Pending Applied Excluded (Questions) Excluded (Expired) Exc…" at bounding box center [407, 175] width 73 height 14
click at [371, 168] on select "Choose an option... Pending Applied Excluded (Questions) Excluded (Expired) Exc…" at bounding box center [407, 175] width 73 height 14
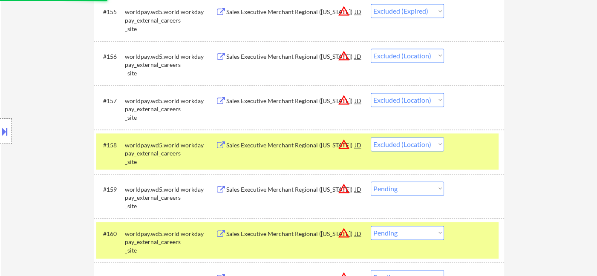
scroll to position [2134, 0]
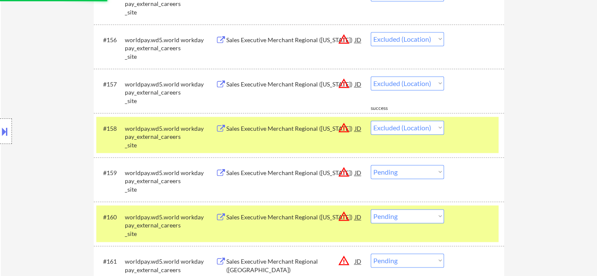
click at [406, 176] on select "Choose an option... Pending Applied Excluded (Questions) Excluded (Expired) Exc…" at bounding box center [407, 172] width 73 height 14
click at [371, 165] on select "Choose an option... Pending Applied Excluded (Questions) Excluded (Expired) Exc…" at bounding box center [407, 172] width 73 height 14
drag, startPoint x: 406, startPoint y: 238, endPoint x: 402, endPoint y: 187, distance: 51.3
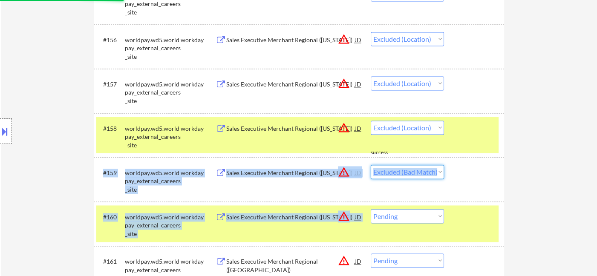
drag, startPoint x: 395, startPoint y: 170, endPoint x: 398, endPoint y: 177, distance: 8.4
click at [395, 170] on select "Choose an option... Pending Applied Excluded (Questions) Excluded (Expired) Exc…" at bounding box center [407, 172] width 73 height 14
click at [371, 165] on select "Choose an option... Pending Applied Excluded (Questions) Excluded (Expired) Exc…" at bounding box center [407, 172] width 73 height 14
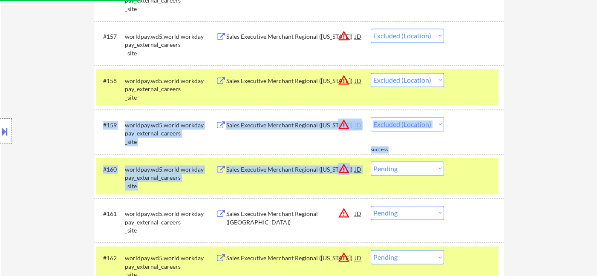
drag, startPoint x: 419, startPoint y: 169, endPoint x: 419, endPoint y: 175, distance: 5.6
click at [419, 170] on select "Choose an option... Pending Applied Excluded (Questions) Excluded (Expired) Exc…" at bounding box center [407, 169] width 73 height 14
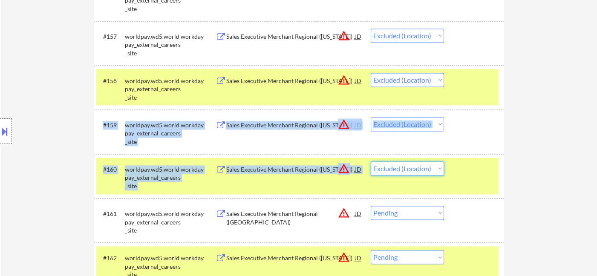
click at [371, 162] on select "Choose an option... Pending Applied Excluded (Questions) Excluded (Expired) Exc…" at bounding box center [407, 169] width 73 height 14
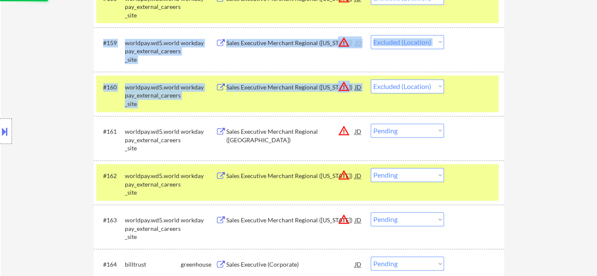
scroll to position [2277, 0]
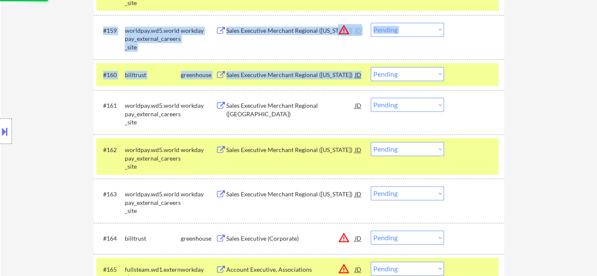
click at [403, 122] on div "#161 worldpay.wd5.worldpay_external_careers_site workday Sales Executive Mercha…" at bounding box center [299, 112] width 410 height 44
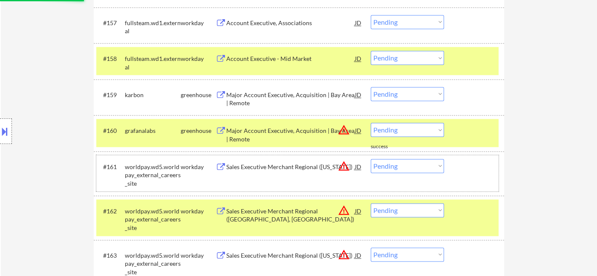
scroll to position [2087, 0]
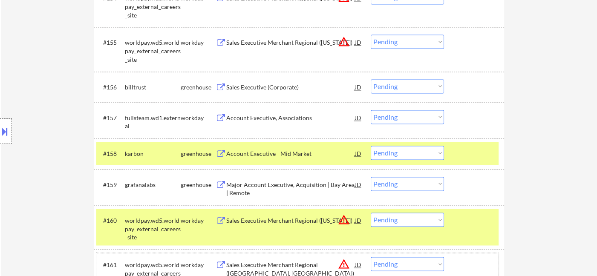
click at [392, 40] on select "Choose an option... Pending Applied Excluded (Questions) Excluded (Expired) Exc…" at bounding box center [407, 42] width 73 height 14
click at [371, 35] on select "Choose an option... Pending Applied Excluded (Questions) Excluded (Expired) Exc…" at bounding box center [407, 42] width 73 height 14
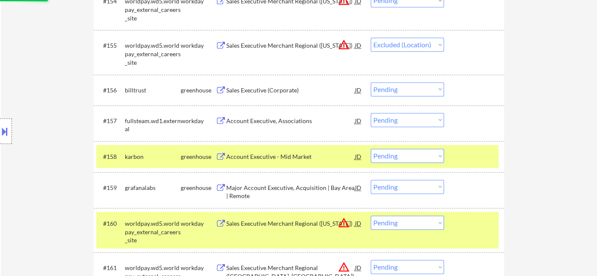
scroll to position [2040, 0]
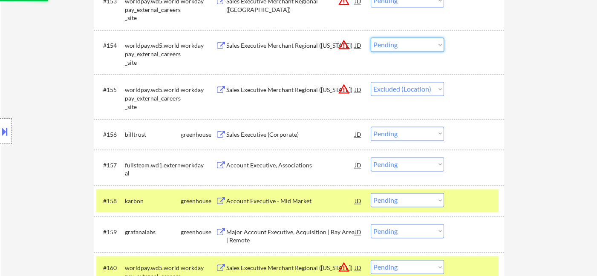
drag, startPoint x: 398, startPoint y: 42, endPoint x: 406, endPoint y: 50, distance: 11.2
click at [399, 43] on select "Choose an option... Pending Applied Excluded (Questions) Excluded (Expired) Exc…" at bounding box center [407, 45] width 73 height 14
click at [371, 38] on select "Choose an option... Pending Applied Excluded (Questions) Excluded (Expired) Exc…" at bounding box center [407, 45] width 73 height 14
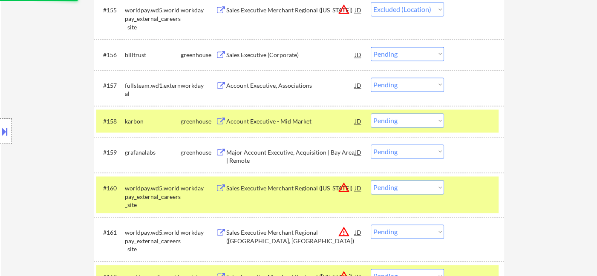
scroll to position [2134, 0]
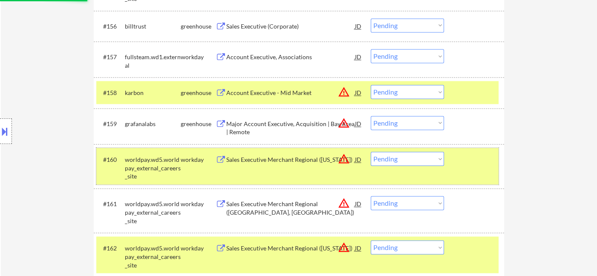
drag, startPoint x: 402, startPoint y: 169, endPoint x: 408, endPoint y: 183, distance: 15.3
click at [403, 173] on div "#160 worldpay.wd5.worldpay_external_careers_site workday Sales Executive Mercha…" at bounding box center [297, 166] width 402 height 37
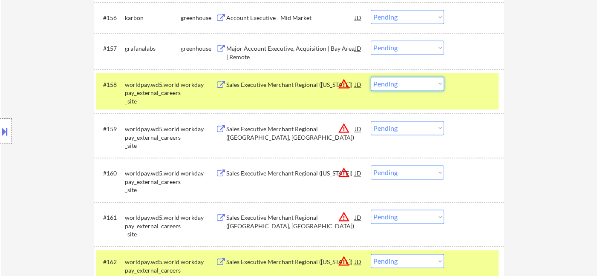
click at [401, 85] on select "Choose an option... Pending Applied Excluded (Questions) Excluded (Expired) Exc…" at bounding box center [407, 84] width 73 height 14
click at [371, 77] on select "Choose an option... Pending Applied Excluded (Questions) Excluded (Expired) Exc…" at bounding box center [407, 84] width 73 height 14
drag, startPoint x: 399, startPoint y: 130, endPoint x: 404, endPoint y: 133, distance: 5.6
click at [399, 130] on select "Choose an option... Pending Applied Excluded (Questions) Excluded (Expired) Exc…" at bounding box center [407, 128] width 73 height 14
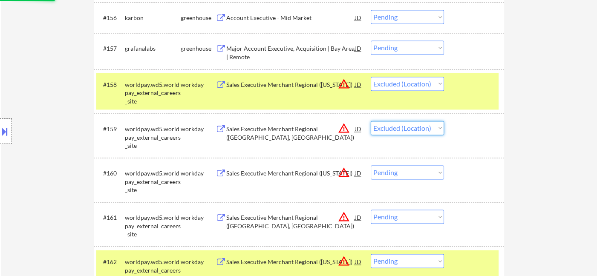
click at [371, 121] on select "Choose an option... Pending Applied Excluded (Questions) Excluded (Expired) Exc…" at bounding box center [407, 128] width 73 height 14
click at [408, 176] on select "Choose an option... Pending Applied Excluded (Questions) Excluded (Expired) Exc…" at bounding box center [407, 172] width 73 height 14
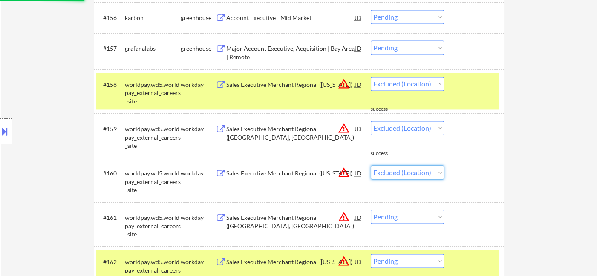
click at [371, 165] on select "Choose an option... Pending Applied Excluded (Questions) Excluded (Expired) Exc…" at bounding box center [407, 172] width 73 height 14
drag, startPoint x: 407, startPoint y: 221, endPoint x: 416, endPoint y: 225, distance: 9.9
click at [407, 221] on select "Choose an option... Pending Applied Excluded (Questions) Excluded (Expired) Exc…" at bounding box center [407, 217] width 73 height 14
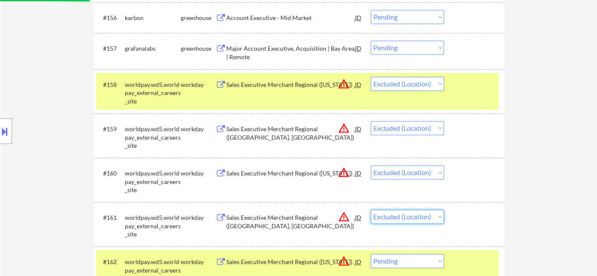
click at [371, 210] on select "Choose an option... Pending Applied Excluded (Questions) Excluded (Expired) Exc…" at bounding box center [407, 217] width 73 height 14
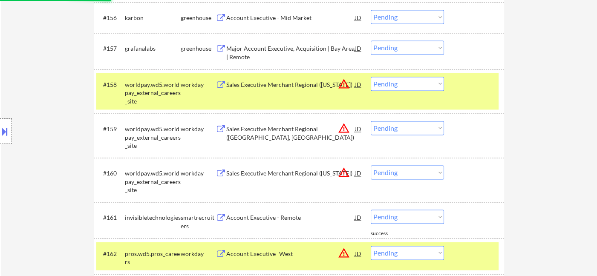
scroll to position [2182, 0]
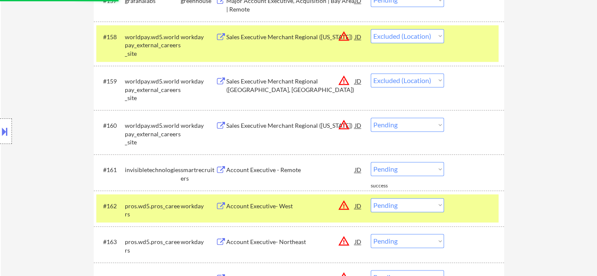
click at [393, 41] on select "Choose an option... Pending Applied Excluded (Questions) Excluded (Expired) Exc…" at bounding box center [407, 36] width 73 height 14
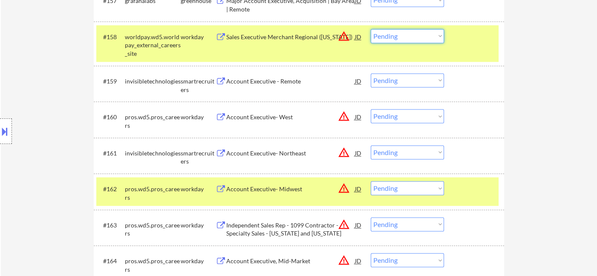
drag, startPoint x: 398, startPoint y: 38, endPoint x: 404, endPoint y: 42, distance: 7.6
click at [398, 38] on select "Choose an option... Pending Applied Excluded (Questions) Excluded (Expired) Exc…" at bounding box center [407, 36] width 73 height 14
click at [371, 29] on select "Choose an option... Pending Applied Excluded (Questions) Excluded (Expired) Exc…" at bounding box center [407, 36] width 73 height 14
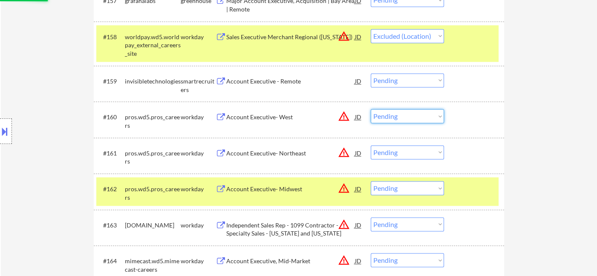
click at [410, 118] on select "Choose an option... Pending Applied Excluded (Questions) Excluded (Expired) Exc…" at bounding box center [407, 116] width 73 height 14
click at [371, 109] on select "Choose an option... Pending Applied Excluded (Questions) Excluded (Expired) Exc…" at bounding box center [407, 116] width 73 height 14
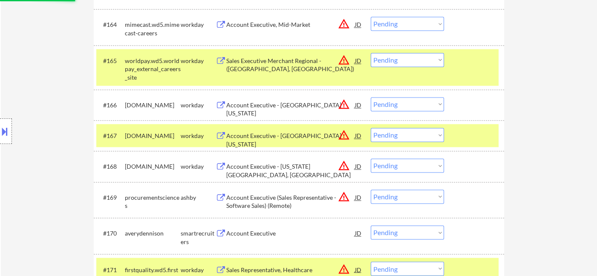
scroll to position [2608, 0]
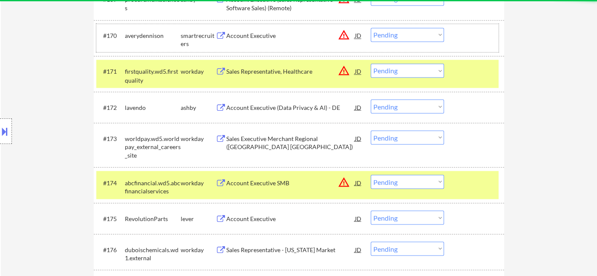
click at [240, 47] on div "#170 averydennison smartrecruiters Account Executive JD warning_amber Choose an…" at bounding box center [297, 38] width 402 height 28
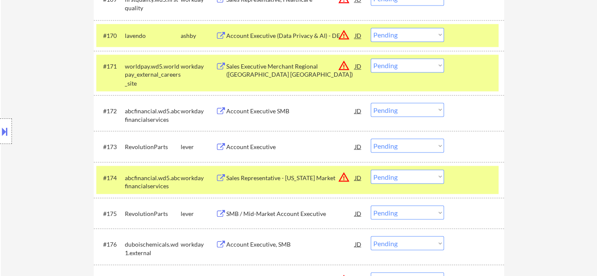
scroll to position [2466, 0]
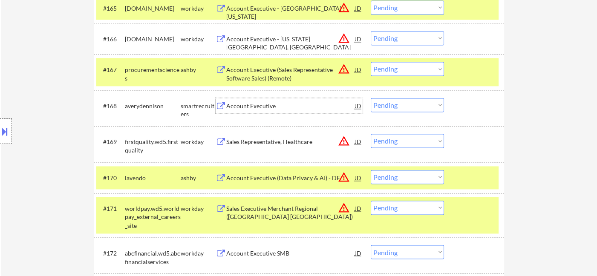
click at [252, 107] on div "Account Executive" at bounding box center [290, 106] width 129 height 9
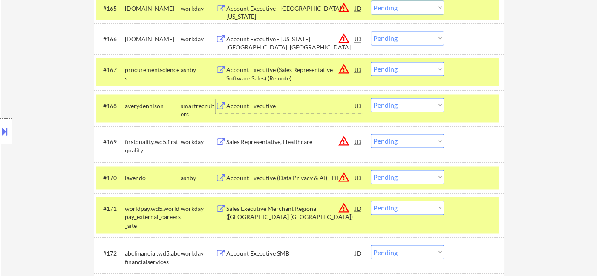
drag, startPoint x: 397, startPoint y: 98, endPoint x: 410, endPoint y: 111, distance: 19.0
click at [397, 98] on select "Choose an option... Pending Applied Excluded (Questions) Excluded (Expired) Exc…" at bounding box center [407, 105] width 73 height 14
click at [371, 98] on select "Choose an option... Pending Applied Excluded (Questions) Excluded (Expired) Exc…" at bounding box center [407, 105] width 73 height 14
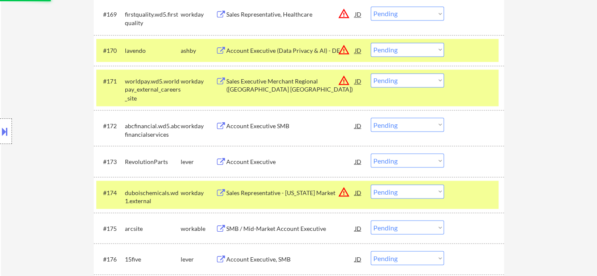
scroll to position [2608, 0]
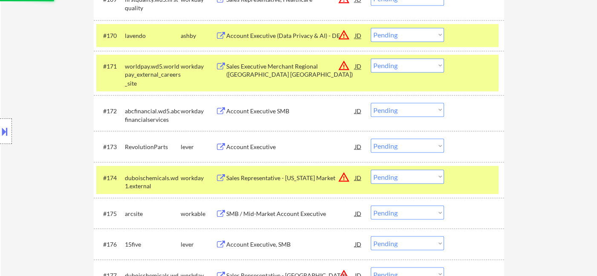
click at [254, 149] on div "Account Executive" at bounding box center [290, 146] width 129 height 9
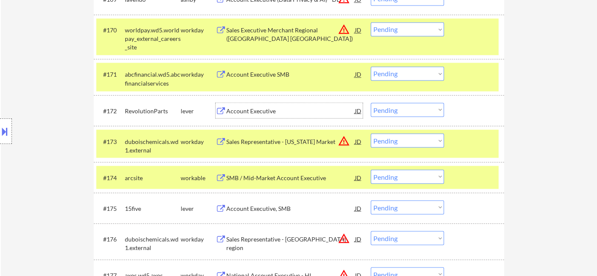
click at [259, 112] on div "Account Executive" at bounding box center [290, 111] width 129 height 9
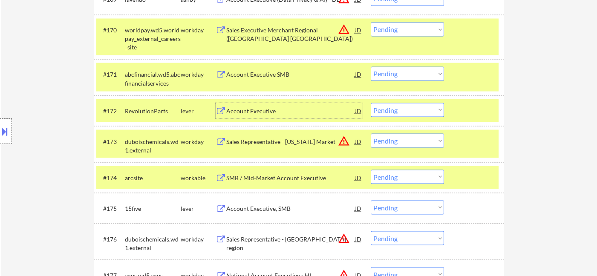
click at [417, 113] on select "Choose an option... Pending Applied Excluded (Questions) Excluded (Expired) Exc…" at bounding box center [407, 110] width 73 height 14
click at [371, 103] on select "Choose an option... Pending Applied Excluded (Questions) Excluded (Expired) Exc…" at bounding box center [407, 110] width 73 height 14
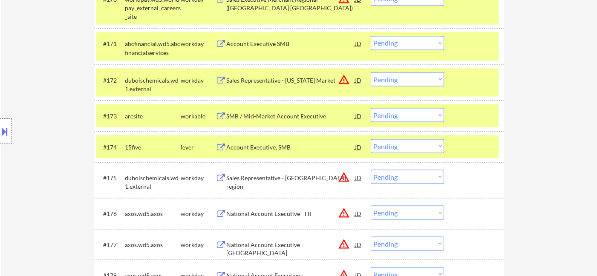
scroll to position [2703, 0]
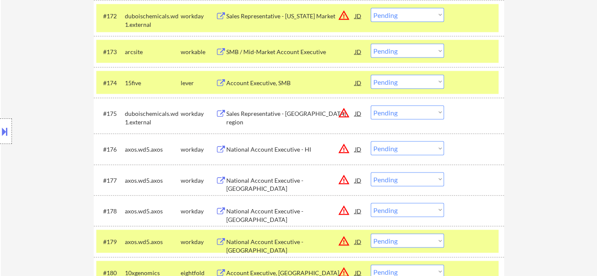
click at [266, 81] on div "Account Executive, SMB" at bounding box center [290, 83] width 129 height 9
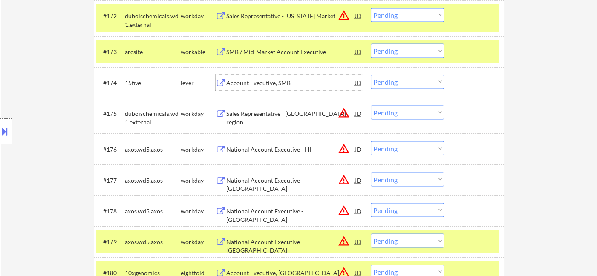
click at [404, 83] on select "Choose an option... Pending Applied Excluded (Questions) Excluded (Expired) Exc…" at bounding box center [407, 82] width 73 height 14
click at [371, 75] on select "Choose an option... Pending Applied Excluded (Questions) Excluded (Expired) Exc…" at bounding box center [407, 82] width 73 height 14
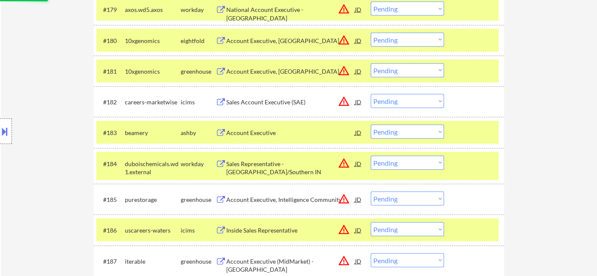
scroll to position [2939, 0]
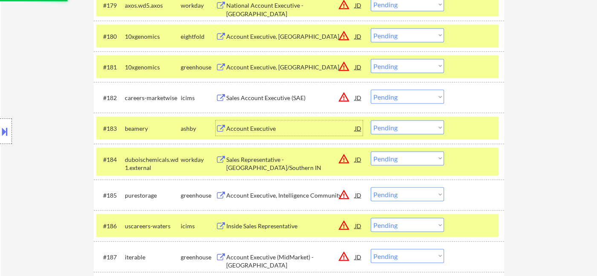
click at [259, 127] on div "Account Executive" at bounding box center [290, 128] width 129 height 9
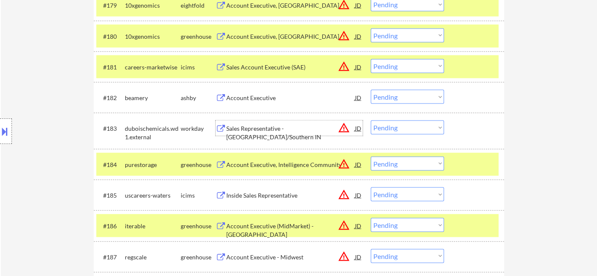
drag, startPoint x: 393, startPoint y: 98, endPoint x: 401, endPoint y: 103, distance: 9.7
click at [393, 98] on select "Choose an option... Pending Applied Excluded (Questions) Excluded (Expired) Exc…" at bounding box center [407, 97] width 73 height 14
click at [371, 90] on select "Choose an option... Pending Applied Excluded (Questions) Excluded (Expired) Exc…" at bounding box center [407, 97] width 73 height 14
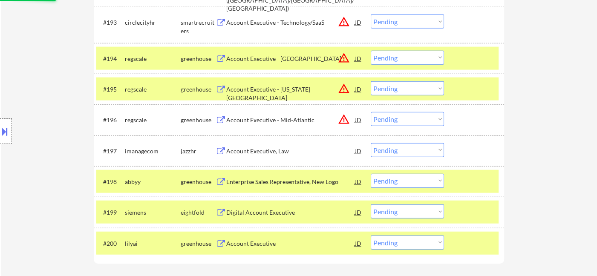
scroll to position [3366, 0]
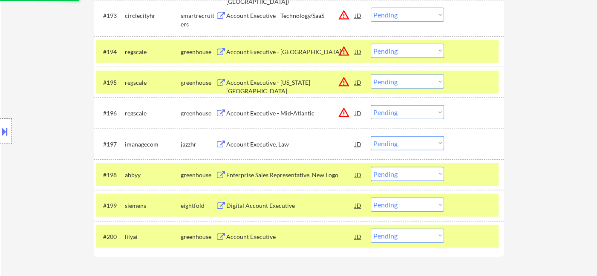
click at [263, 174] on div "Enterprise Sales Representative, New Logo" at bounding box center [290, 175] width 129 height 9
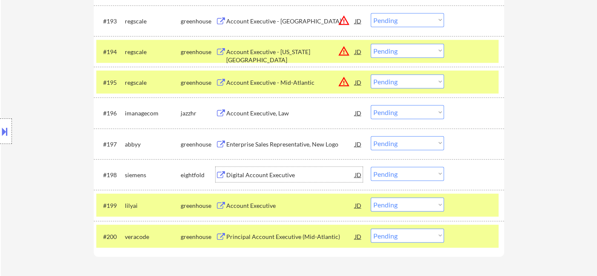
click at [258, 116] on div "Account Executive, Law" at bounding box center [290, 113] width 129 height 9
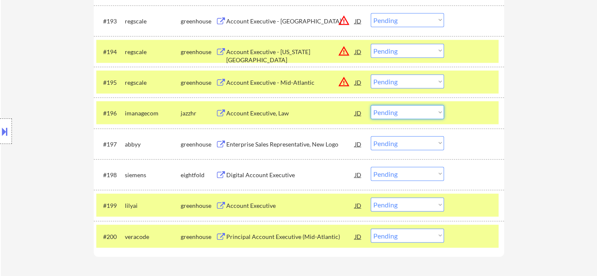
drag, startPoint x: 407, startPoint y: 110, endPoint x: 411, endPoint y: 118, distance: 9.9
click at [407, 110] on select "Choose an option... Pending Applied Excluded (Questions) Excluded (Expired) Exc…" at bounding box center [407, 112] width 73 height 14
click at [371, 105] on select "Choose an option... Pending Applied Excluded (Questions) Excluded (Expired) Exc…" at bounding box center [407, 112] width 73 height 14
click at [282, 150] on div "Enterprise Sales Representative, New Logo" at bounding box center [290, 143] width 129 height 15
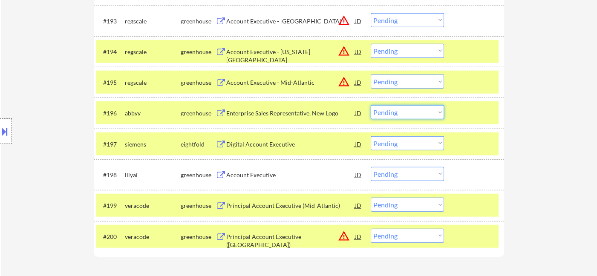
drag, startPoint x: 381, startPoint y: 108, endPoint x: 399, endPoint y: 118, distance: 21.0
click at [382, 108] on select "Choose an option... Pending Applied Excluded (Questions) Excluded (Expired) Exc…" at bounding box center [407, 112] width 73 height 14
click at [371, 105] on select "Choose an option... Pending Applied Excluded (Questions) Excluded (Expired) Exc…" at bounding box center [407, 112] width 73 height 14
click at [249, 176] on div "Account Executive" at bounding box center [290, 175] width 129 height 9
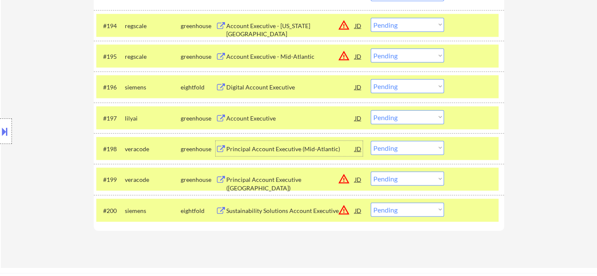
scroll to position [3413, 0]
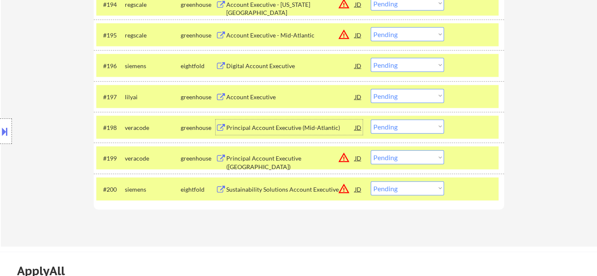
click at [404, 160] on select "Choose an option... Pending Applied Excluded (Questions) Excluded (Expired) Exc…" at bounding box center [407, 157] width 73 height 14
click at [371, 150] on select "Choose an option... Pending Applied Excluded (Questions) Excluded (Expired) Exc…" at bounding box center [407, 157] width 73 height 14
drag, startPoint x: 401, startPoint y: 193, endPoint x: 403, endPoint y: 197, distance: 5.0
click at [401, 193] on select "Choose an option... Pending Applied Excluded (Questions) Excluded (Expired) Exc…" at bounding box center [407, 189] width 73 height 14
click at [371, 182] on select "Choose an option... Pending Applied Excluded (Questions) Excluded (Expired) Exc…" at bounding box center [407, 189] width 73 height 14
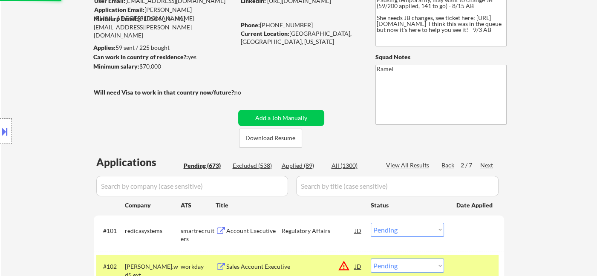
scroll to position [134, 0]
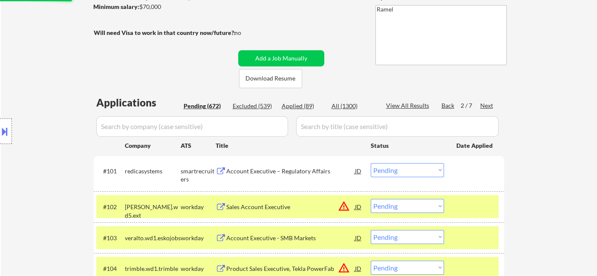
drag, startPoint x: 486, startPoint y: 102, endPoint x: 508, endPoint y: 113, distance: 24.0
click at [486, 103] on div "Next" at bounding box center [487, 105] width 14 height 9
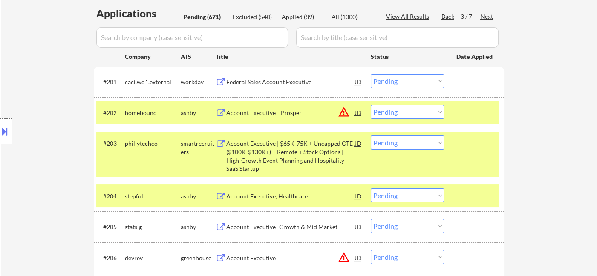
scroll to position [228, 0]
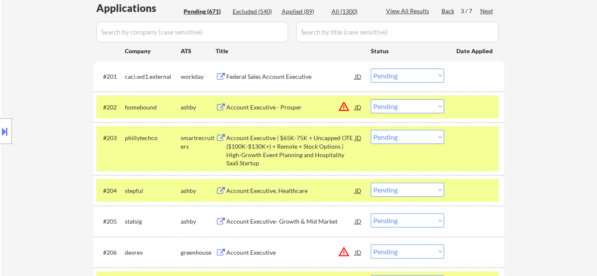
drag, startPoint x: 395, startPoint y: 108, endPoint x: 404, endPoint y: 112, distance: 9.9
click at [395, 107] on select "Choose an option... Pending Applied Excluded (Questions) Excluded (Expired) Exc…" at bounding box center [407, 106] width 73 height 14
click at [371, 99] on select "Choose an option... Pending Applied Excluded (Questions) Excluded (Expired) Exc…" at bounding box center [407, 106] width 73 height 14
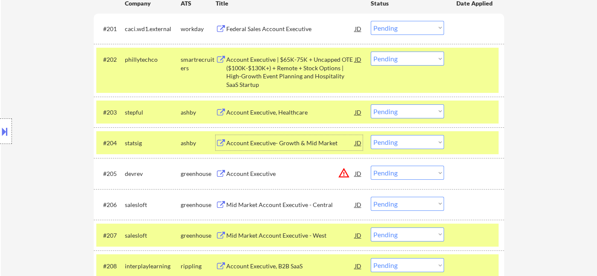
click at [274, 145] on div "Account Executive- Growth & Mid Market" at bounding box center [290, 143] width 129 height 9
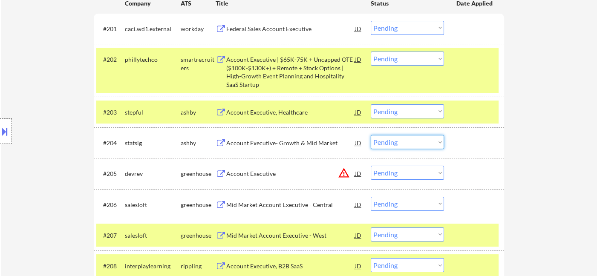
drag, startPoint x: 409, startPoint y: 138, endPoint x: 413, endPoint y: 148, distance: 10.8
click at [409, 138] on select "Choose an option... Pending Applied Excluded (Questions) Excluded (Expired) Exc…" at bounding box center [407, 142] width 73 height 14
click at [371, 135] on select "Choose an option... Pending Applied Excluded (Questions) Excluded (Expired) Exc…" at bounding box center [407, 142] width 73 height 14
click at [407, 174] on select "Choose an option... Pending Applied Excluded (Questions) Excluded (Expired) Exc…" at bounding box center [407, 173] width 73 height 14
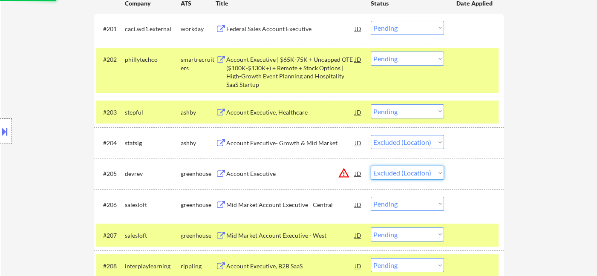
click at [371, 166] on select "Choose an option... Pending Applied Excluded (Questions) Excluded (Expired) Exc…" at bounding box center [407, 173] width 73 height 14
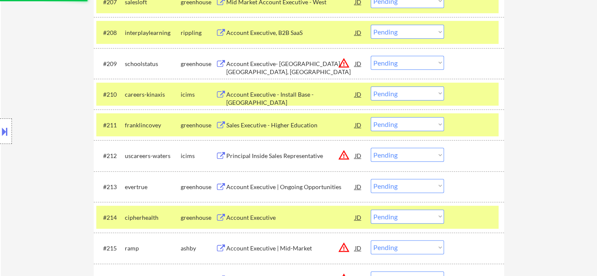
scroll to position [560, 0]
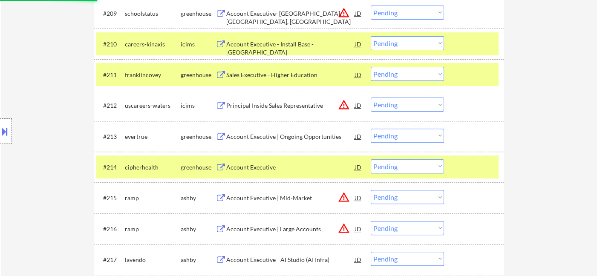
click at [269, 166] on div "Account Executive" at bounding box center [290, 167] width 129 height 9
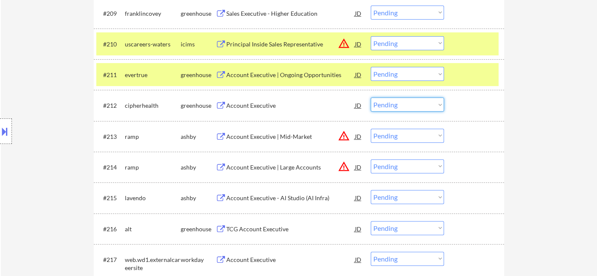
drag, startPoint x: 402, startPoint y: 105, endPoint x: 410, endPoint y: 111, distance: 9.7
click at [402, 105] on select "Choose an option... Pending Applied Excluded (Questions) Excluded (Expired) Exc…" at bounding box center [407, 105] width 73 height 14
click at [371, 98] on select "Choose an option... Pending Applied Excluded (Questions) Excluded (Expired) Exc…" at bounding box center [407, 105] width 73 height 14
click at [394, 130] on select "Choose an option... Pending Applied Excluded (Questions) Excluded (Expired) Exc…" at bounding box center [407, 136] width 73 height 14
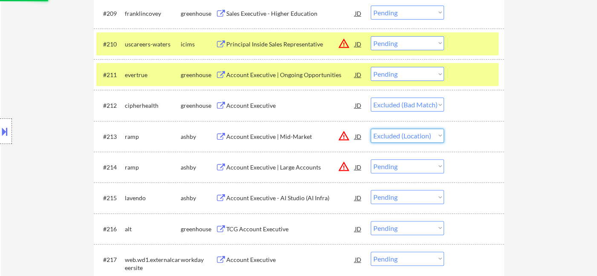
click at [371, 129] on select "Choose an option... Pending Applied Excluded (Questions) Excluded (Expired) Exc…" at bounding box center [407, 136] width 73 height 14
click at [416, 170] on select "Choose an option... Pending Applied Excluded (Questions) Excluded (Expired) Exc…" at bounding box center [407, 166] width 73 height 14
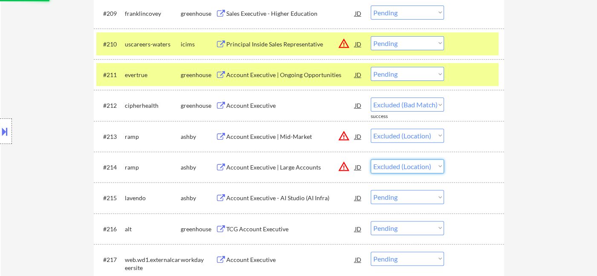
click at [371, 159] on select "Choose an option... Pending Applied Excluded (Questions) Excluded (Expired) Exc…" at bounding box center [407, 166] width 73 height 14
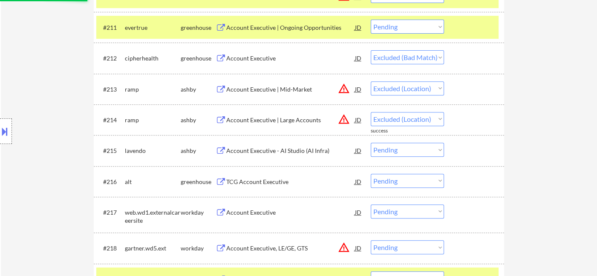
click at [261, 152] on div "Account Executive - AI Studio (AI Infra)" at bounding box center [290, 151] width 129 height 9
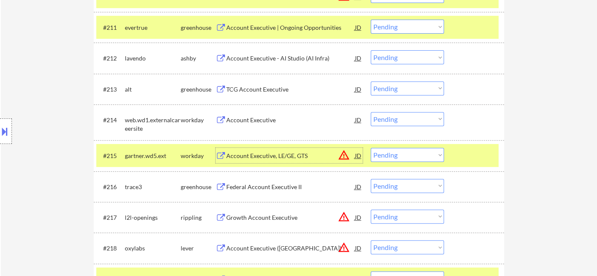
click at [407, 156] on select "Choose an option... Pending Applied Excluded (Questions) Excluded (Expired) Exc…" at bounding box center [407, 155] width 73 height 14
click at [371, 148] on select "Choose an option... Pending Applied Excluded (Questions) Excluded (Expired) Exc…" at bounding box center [407, 155] width 73 height 14
click at [404, 55] on select "Choose an option... Pending Applied Excluded (Questions) Excluded (Expired) Exc…" at bounding box center [407, 57] width 73 height 14
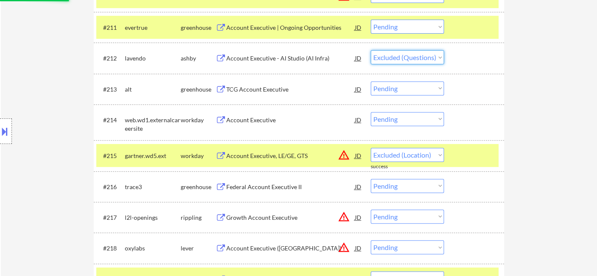
click at [371, 50] on select "Choose an option... Pending Applied Excluded (Questions) Excluded (Expired) Exc…" at bounding box center [407, 57] width 73 height 14
click at [269, 93] on div "TCG Account Executive" at bounding box center [290, 88] width 129 height 15
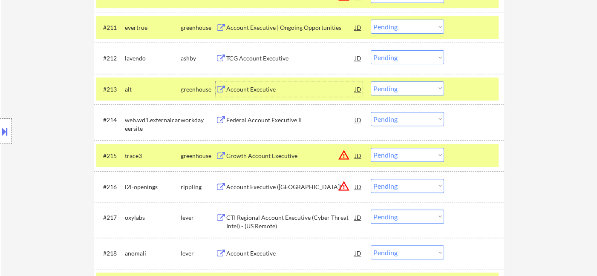
drag, startPoint x: 402, startPoint y: 85, endPoint x: 408, endPoint y: 92, distance: 9.7
click at [402, 85] on select "Choose an option... Pending Applied Excluded (Questions) Excluded (Expired) Exc…" at bounding box center [407, 88] width 73 height 14
click at [371, 81] on select "Choose an option... Pending Applied Excluded (Questions) Excluded (Expired) Exc…" at bounding box center [407, 88] width 73 height 14
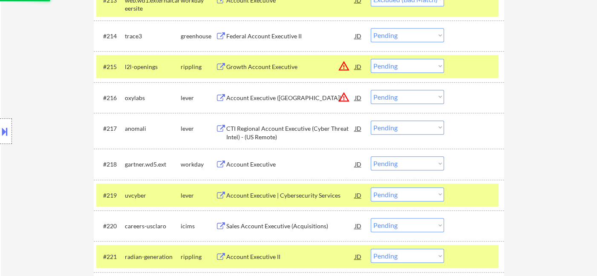
scroll to position [702, 0]
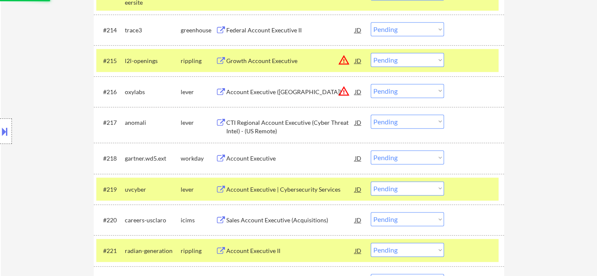
click at [408, 59] on select "Choose an option... Pending Applied Excluded (Questions) Excluded (Expired) Exc…" at bounding box center [407, 60] width 73 height 14
click at [371, 53] on select "Choose an option... Pending Applied Excluded (Questions) Excluded (Expired) Exc…" at bounding box center [407, 60] width 73 height 14
drag, startPoint x: 413, startPoint y: 90, endPoint x: 414, endPoint y: 97, distance: 7.4
click at [413, 90] on select "Choose an option... Pending Applied Excluded (Questions) Excluded (Expired) Exc…" at bounding box center [407, 91] width 73 height 14
click at [371, 84] on select "Choose an option... Pending Applied Excluded (Questions) Excluded (Expired) Exc…" at bounding box center [407, 91] width 73 height 14
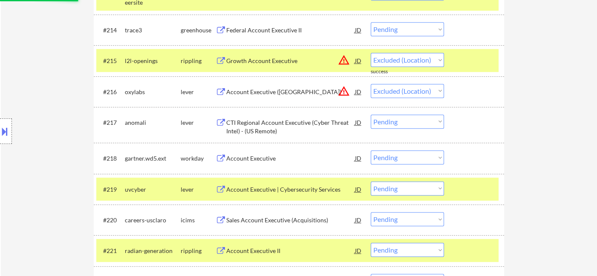
click at [289, 127] on div "CTI Regional Account Executive (Cyber Threat Intel) - (US Remote)" at bounding box center [290, 126] width 129 height 17
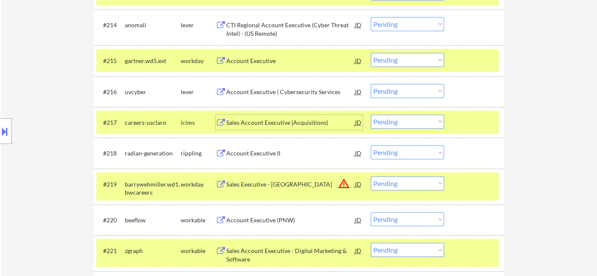
scroll to position [797, 0]
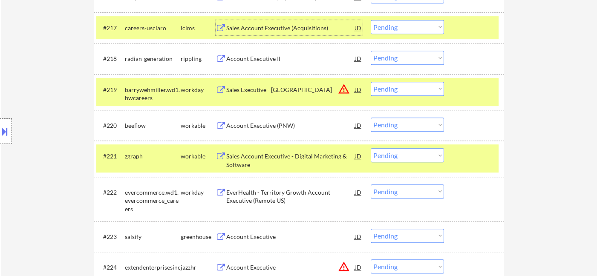
click at [410, 91] on select "Choose an option... Pending Applied Excluded (Questions) Excluded (Expired) Exc…" at bounding box center [407, 89] width 73 height 14
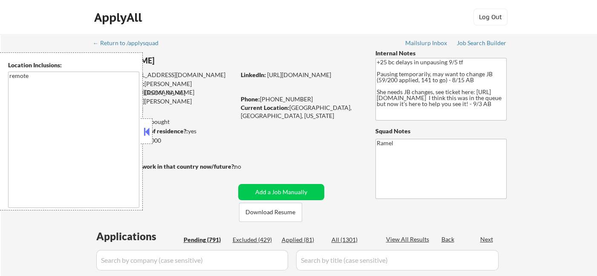
select select ""pending""
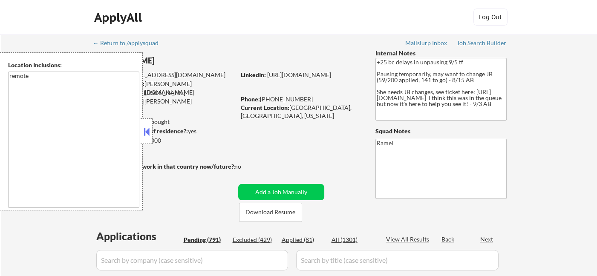
select select ""pending""
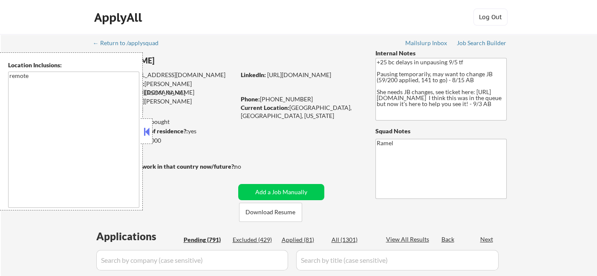
select select ""pending""
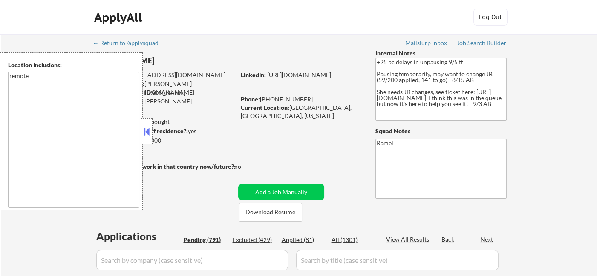
select select ""pending""
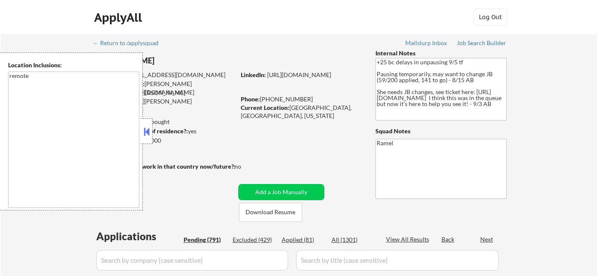
select select ""pending""
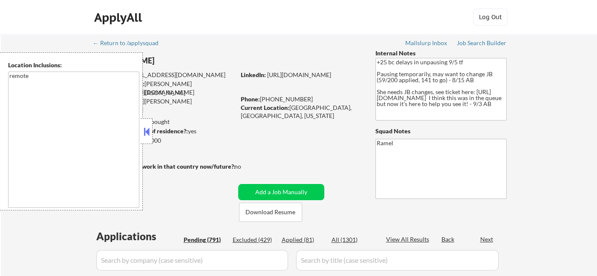
select select ""pending""
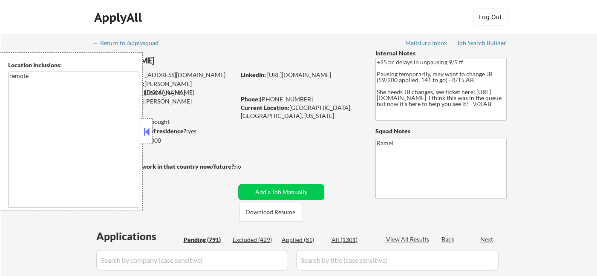
select select ""pending""
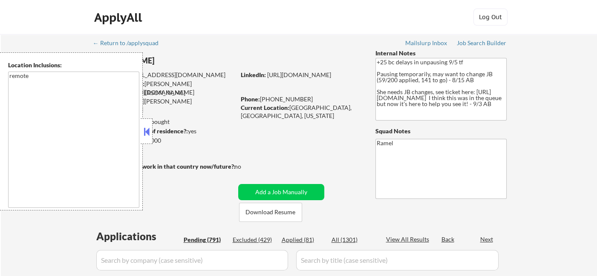
select select ""pending""
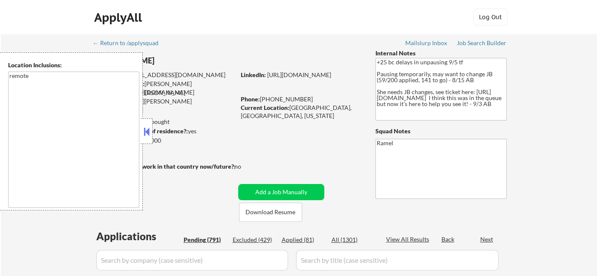
select select ""pending""
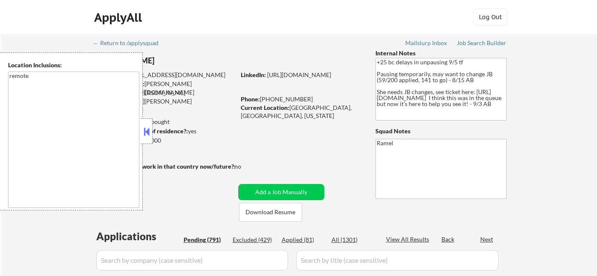
select select ""pending""
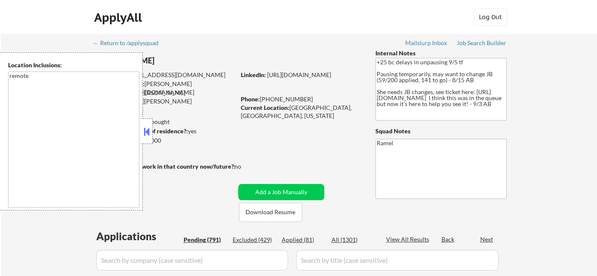
select select ""pending""
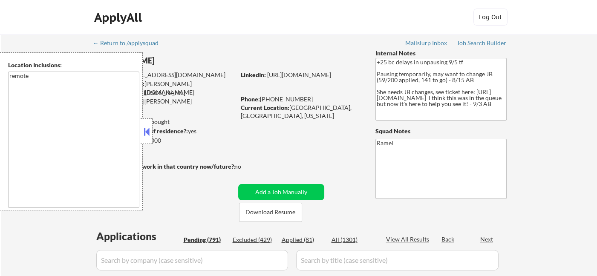
select select ""pending""
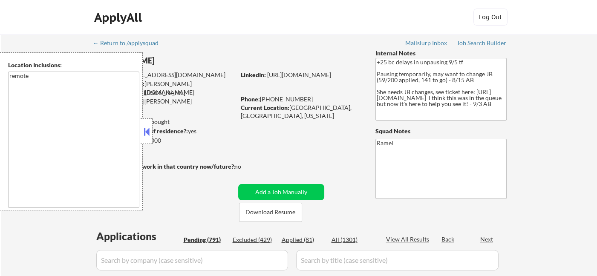
select select ""pending""
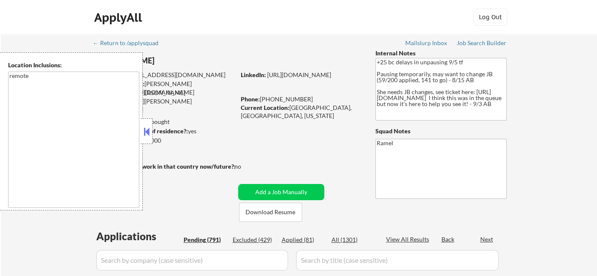
select select ""pending""
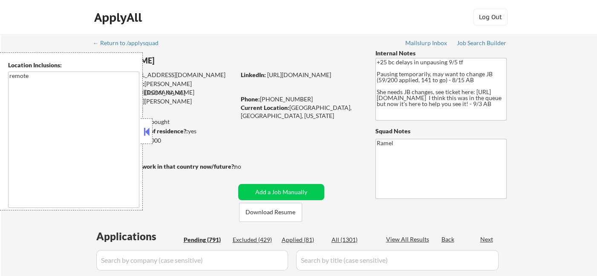
select select ""pending""
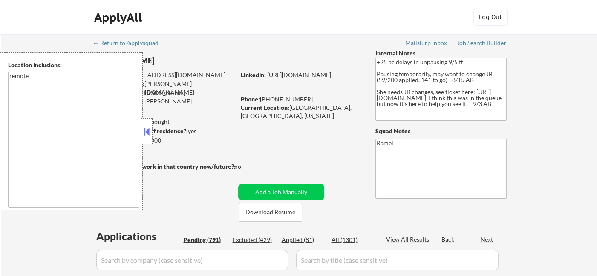
select select ""pending""
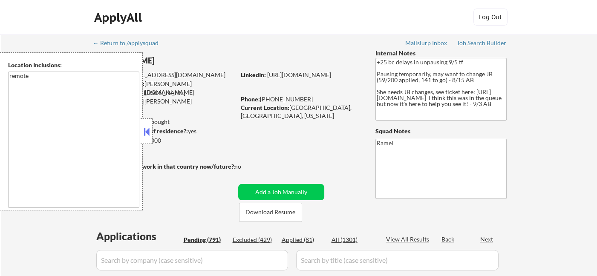
select select ""pending""
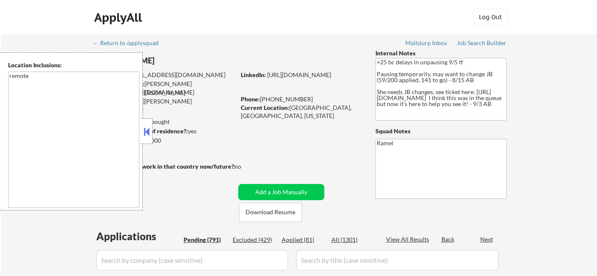
select select ""pending""
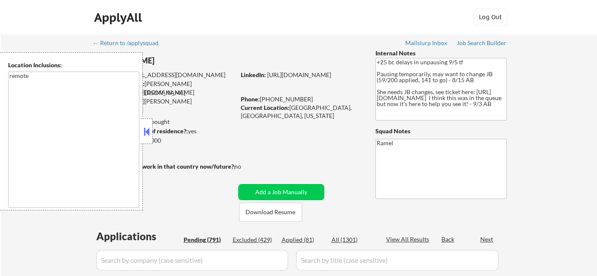
select select ""pending""
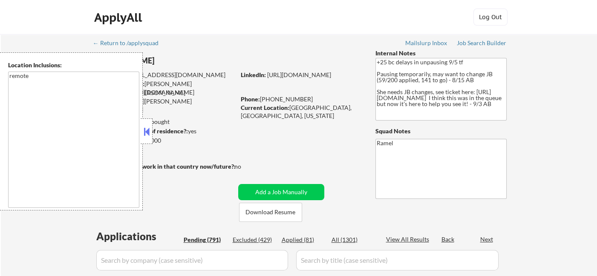
select select ""pending""
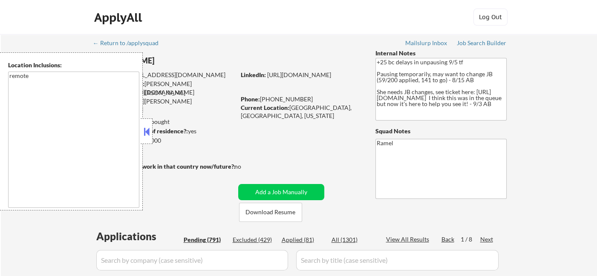
click at [145, 132] on button at bounding box center [146, 131] width 9 height 13
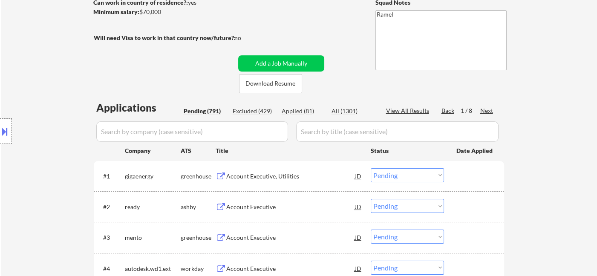
scroll to position [142, 0]
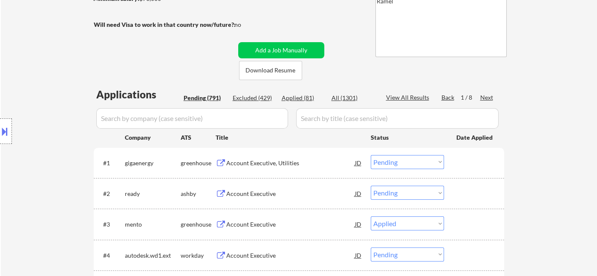
select select ""pending""
click at [307, 97] on div "Applied (83)" at bounding box center [303, 98] width 43 height 9
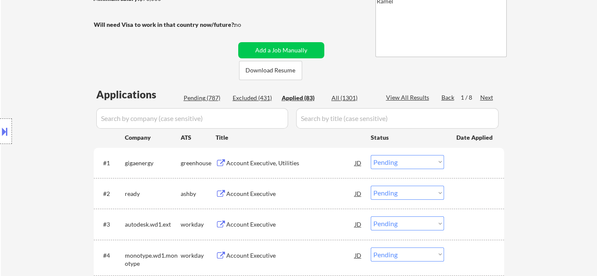
scroll to position [237, 0]
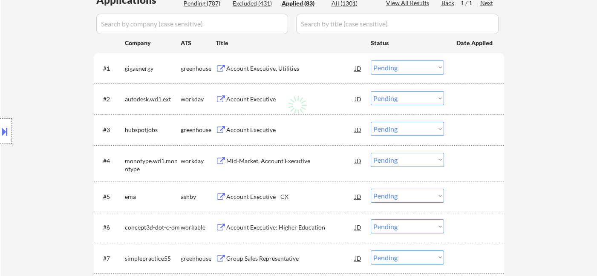
select select ""applied""
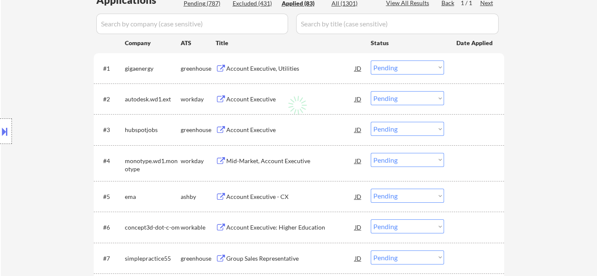
select select ""applied""
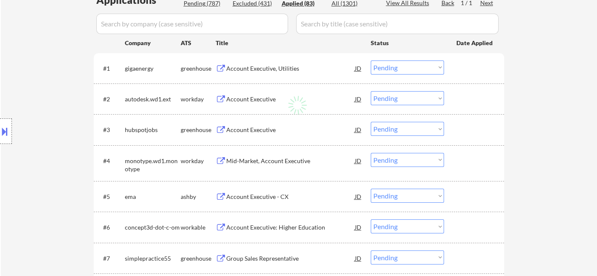
select select ""applied""
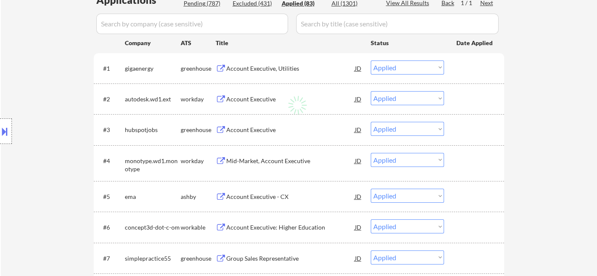
select select ""applied""
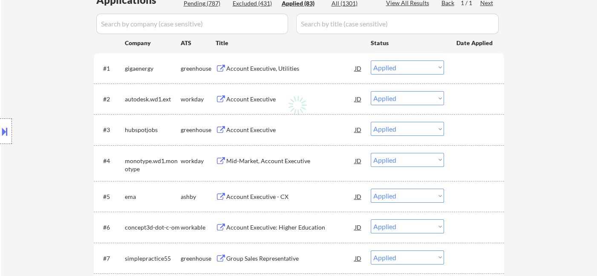
select select ""applied""
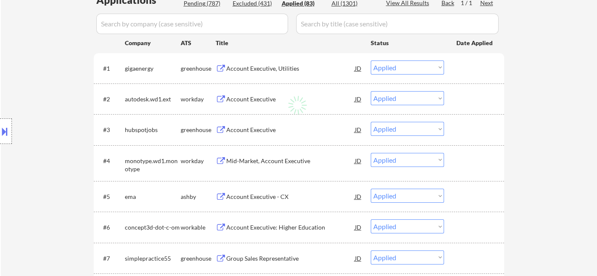
select select ""applied""
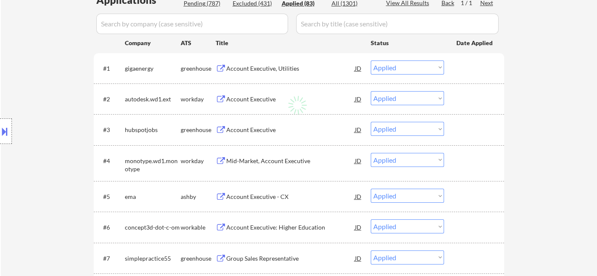
select select ""applied""
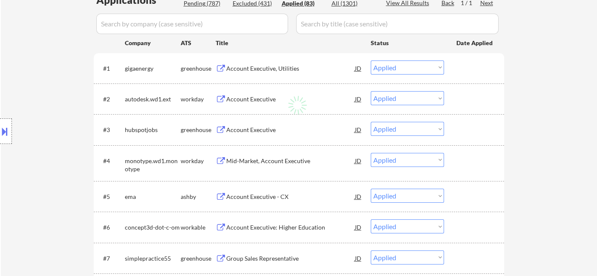
select select ""applied""
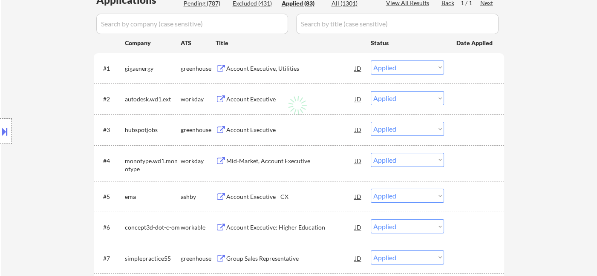
select select ""applied""
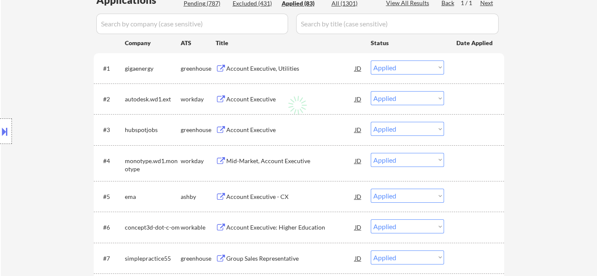
select select ""applied""
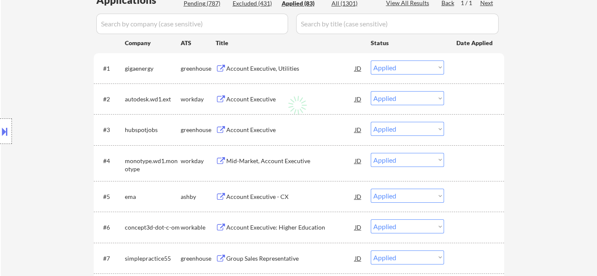
select select ""applied""
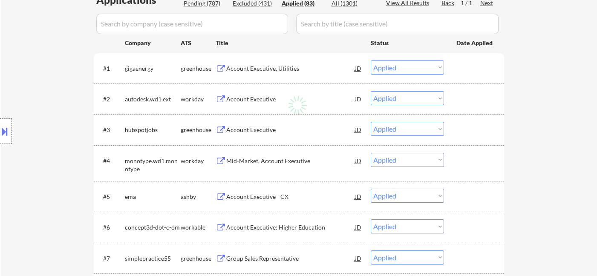
select select ""applied""
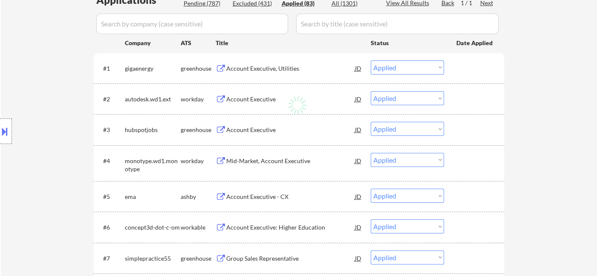
select select ""applied""
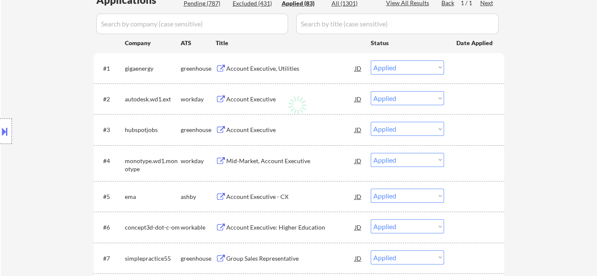
select select ""applied""
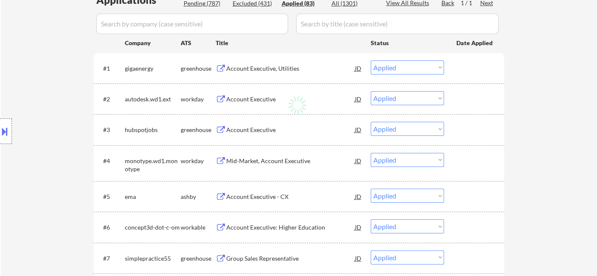
select select ""applied""
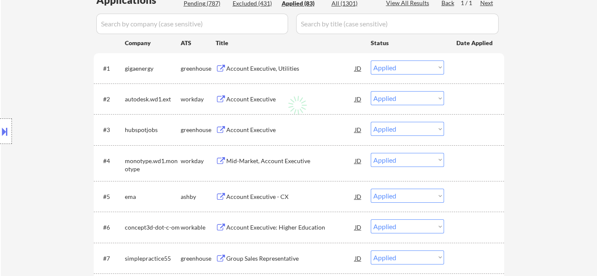
select select ""applied""
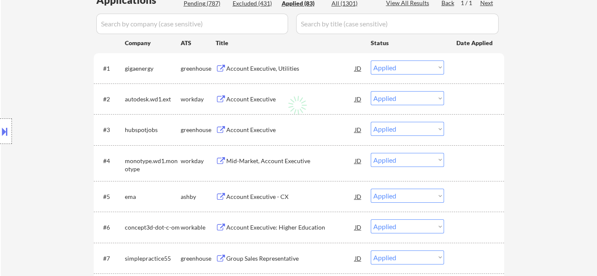
select select ""applied""
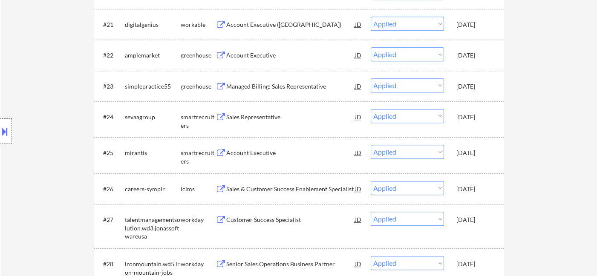
scroll to position [994, 0]
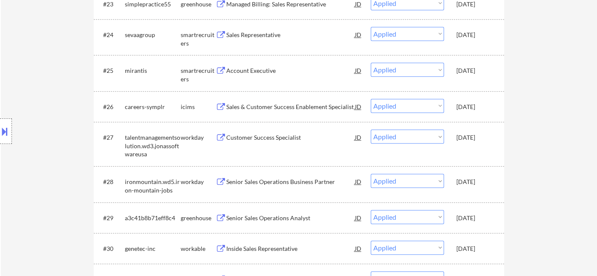
select select ""applied""
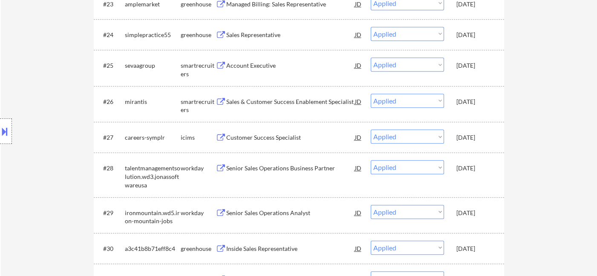
select select ""applied""
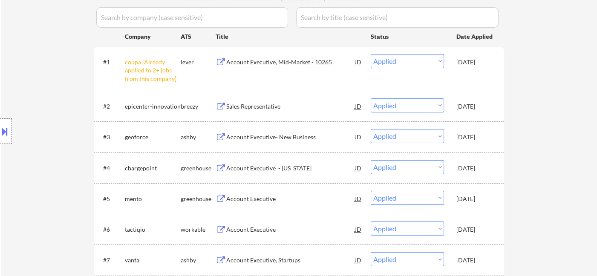
scroll to position [0, 0]
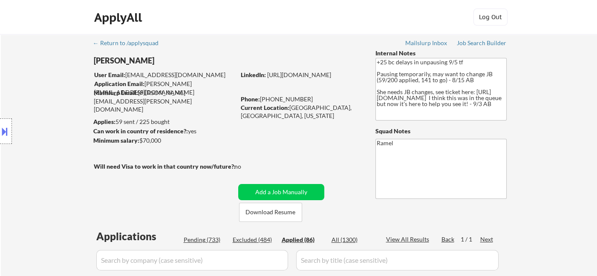
select select ""applied""
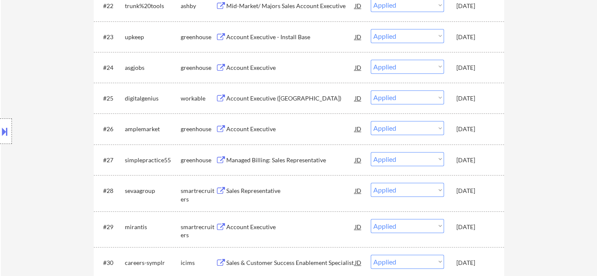
scroll to position [994, 0]
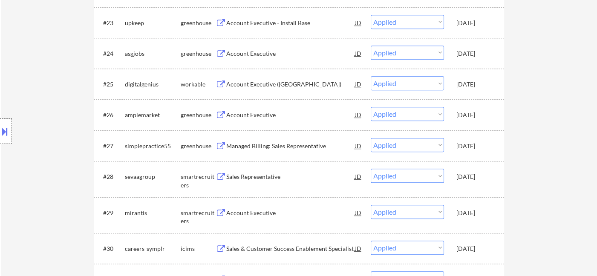
select select ""applied""
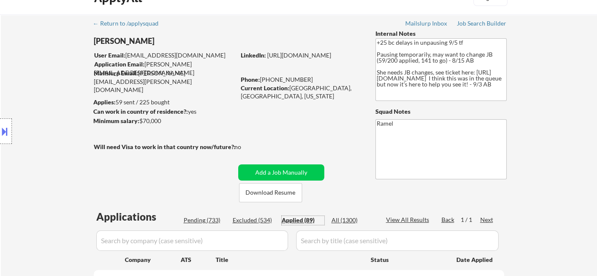
scroll to position [837, 0]
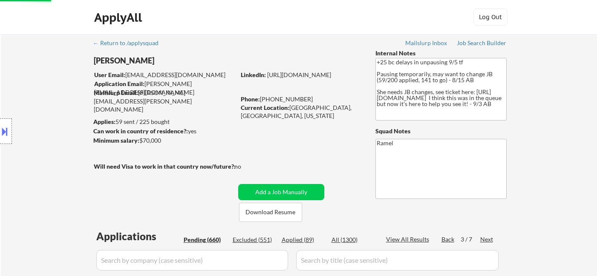
select select ""pending""
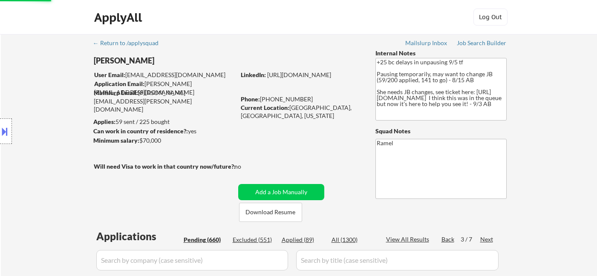
select select ""pending""
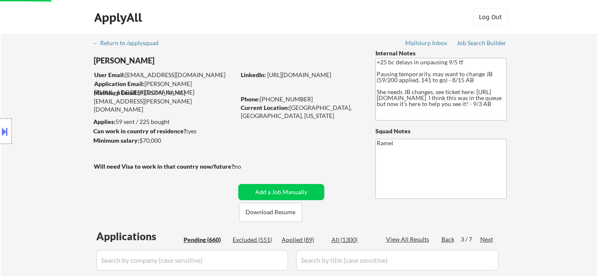
select select ""pending""
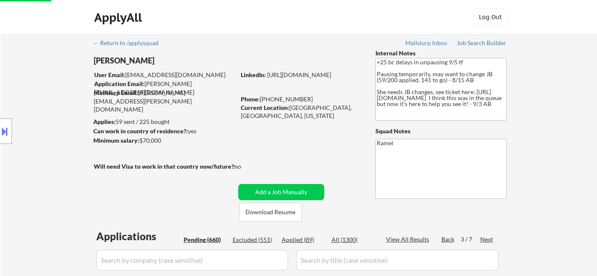
select select ""pending""
select select ""excluded__location_""
select select ""pending""
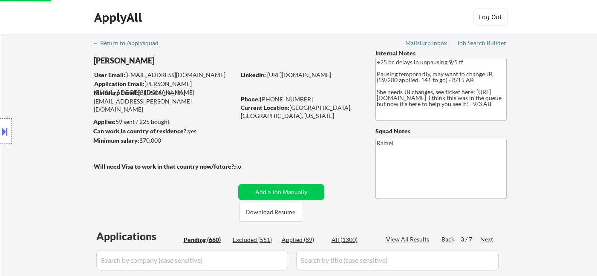
select select ""pending""
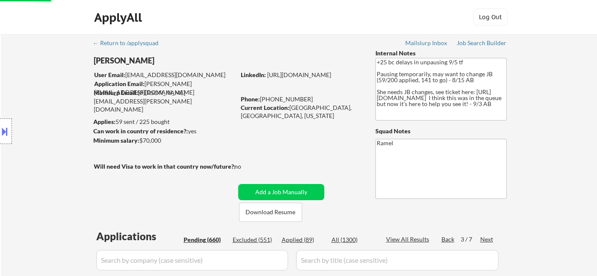
select select ""pending""
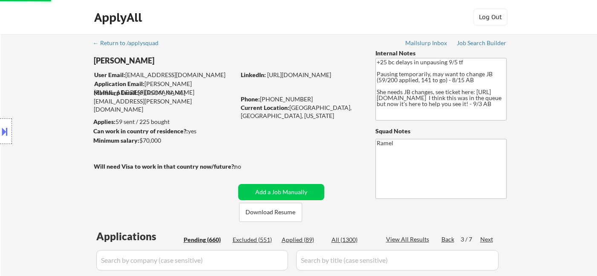
select select ""pending""
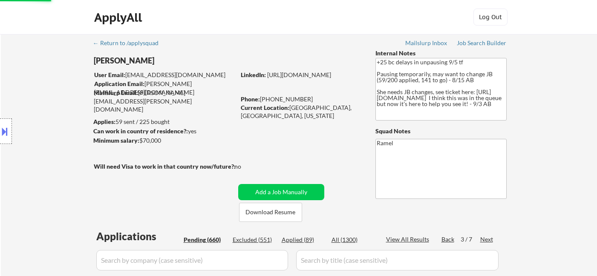
select select ""pending""
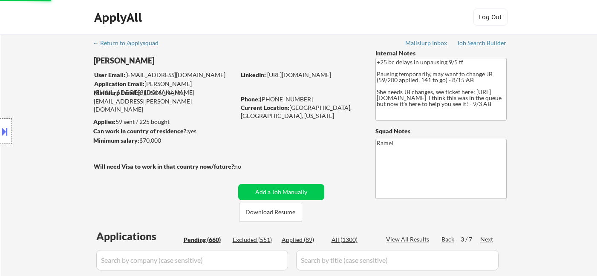
select select ""pending""
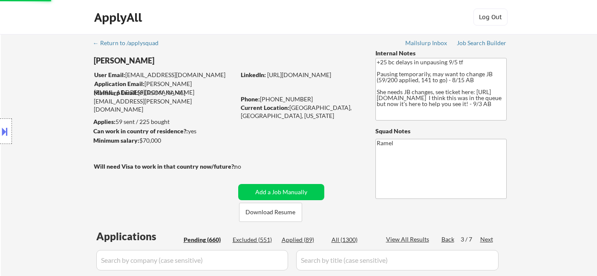
select select ""pending""
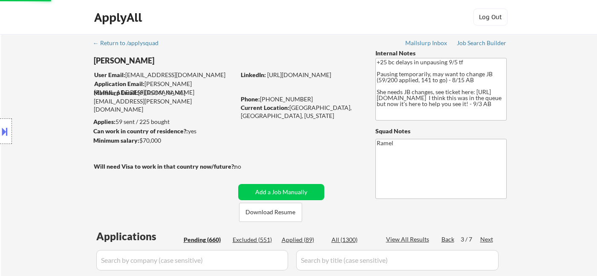
select select ""pending""
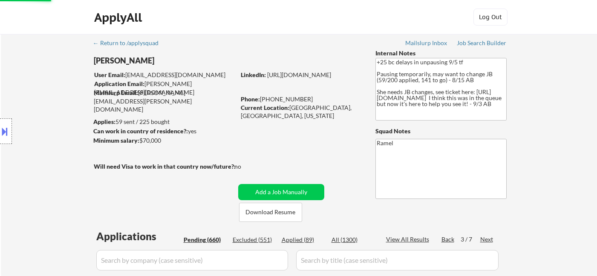
select select ""pending""
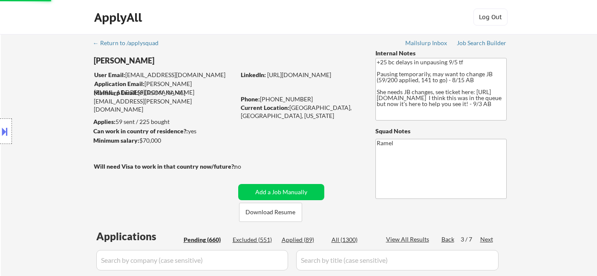
select select ""pending""
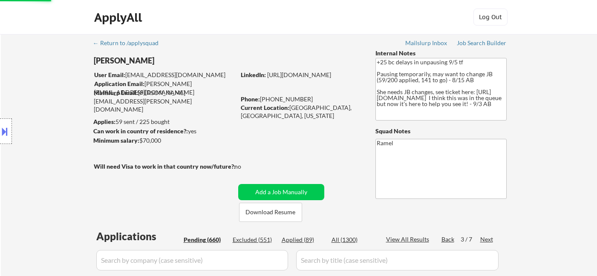
select select ""pending""
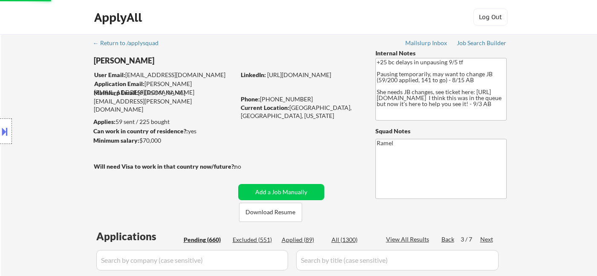
select select ""pending""
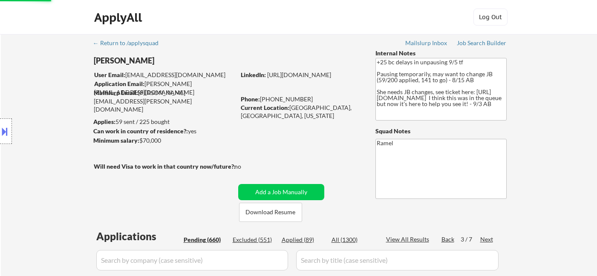
select select ""pending""
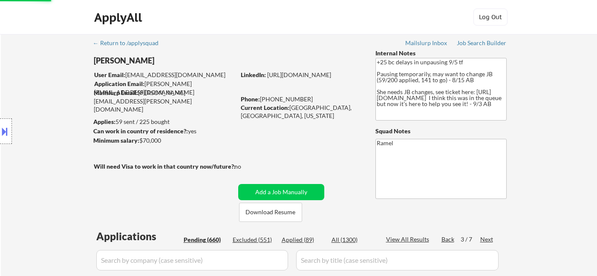
select select ""pending""
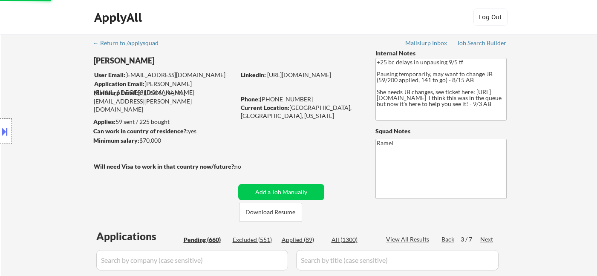
select select ""pending""
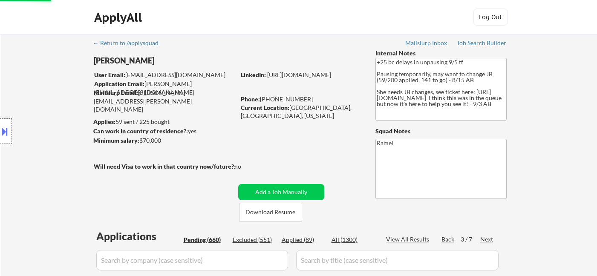
select select ""pending""
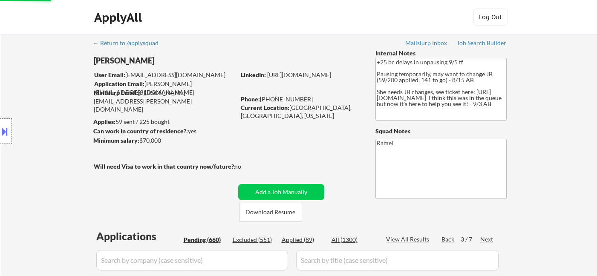
select select ""pending""
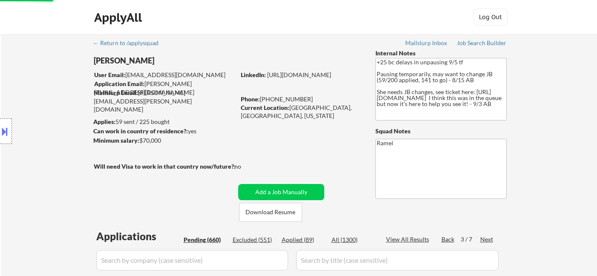
select select ""pending""
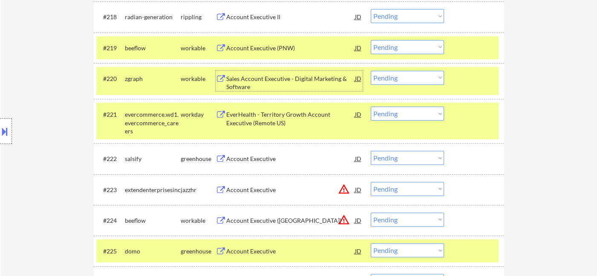
scroll to position [844, 0]
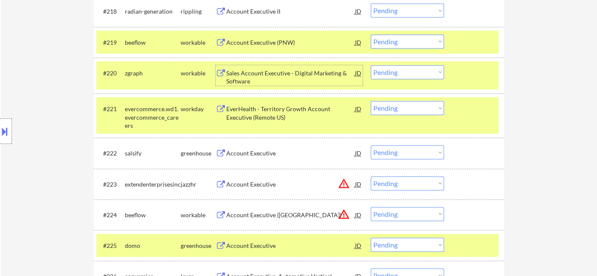
click at [261, 158] on div "Account Executive" at bounding box center [290, 152] width 129 height 15
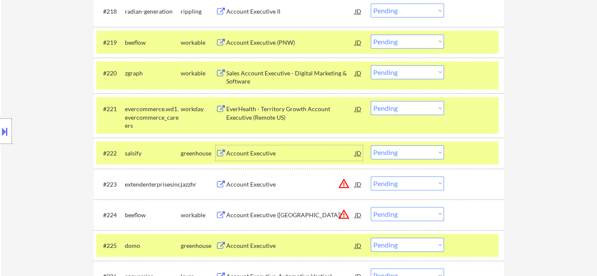
click at [407, 151] on select "Choose an option... Pending Applied Excluded (Questions) Excluded (Expired) Exc…" at bounding box center [407, 152] width 73 height 14
select select ""excluded__bad_match_""
click at [371, 145] on select "Choose an option... Pending Applied Excluded (Questions) Excluded (Expired) Exc…" at bounding box center [407, 152] width 73 height 14
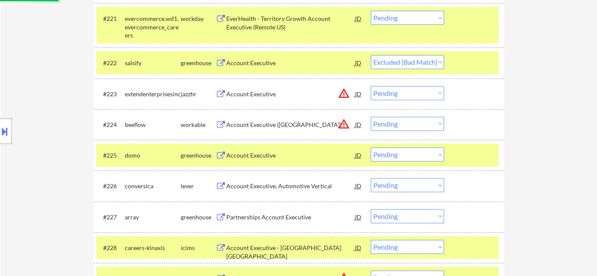
scroll to position [939, 0]
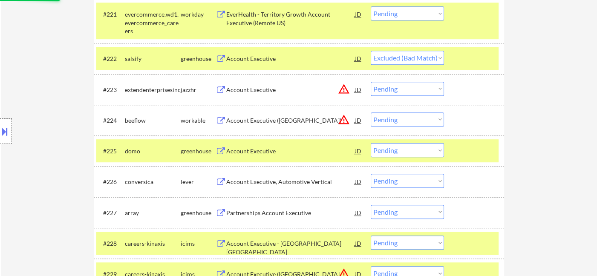
drag, startPoint x: 395, startPoint y: 88, endPoint x: 403, endPoint y: 95, distance: 10.6
click at [395, 88] on select "Choose an option... Pending Applied Excluded (Questions) Excluded (Expired) Exc…" at bounding box center [407, 89] width 73 height 14
select select ""excluded__location_""
click at [371, 82] on select "Choose an option... Pending Applied Excluded (Questions) Excluded (Expired) Exc…" at bounding box center [407, 89] width 73 height 14
click at [413, 119] on select "Choose an option... Pending Applied Excluded (Questions) Excluded (Expired) Exc…" at bounding box center [407, 120] width 73 height 14
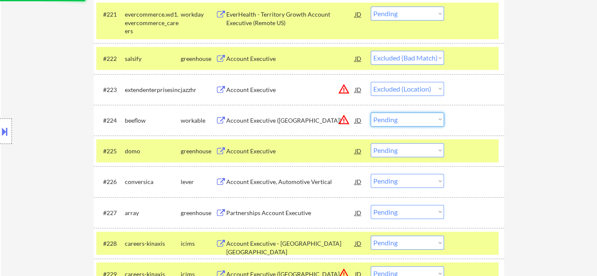
select select ""excluded__location_""
click at [371, 113] on select "Choose an option... Pending Applied Excluded (Questions) Excluded (Expired) Exc…" at bounding box center [407, 120] width 73 height 14
click at [252, 153] on div "Account Executive" at bounding box center [290, 151] width 129 height 9
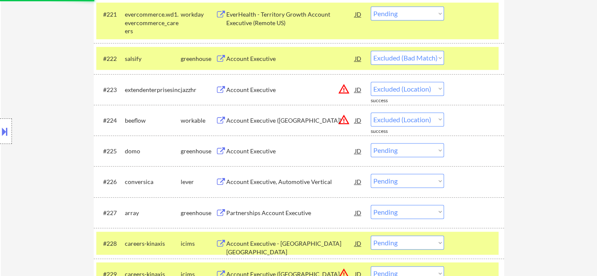
select select ""pending""
select select ""excluded__location_""
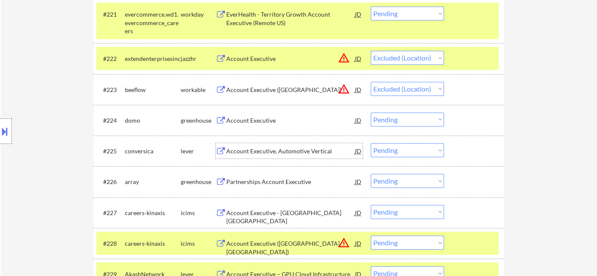
select select ""pending""
drag, startPoint x: 396, startPoint y: 118, endPoint x: 399, endPoint y: 125, distance: 7.8
click at [396, 118] on select "Choose an option... Pending Applied Excluded (Questions) Excluded (Expired) Exc…" at bounding box center [407, 120] width 73 height 14
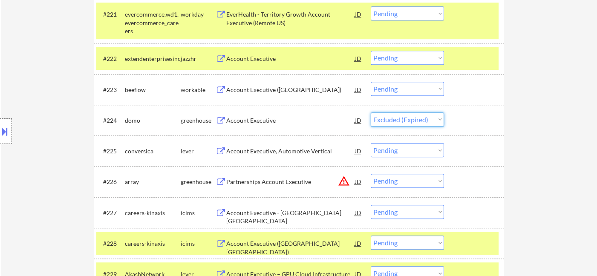
click at [371, 113] on select "Choose an option... Pending Applied Excluded (Questions) Excluded (Expired) Exc…" at bounding box center [407, 120] width 73 height 14
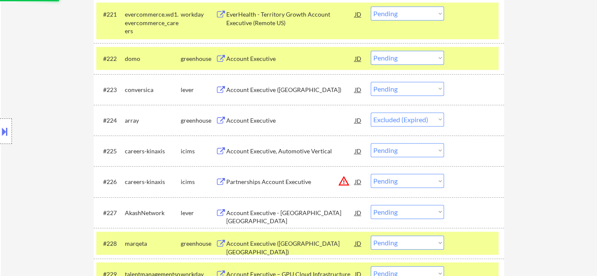
scroll to position [1034, 0]
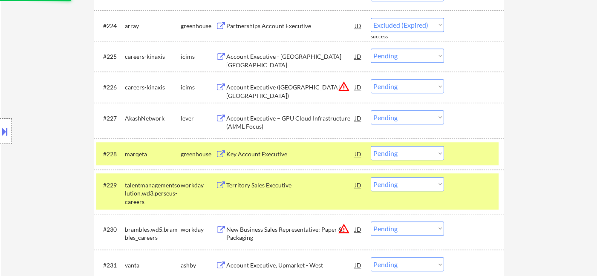
select select ""pending""
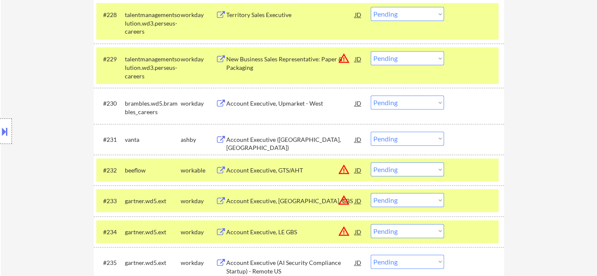
scroll to position [1176, 0]
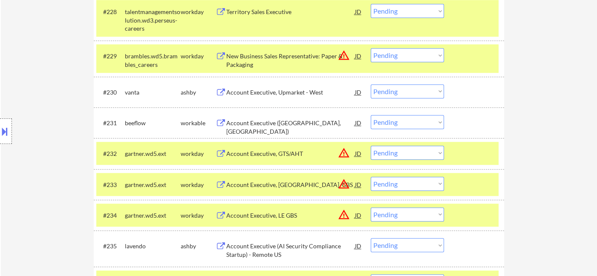
click at [283, 94] on div "Account Executive, Upmarket - West" at bounding box center [290, 92] width 129 height 9
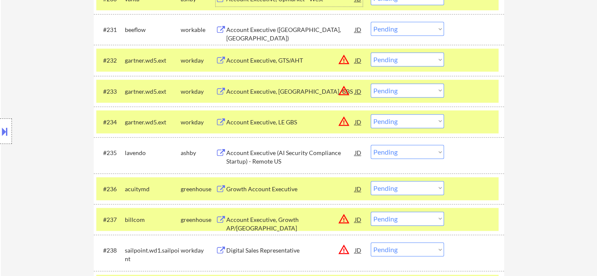
scroll to position [1270, 0]
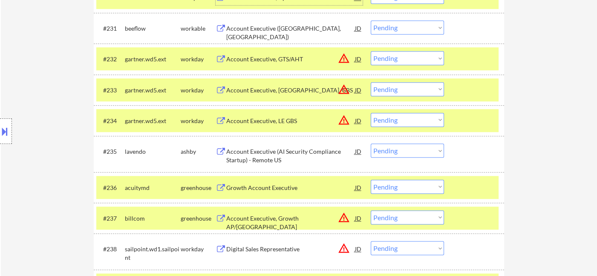
drag, startPoint x: 399, startPoint y: 58, endPoint x: 400, endPoint y: 64, distance: 6.9
click at [399, 58] on select "Choose an option... Pending Applied Excluded (Questions) Excluded (Expired) Exc…" at bounding box center [407, 58] width 73 height 14
select select ""excluded__location_""
click at [371, 51] on select "Choose an option... Pending Applied Excluded (Questions) Excluded (Expired) Exc…" at bounding box center [407, 58] width 73 height 14
drag, startPoint x: 396, startPoint y: 87, endPoint x: 401, endPoint y: 95, distance: 9.1
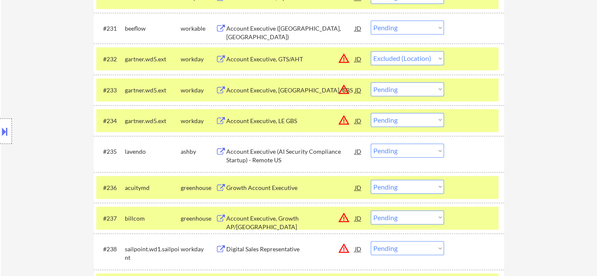
click at [396, 87] on select "Choose an option... Pending Applied Excluded (Questions) Excluded (Expired) Exc…" at bounding box center [407, 89] width 73 height 14
select select ""excluded__location_""
click at [371, 82] on select "Choose an option... Pending Applied Excluded (Questions) Excluded (Expired) Exc…" at bounding box center [407, 89] width 73 height 14
click at [416, 121] on select "Choose an option... Pending Applied Excluded (Questions) Excluded (Expired) Exc…" at bounding box center [407, 120] width 73 height 14
select select ""excluded__location_""
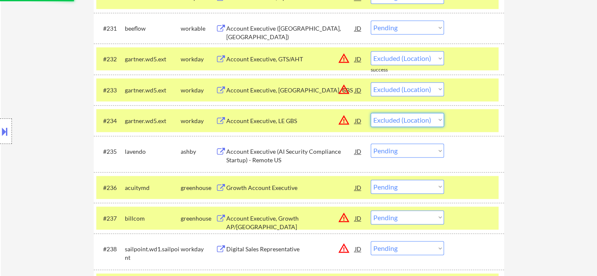
click at [371, 113] on select "Choose an option... Pending Applied Excluded (Questions) Excluded (Expired) Exc…" at bounding box center [407, 120] width 73 height 14
click at [320, 153] on div "Account Executive (AI Security Compliance Startup) - Remote US" at bounding box center [290, 155] width 129 height 17
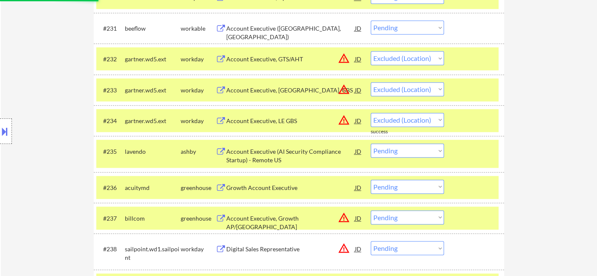
select select ""pending""
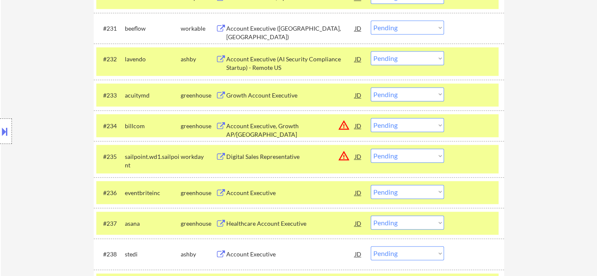
click at [7, 76] on div "Location Inclusions: remote" at bounding box center [76, 131] width 153 height 158
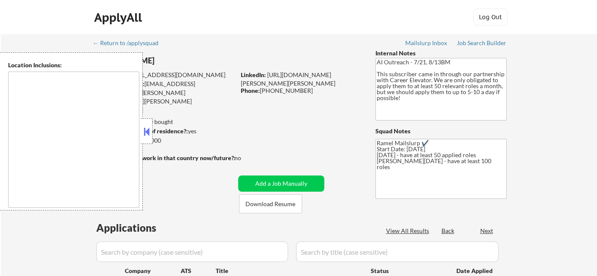
click at [148, 132] on button at bounding box center [146, 131] width 9 height 13
select select ""pending""
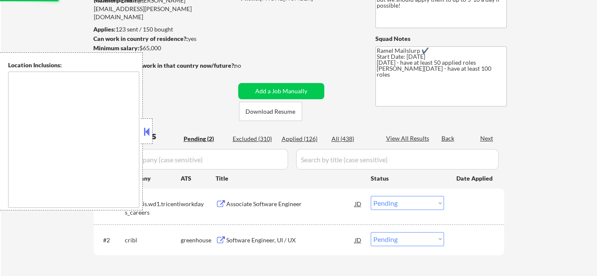
scroll to position [95, 0]
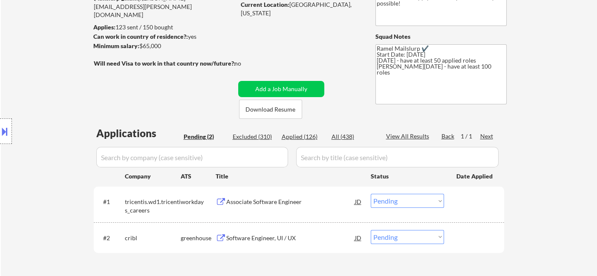
click at [40, 84] on div "Location Inclusions: Charlotte, NC Matthews, NC Mint Hill, NC Pineville, NC Hun…" at bounding box center [76, 131] width 153 height 158
click at [294, 202] on div "Associate Software Engineer" at bounding box center [290, 202] width 129 height 9
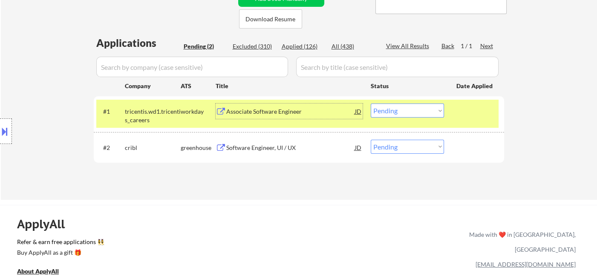
scroll to position [189, 0]
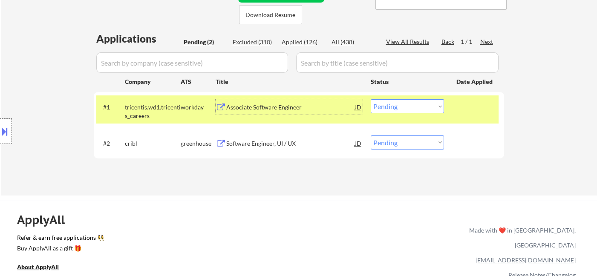
click at [269, 144] on div "Software Engineer, UI / UX" at bounding box center [290, 143] width 129 height 9
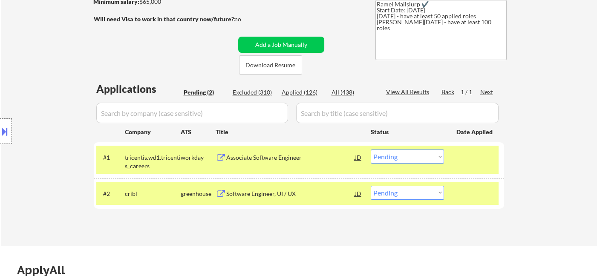
scroll to position [142, 0]
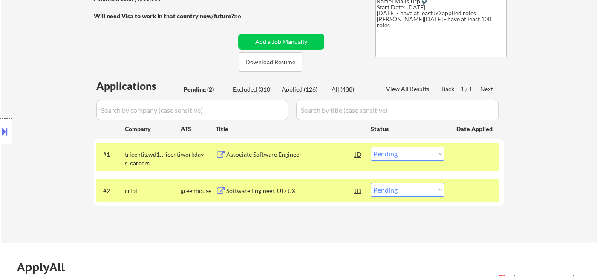
click at [410, 196] on select "Choose an option... Pending Applied Excluded (Questions) Excluded (Expired) Exc…" at bounding box center [407, 190] width 73 height 14
select select ""applied""
click at [371, 183] on select "Choose an option... Pending Applied Excluded (Questions) Excluded (Expired) Exc…" at bounding box center [407, 190] width 73 height 14
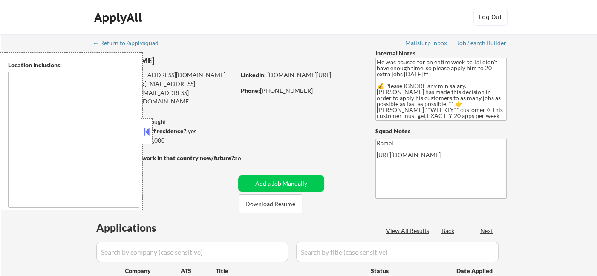
type textarea "remote"
select select ""pending""
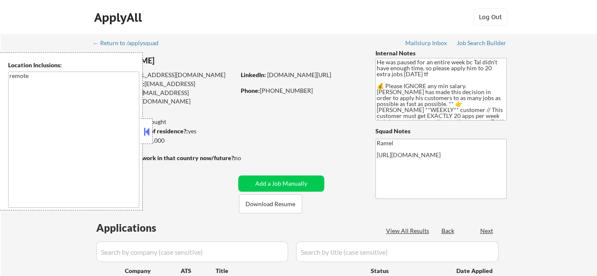
select select ""pending""
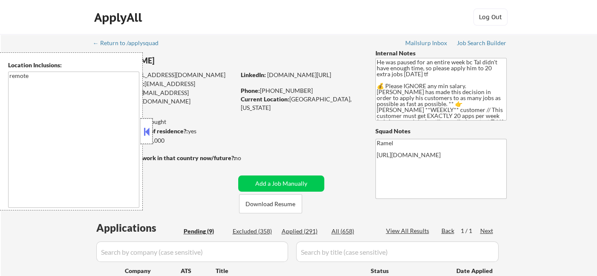
click at [151, 131] on div at bounding box center [147, 131] width 12 height 26
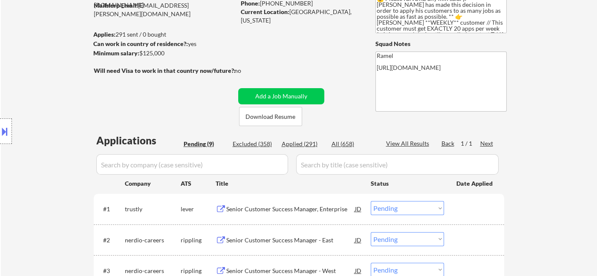
scroll to position [142, 0]
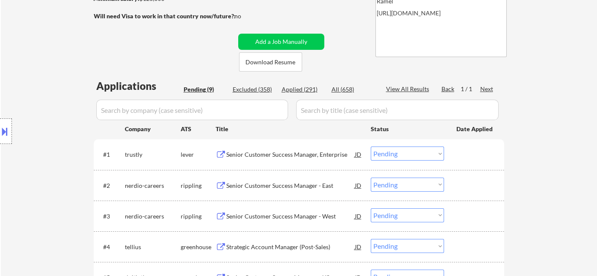
click at [289, 154] on div "Senior Customer Success Manager, Enterprise" at bounding box center [290, 154] width 129 height 9
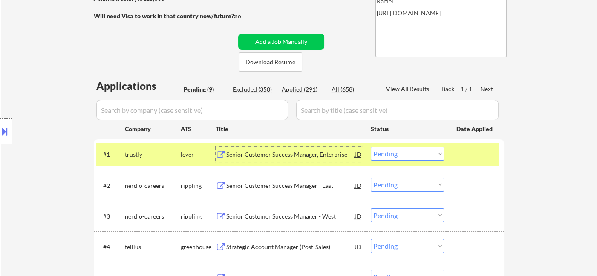
click at [289, 156] on div "Senior Customer Success Manager, Enterprise" at bounding box center [290, 154] width 129 height 9
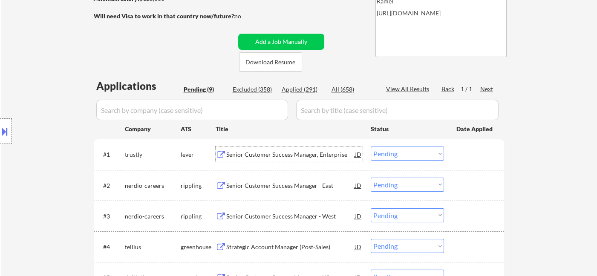
click at [396, 156] on select "Choose an option... Pending Applied Excluded (Questions) Excluded (Expired) Exc…" at bounding box center [407, 154] width 73 height 14
click at [371, 147] on select "Choose an option... Pending Applied Excluded (Questions) Excluded (Expired) Exc…" at bounding box center [407, 154] width 73 height 14
click at [309, 188] on div "Senior Customer Success Manager - East" at bounding box center [290, 186] width 129 height 9
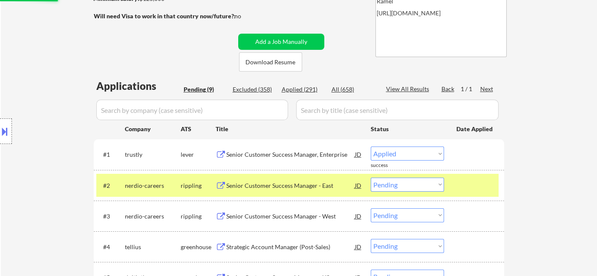
select select ""pending""
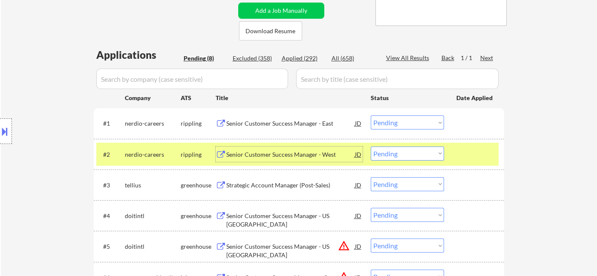
scroll to position [189, 0]
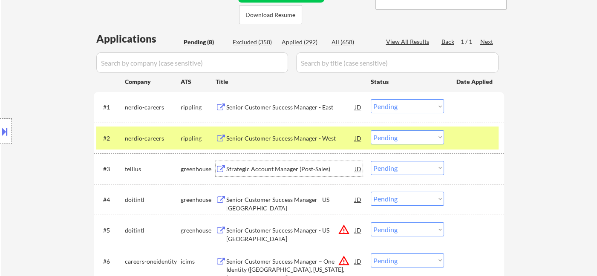
click at [265, 172] on div "Strategic Account Manager (Post-Sales)" at bounding box center [290, 169] width 129 height 9
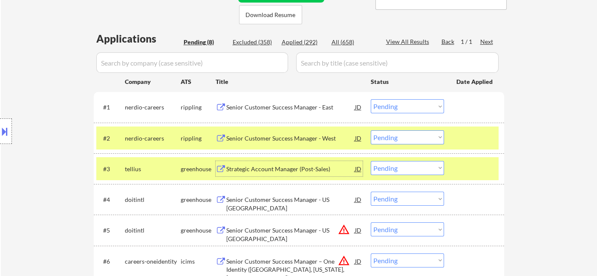
click at [398, 168] on select "Choose an option... Pending Applied Excluded (Questions) Excluded (Expired) Exc…" at bounding box center [407, 168] width 73 height 14
click at [371, 161] on select "Choose an option... Pending Applied Excluded (Questions) Excluded (Expired) Exc…" at bounding box center [407, 168] width 73 height 14
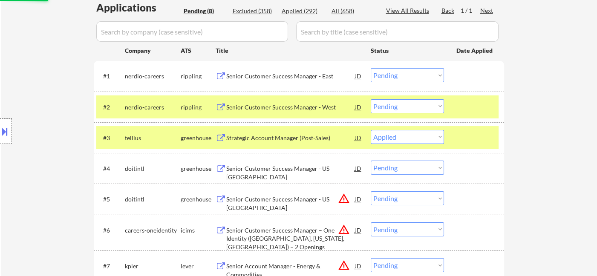
scroll to position [237, 0]
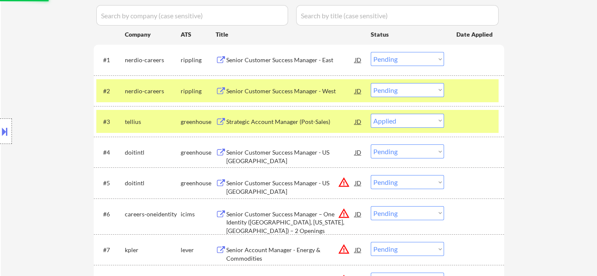
click at [247, 156] on div "Senior Customer Success Manager - US [GEOGRAPHIC_DATA]" at bounding box center [290, 156] width 129 height 17
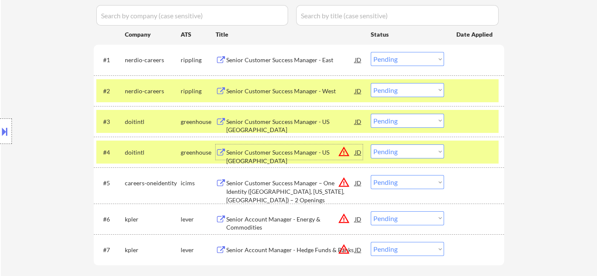
drag, startPoint x: 398, startPoint y: 118, endPoint x: 402, endPoint y: 123, distance: 6.1
click at [398, 118] on select "Choose an option... Pending Applied Excluded (Questions) Excluded (Expired) Exc…" at bounding box center [407, 121] width 73 height 14
click at [371, 114] on select "Choose an option... Pending Applied Excluded (Questions) Excluded (Expired) Exc…" at bounding box center [407, 121] width 73 height 14
click at [299, 153] on div "Senior Customer Success Manager - US [GEOGRAPHIC_DATA]" at bounding box center [290, 156] width 129 height 17
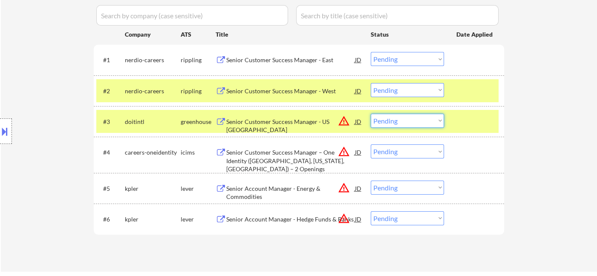
drag, startPoint x: 395, startPoint y: 120, endPoint x: 402, endPoint y: 126, distance: 9.5
click at [395, 120] on select "Choose an option... Pending Applied Excluded (Questions) Excluded (Expired) Exc…" at bounding box center [407, 121] width 73 height 14
click at [371, 114] on select "Choose an option... Pending Applied Excluded (Questions) Excluded (Expired) Exc…" at bounding box center [407, 121] width 73 height 14
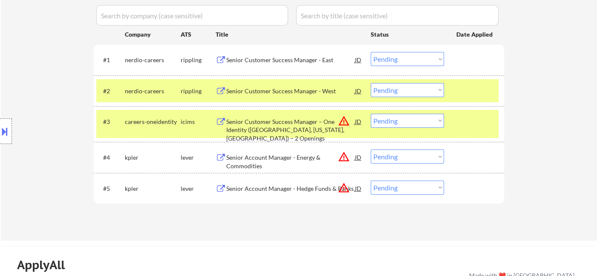
click at [283, 162] on div "Senior Account Manager - Energy & Commodities" at bounding box center [290, 157] width 129 height 15
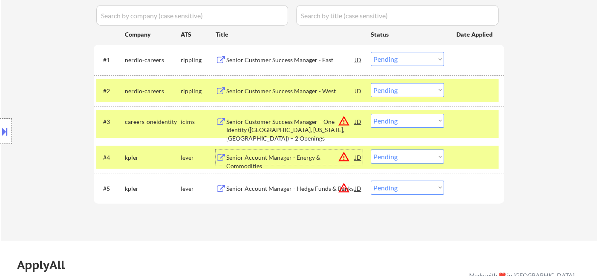
drag, startPoint x: 400, startPoint y: 122, endPoint x: 410, endPoint y: 127, distance: 11.6
click at [400, 121] on select "Choose an option... Pending Applied Excluded (Questions) Excluded (Expired) Exc…" at bounding box center [407, 121] width 73 height 14
select select ""excluded__location_""
click at [371, 114] on select "Choose an option... Pending Applied Excluded (Questions) Excluded (Expired) Exc…" at bounding box center [407, 121] width 73 height 14
click at [423, 153] on select "Choose an option... Pending Applied Excluded (Questions) Excluded (Expired) Exc…" at bounding box center [407, 157] width 73 height 14
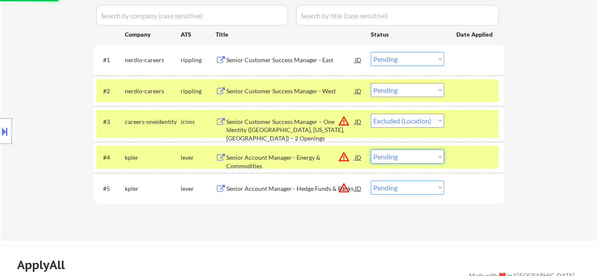
select select ""excluded__location_""
click at [371, 150] on select "Choose an option... Pending Applied Excluded (Questions) Excluded (Expired) Exc…" at bounding box center [407, 157] width 73 height 14
drag, startPoint x: 413, startPoint y: 191, endPoint x: 420, endPoint y: 205, distance: 15.8
click at [413, 190] on select "Choose an option... Pending Applied Excluded (Questions) Excluded (Expired) Exc…" at bounding box center [407, 188] width 73 height 14
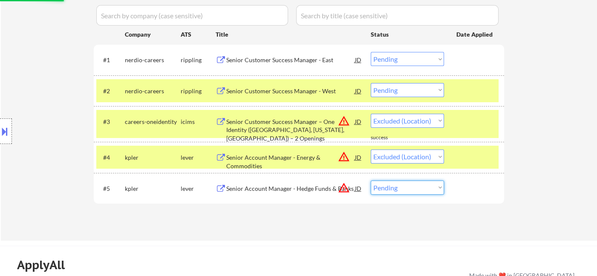
select select ""excluded__location_""
click at [371, 181] on select "Choose an option... Pending Applied Excluded (Questions) Excluded (Expired) Exc…" at bounding box center [407, 188] width 73 height 14
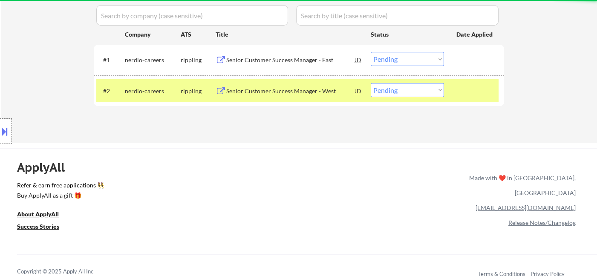
click at [311, 62] on div "Senior Customer Success Manager - East" at bounding box center [290, 60] width 129 height 9
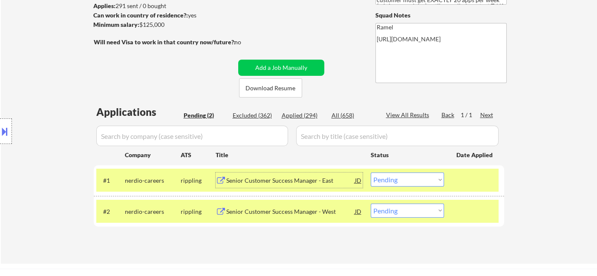
scroll to position [95, 0]
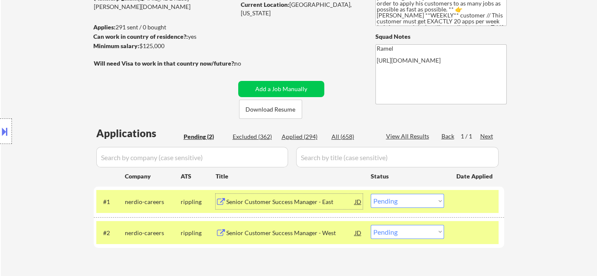
click at [301, 205] on div "Senior Customer Success Manager - East" at bounding box center [290, 202] width 129 height 9
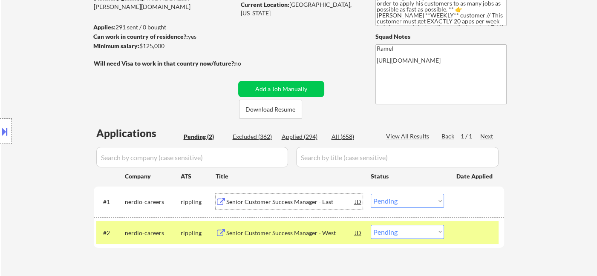
click at [390, 202] on select "Choose an option... Pending Applied Excluded (Questions) Excluded (Expired) Exc…" at bounding box center [407, 201] width 73 height 14
select select ""applied""
click at [371, 194] on select "Choose an option... Pending Applied Excluded (Questions) Excluded (Expired) Exc…" at bounding box center [407, 201] width 73 height 14
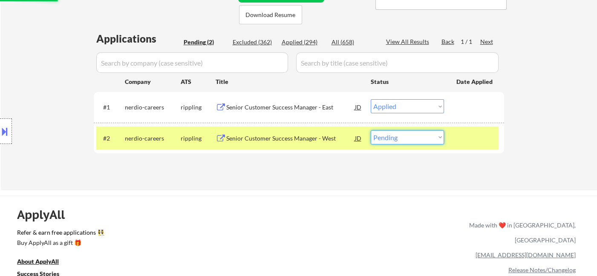
click at [439, 139] on select "Choose an option... Pending Applied Excluded (Questions) Excluded (Expired) Exc…" at bounding box center [407, 137] width 73 height 14
select select ""excluded__other_""
click at [371, 130] on select "Choose an option... Pending Applied Excluded (Questions) Excluded (Expired) Exc…" at bounding box center [407, 137] width 73 height 14
select select ""pending""
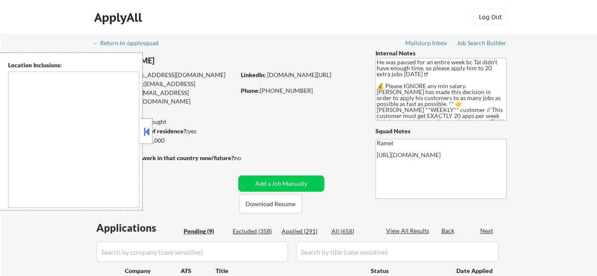
select select ""pending""
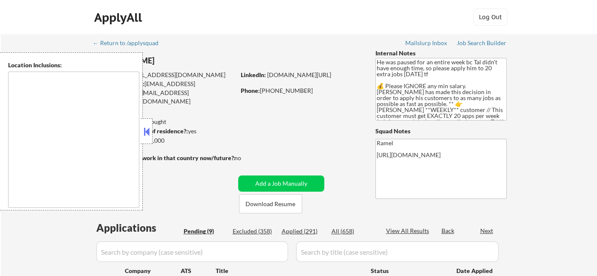
select select ""pending""
type textarea "remote"
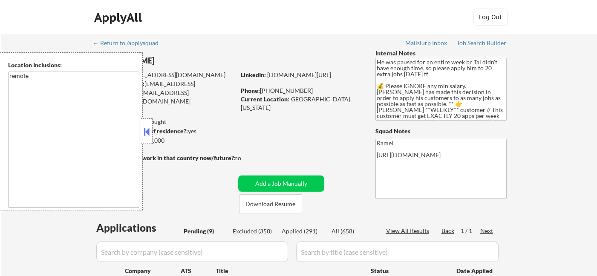
click at [149, 130] on button at bounding box center [146, 131] width 9 height 13
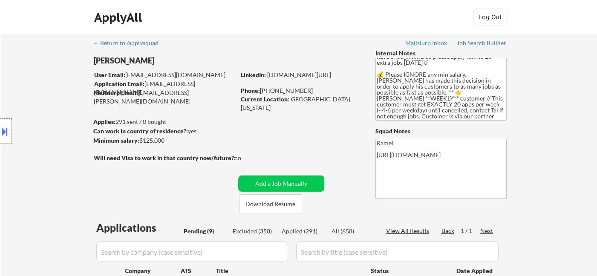
scroll to position [95, 0]
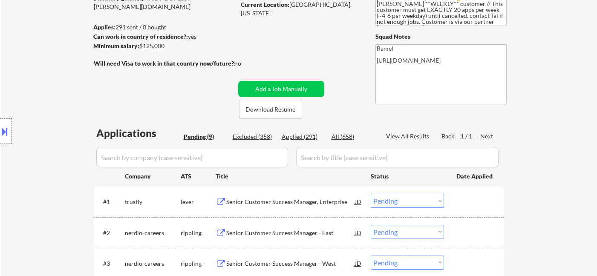
click at [303, 139] on div "Applied (291)" at bounding box center [303, 137] width 43 height 9
select select ""applied""
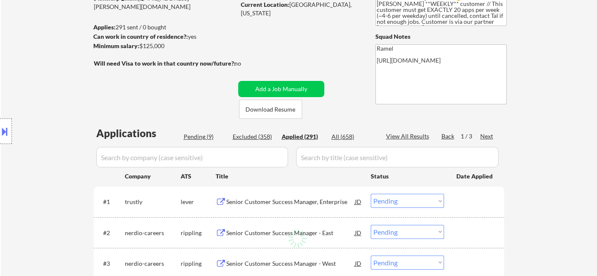
select select ""applied""
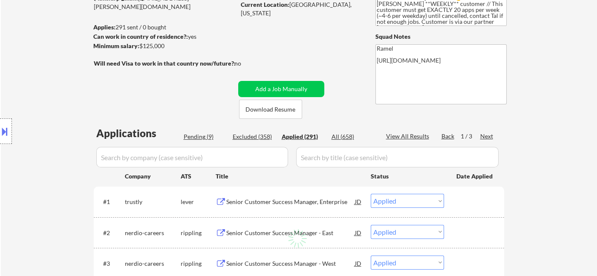
select select ""applied""
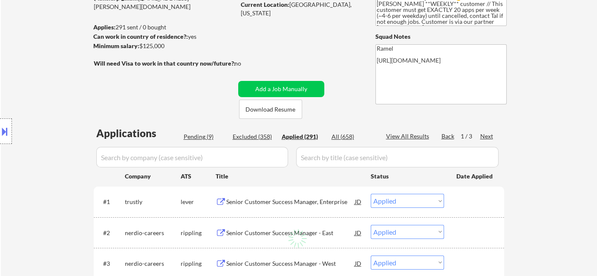
select select ""applied""
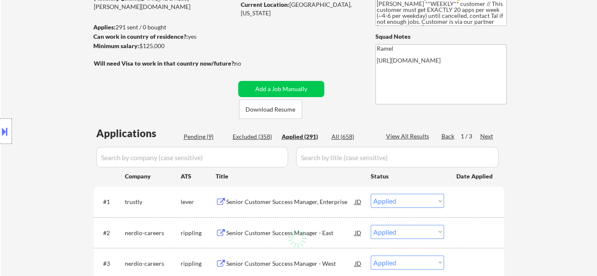
select select ""applied""
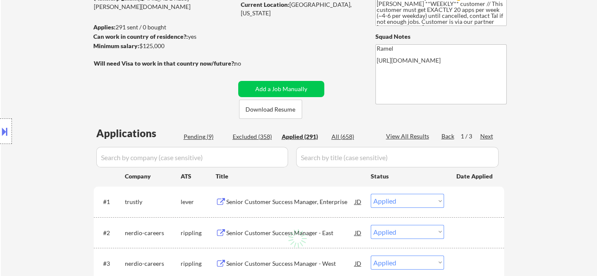
select select ""applied""
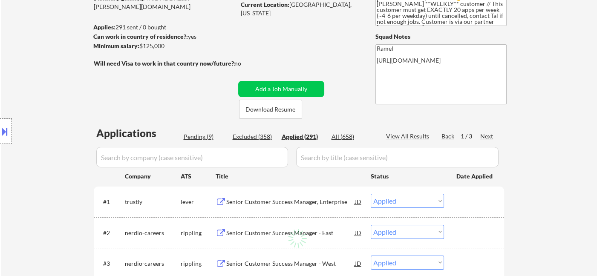
select select ""applied""
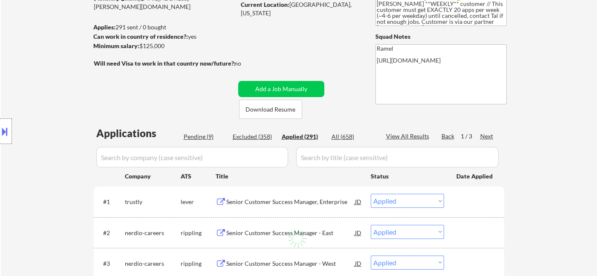
select select ""applied""
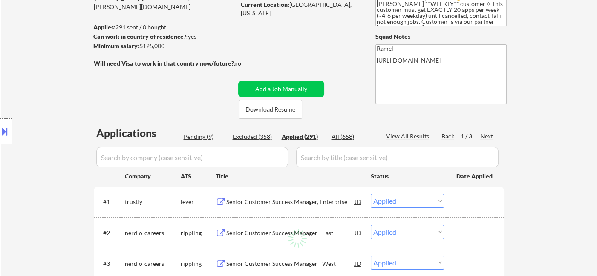
select select ""applied""
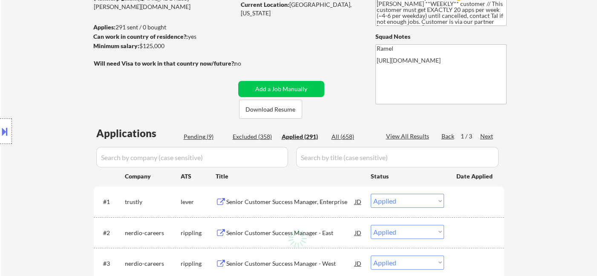
select select ""applied""
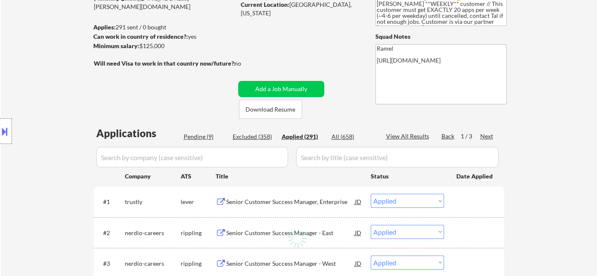
select select ""applied""
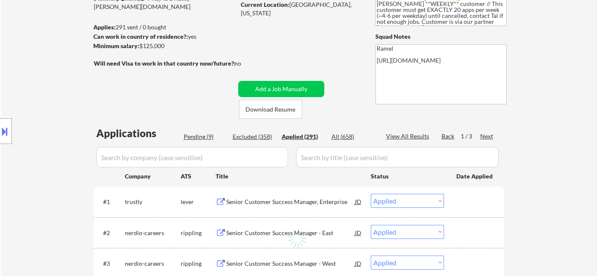
select select ""applied""
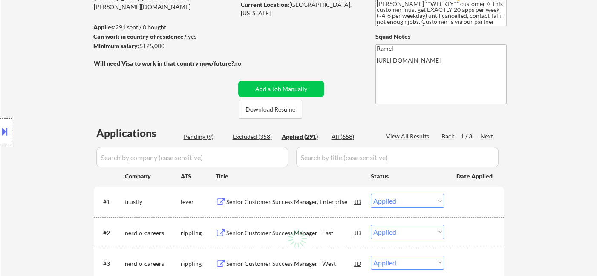
select select ""applied""
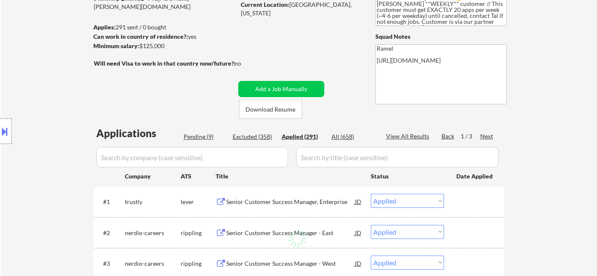
select select ""applied""
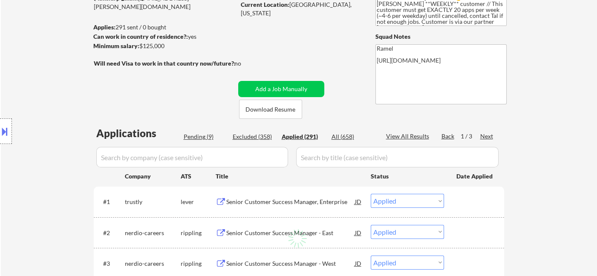
select select ""applied""
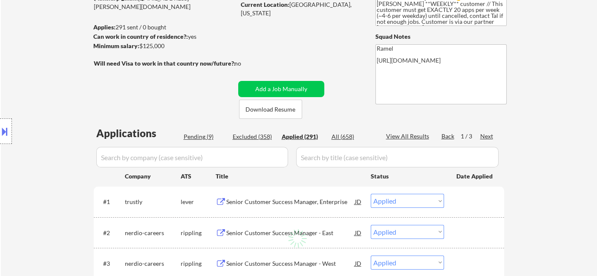
select select ""applied""
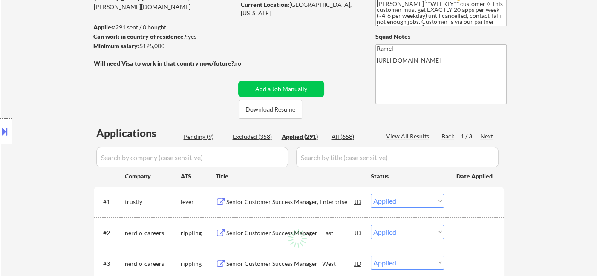
select select ""applied""
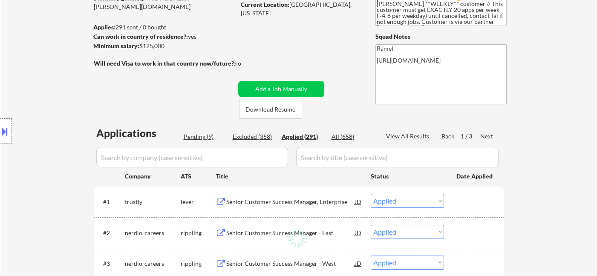
select select ""applied""
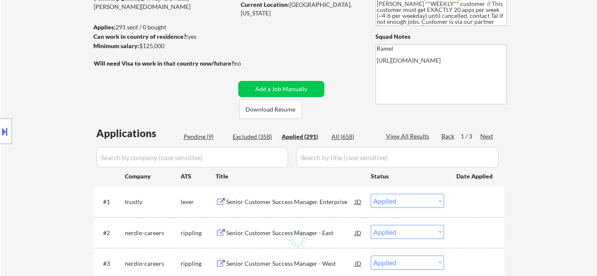
select select ""applied""
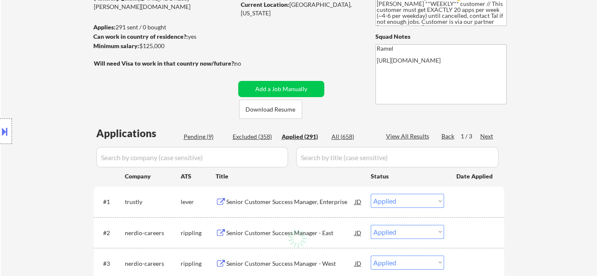
select select ""applied""
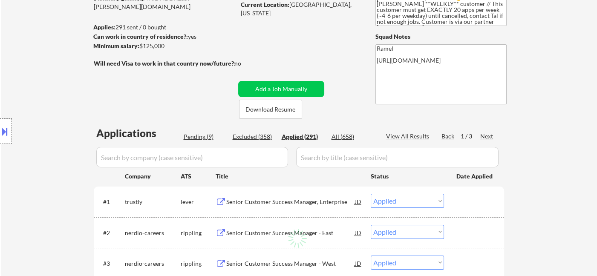
select select ""applied""
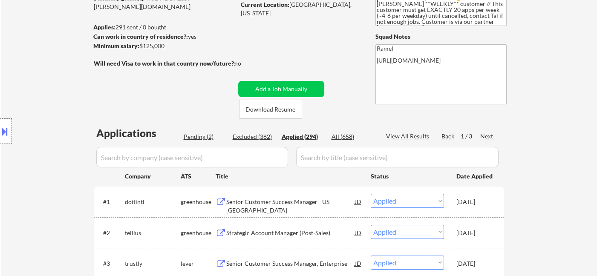
click at [424, 135] on div "View All Results" at bounding box center [409, 136] width 46 height 9
select select ""applied""
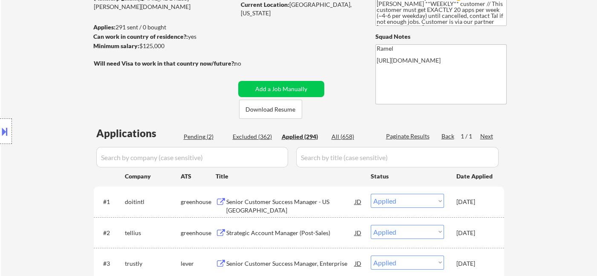
select select ""applied""
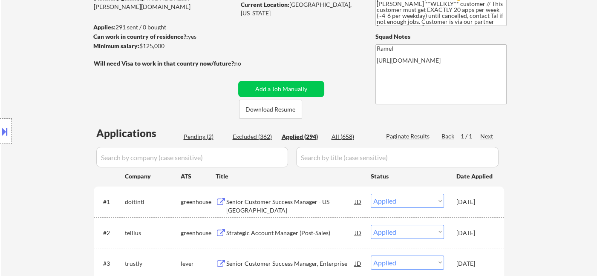
select select ""applied""
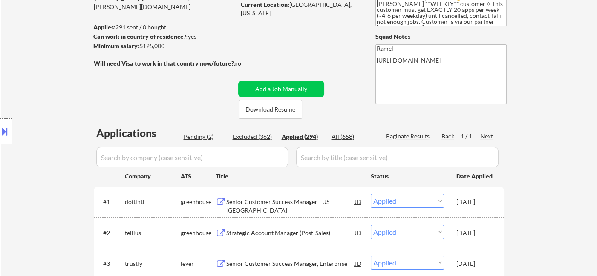
select select ""applied""
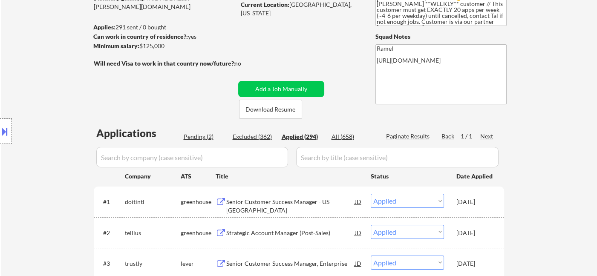
select select ""applied""
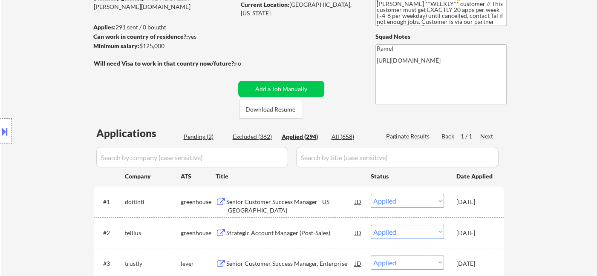
select select ""applied""
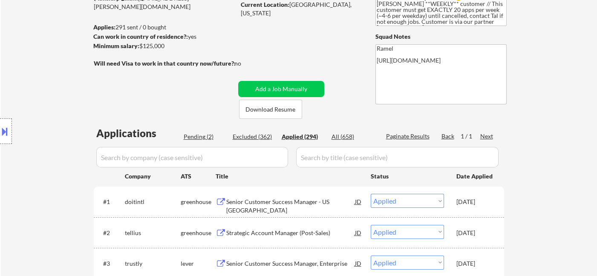
select select ""applied""
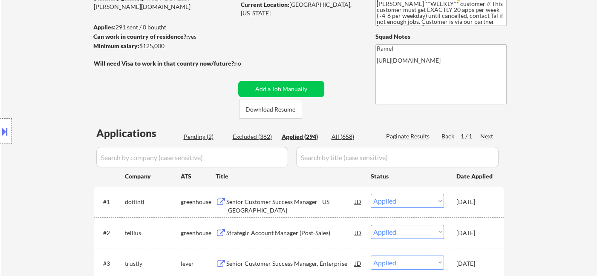
select select ""applied""
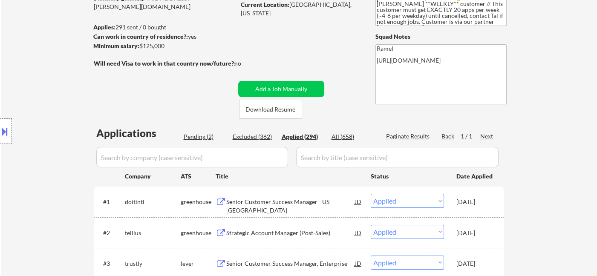
select select ""applied""
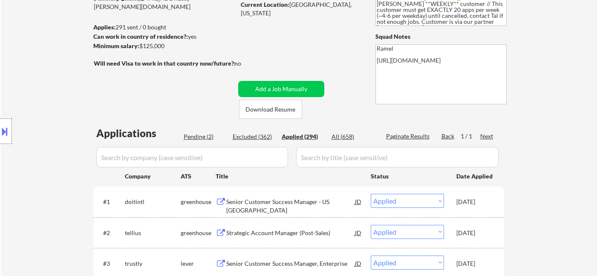
select select ""applied""
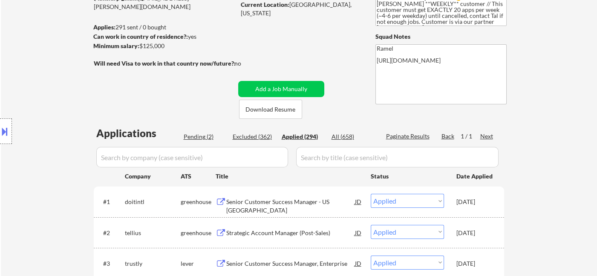
select select ""applied""
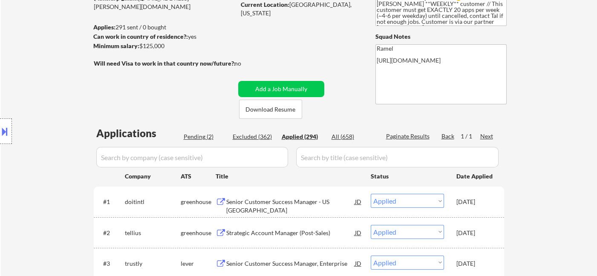
select select ""applied""
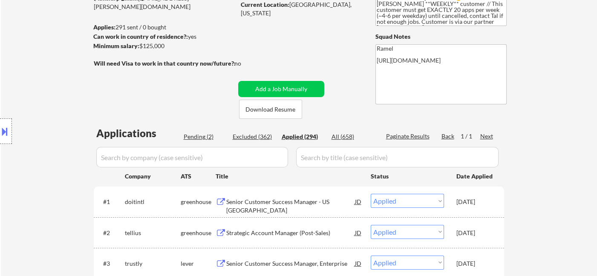
select select ""applied""
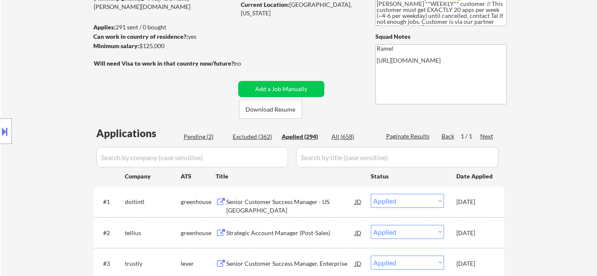
select select ""applied""
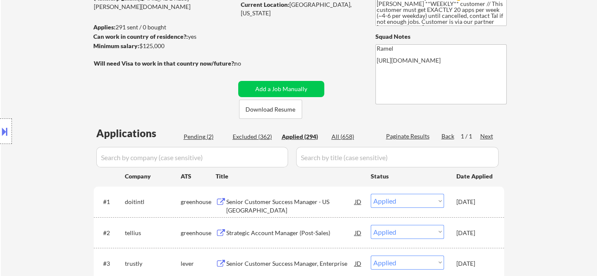
select select ""applied""
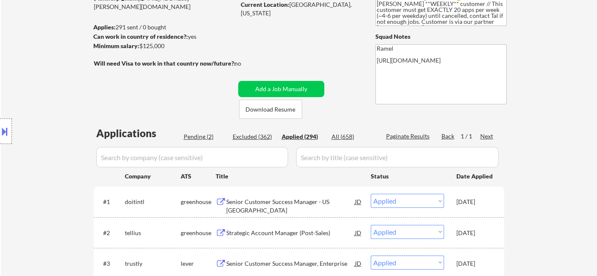
select select ""applied""
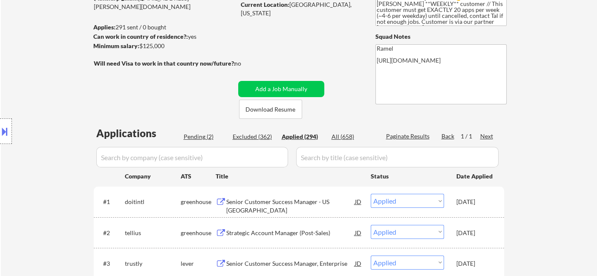
select select ""applied""
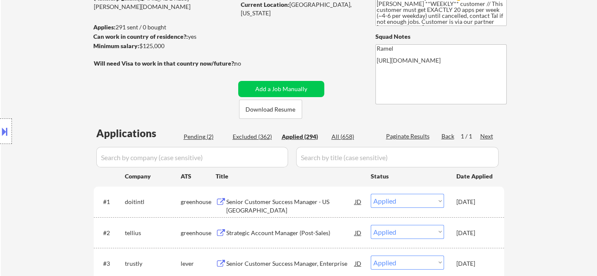
select select ""applied""
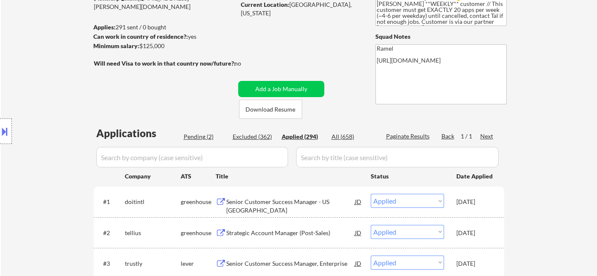
select select ""applied""
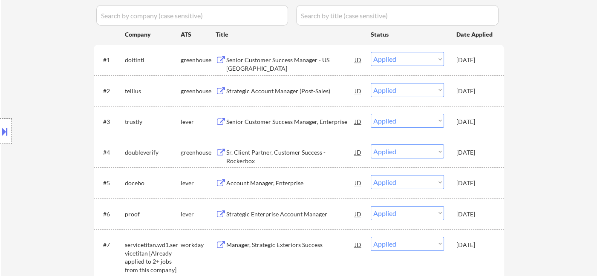
scroll to position [189, 0]
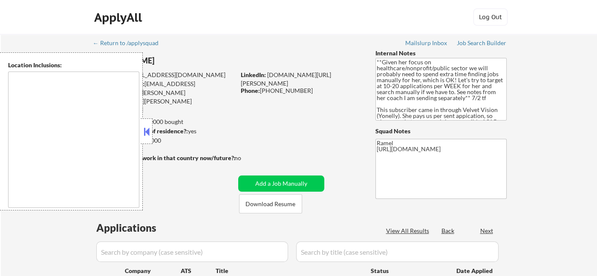
select select ""pending""
type textarea "[GEOGRAPHIC_DATA], ON [GEOGRAPHIC_DATA], ON [GEOGRAPHIC_DATA], ON [GEOGRAPHIC_D…"
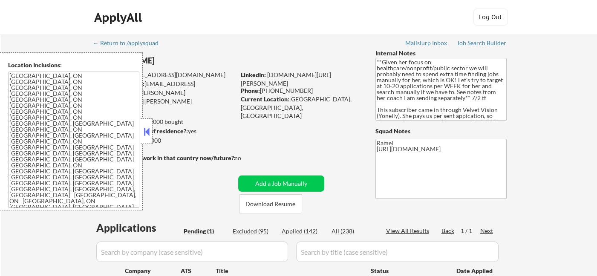
click at [148, 137] on button at bounding box center [146, 131] width 9 height 13
